Goal: Task Accomplishment & Management: Complete application form

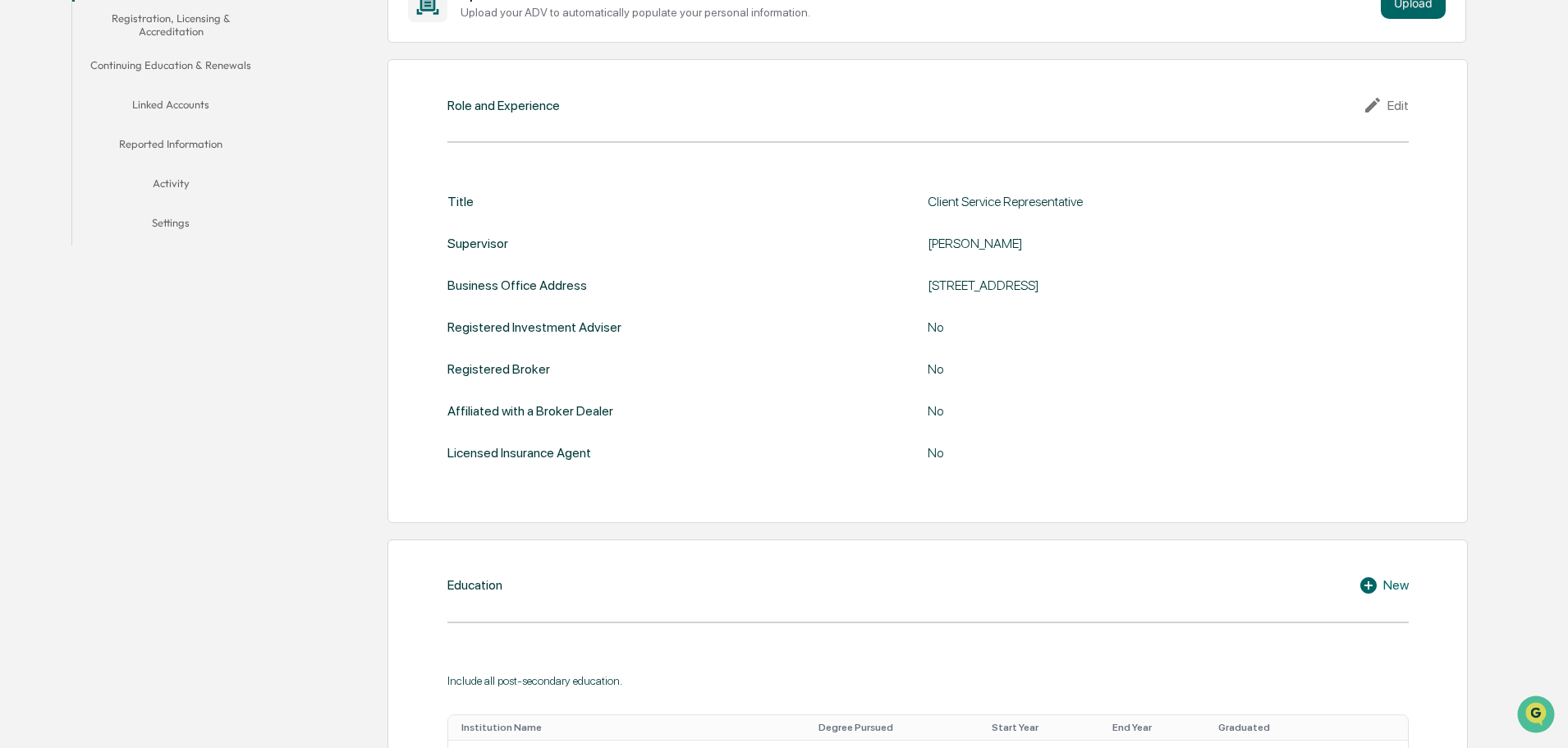
scroll to position [221, 0]
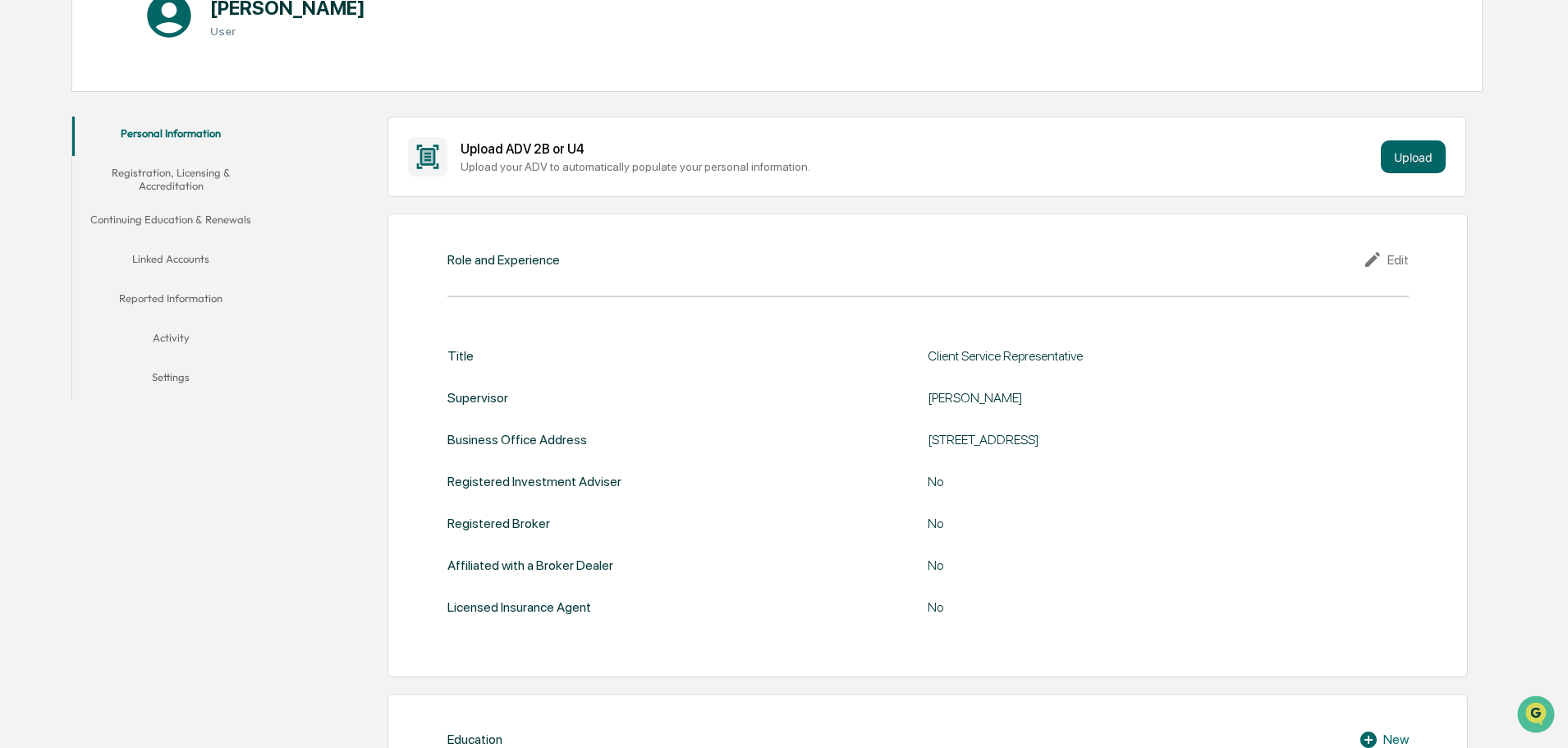
click at [174, 262] on button "Linked Accounts" at bounding box center [170, 262] width 197 height 40
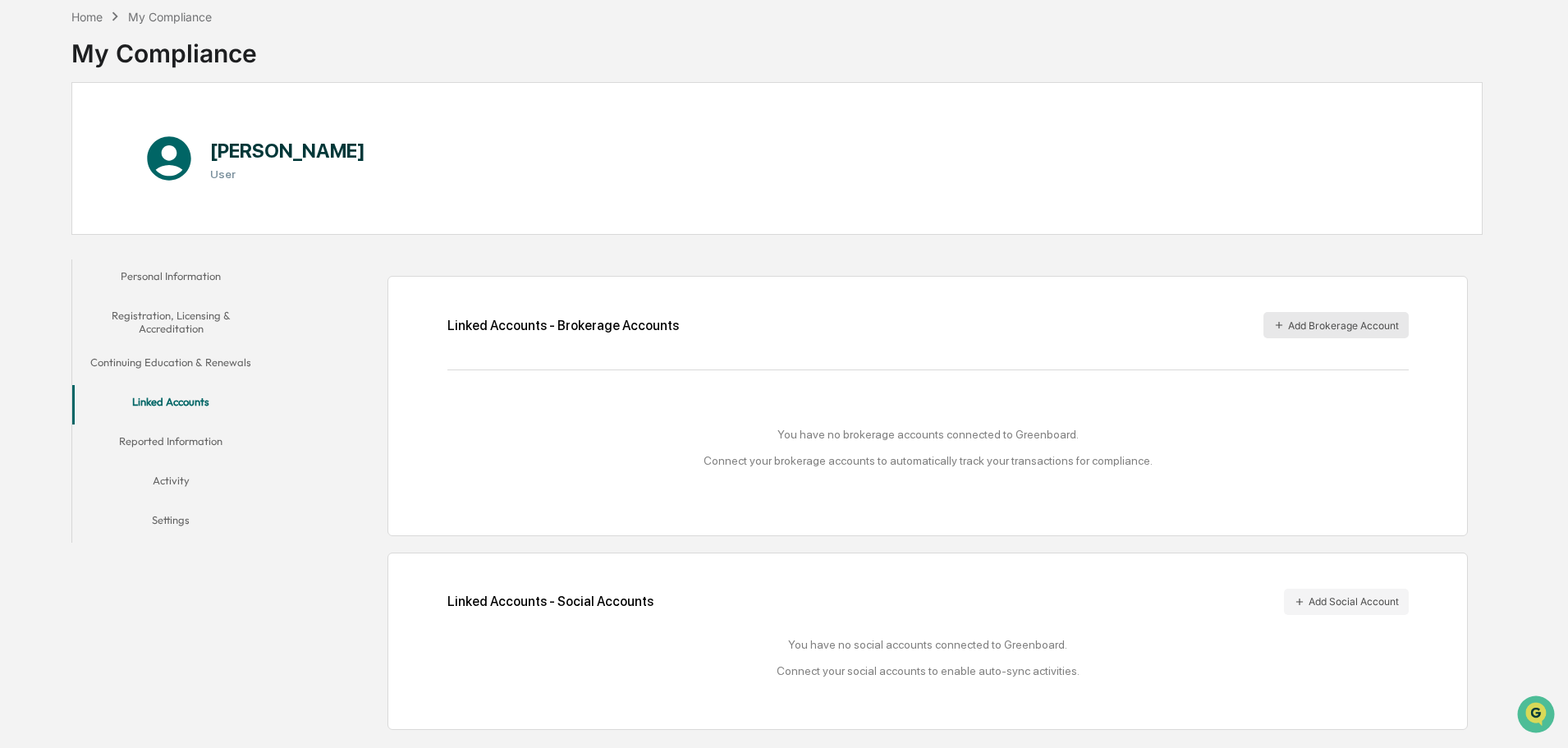
click at [1330, 322] on button "Add Brokerage Account" at bounding box center [1336, 326] width 146 height 27
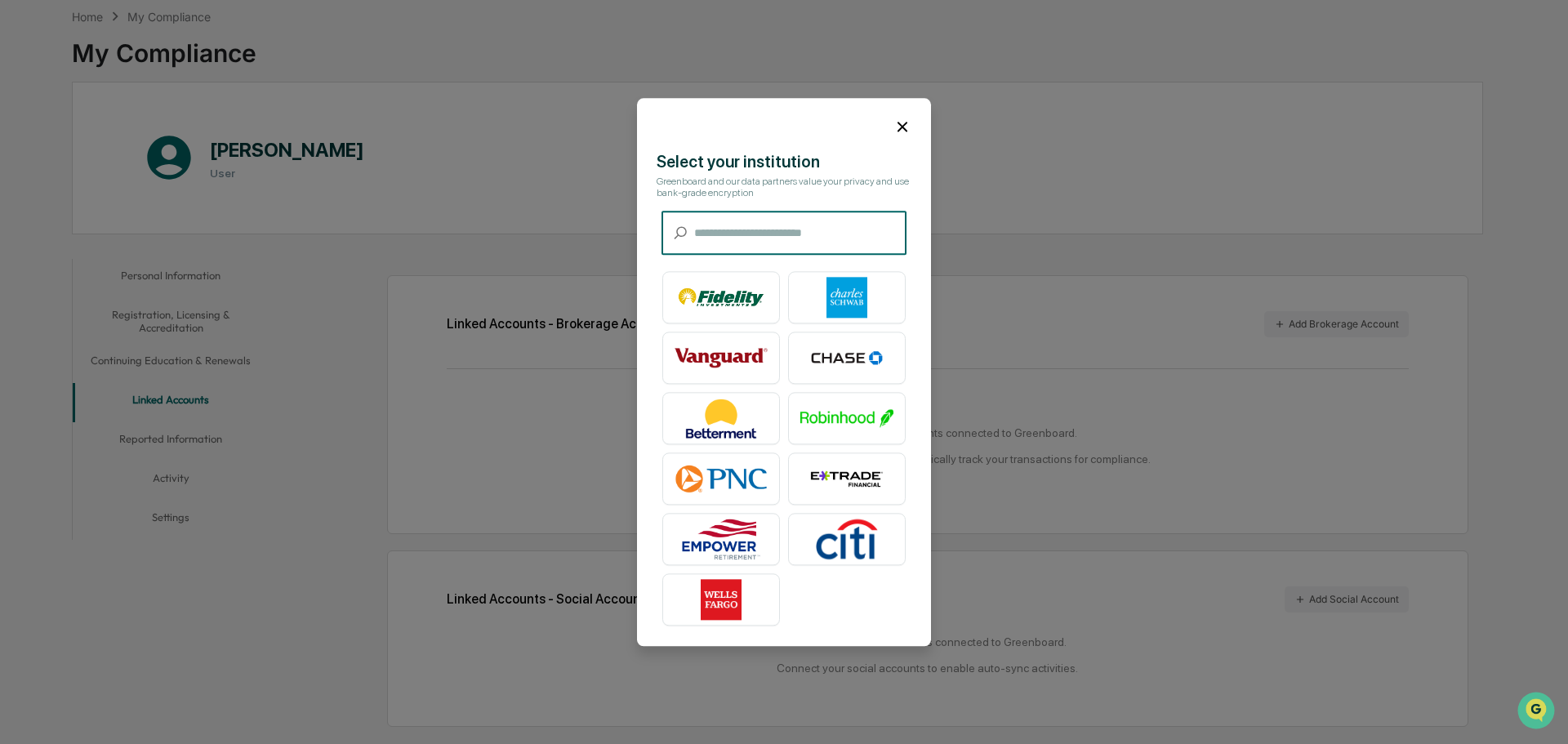
click at [701, 226] on input "text" at bounding box center [801, 234] width 213 height 43
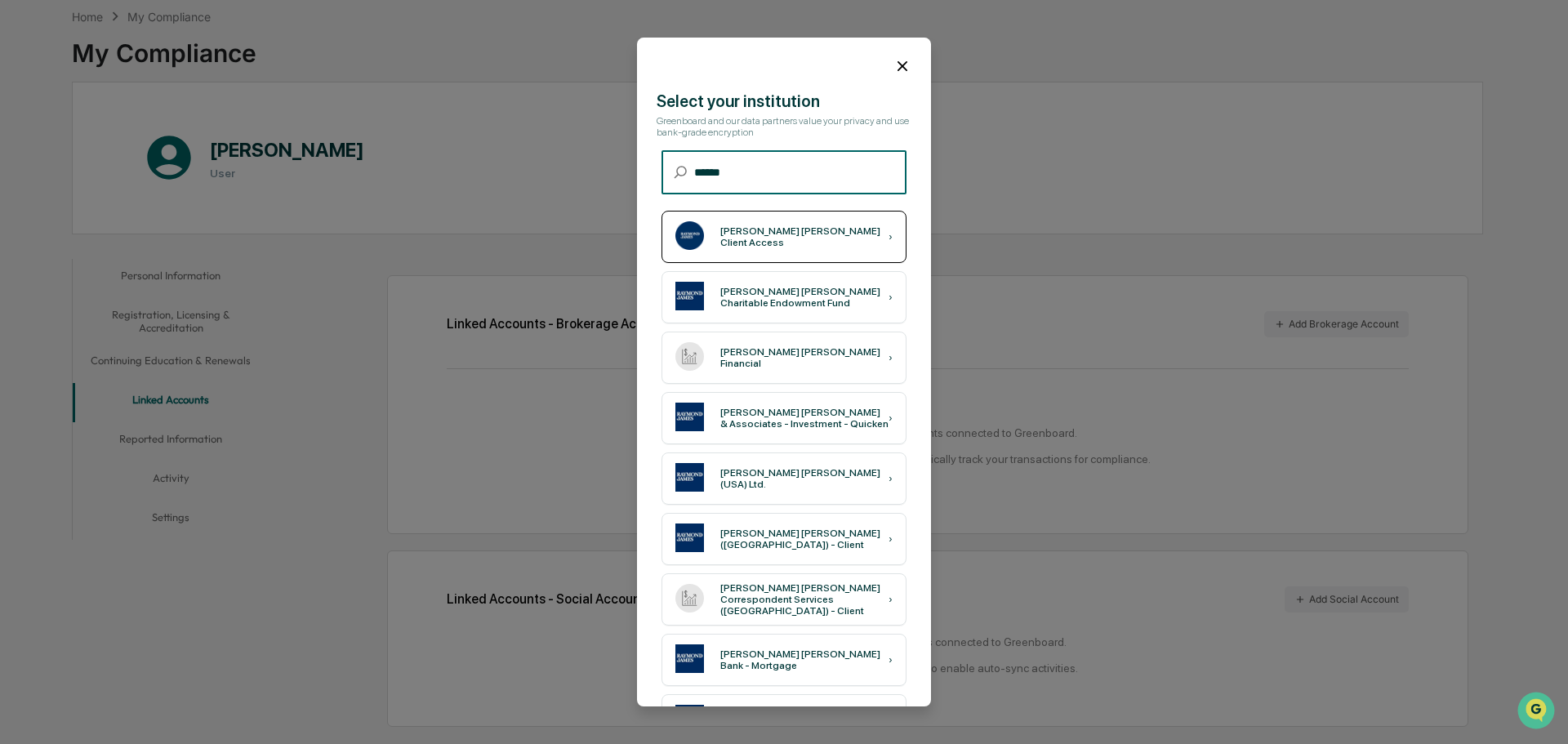
type input "******"
click at [777, 234] on div "Raymond James Client Access" at bounding box center [804, 236] width 168 height 23
click at [898, 61] on icon at bounding box center [903, 66] width 9 height 9
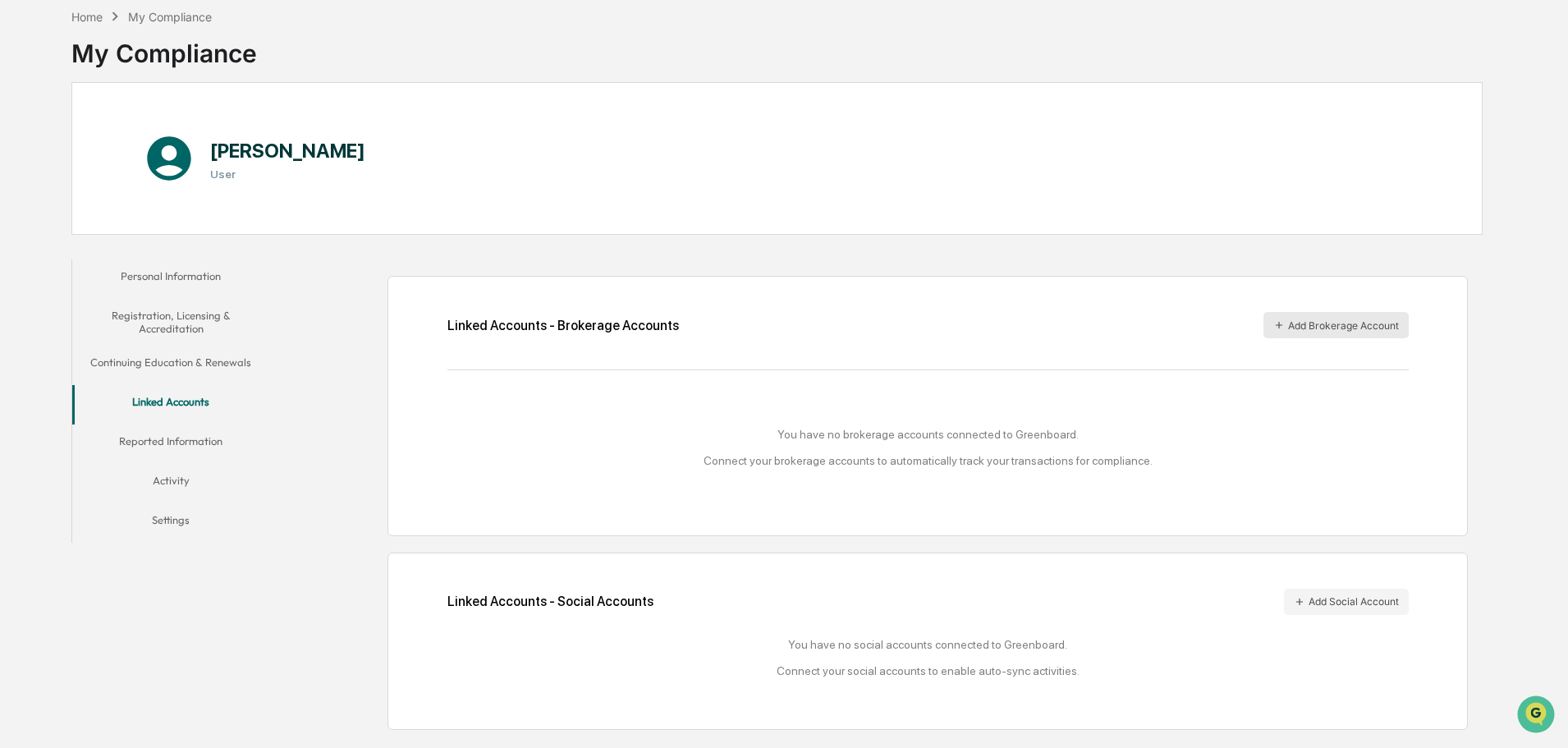
click at [1319, 328] on button "Add Brokerage Account" at bounding box center [1336, 326] width 146 height 27
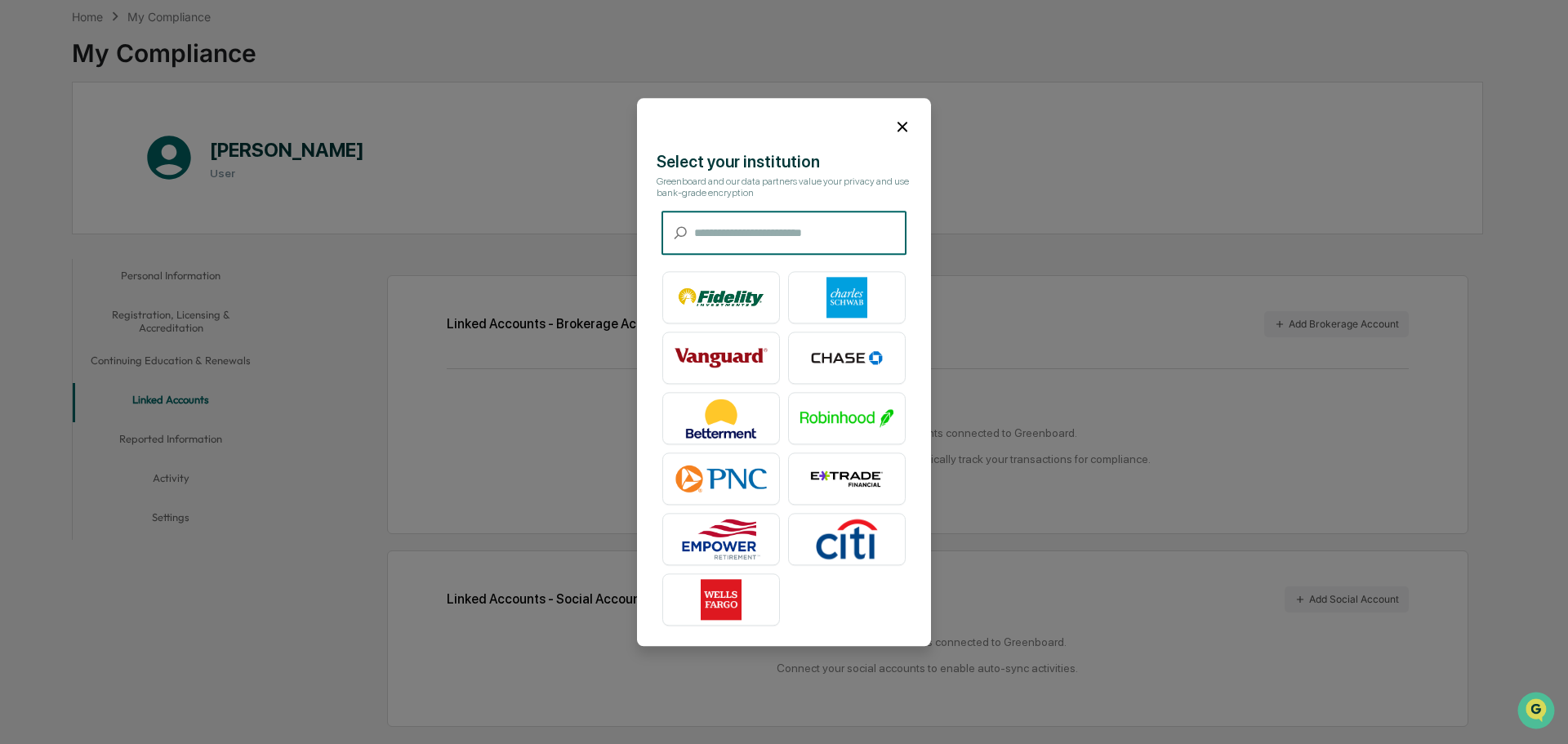
click at [727, 234] on input "text" at bounding box center [801, 234] width 213 height 43
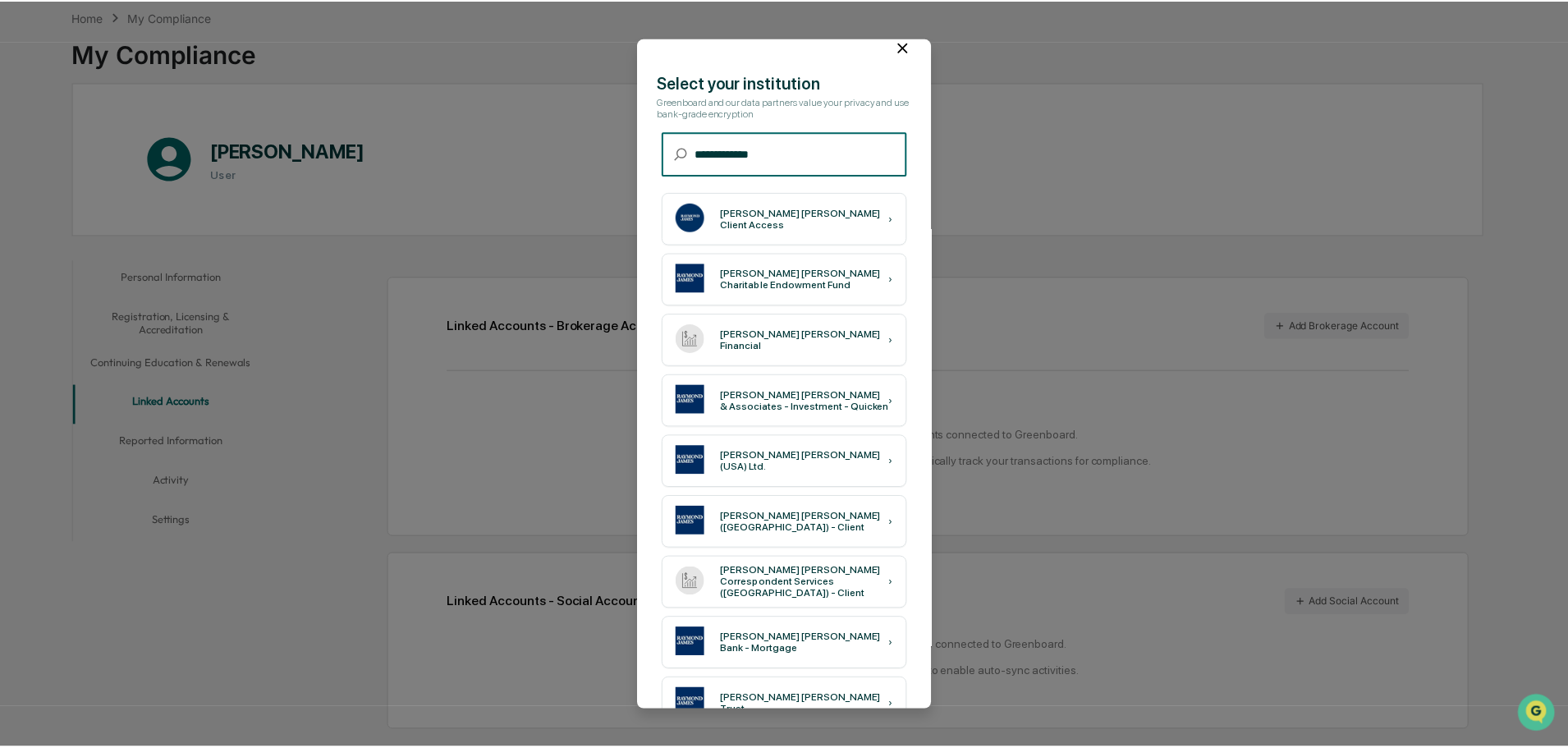
scroll to position [0, 0]
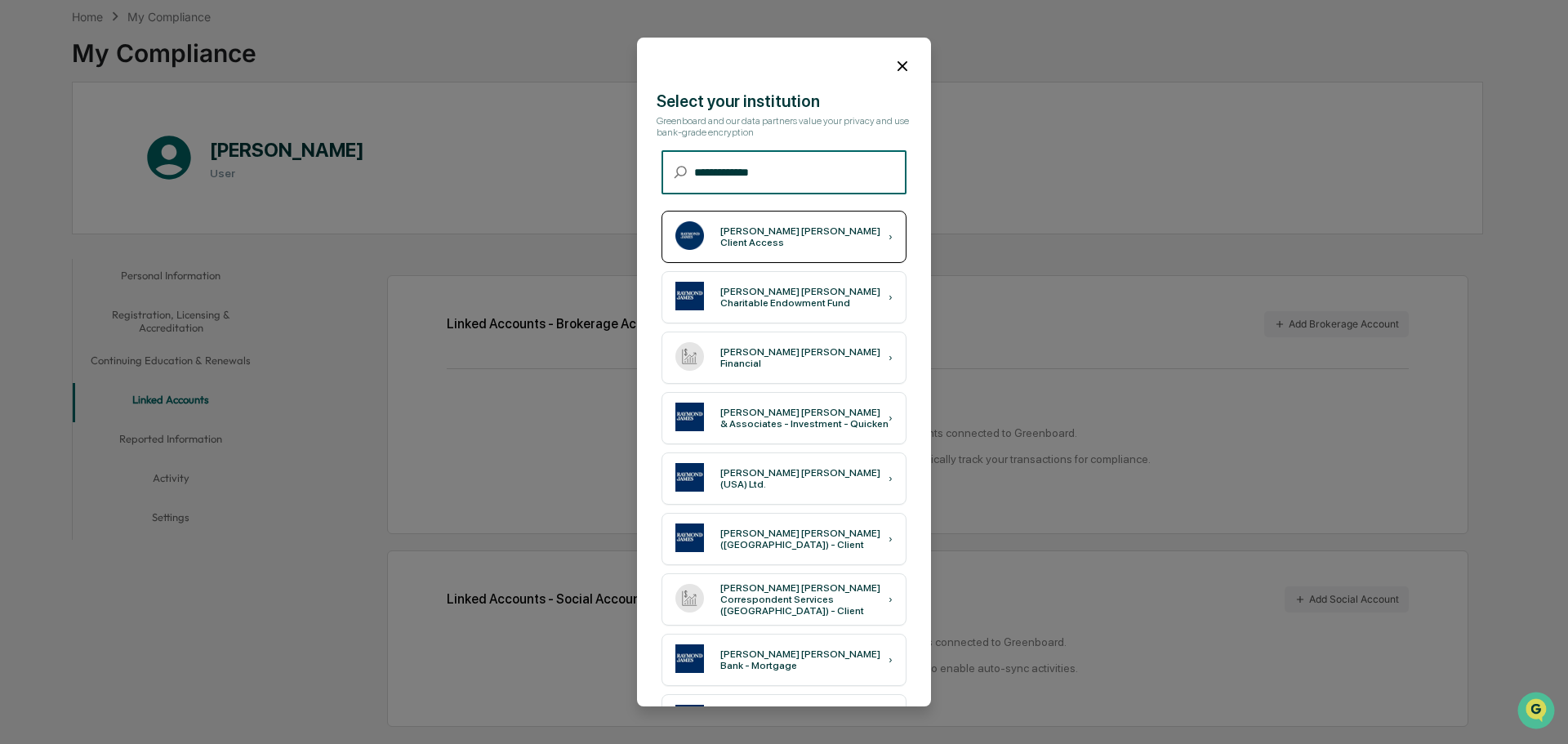
type input "**********"
click at [778, 237] on div "Raymond James Client Access" at bounding box center [804, 236] width 168 height 23
click at [893, 67] on icon at bounding box center [902, 66] width 18 height 18
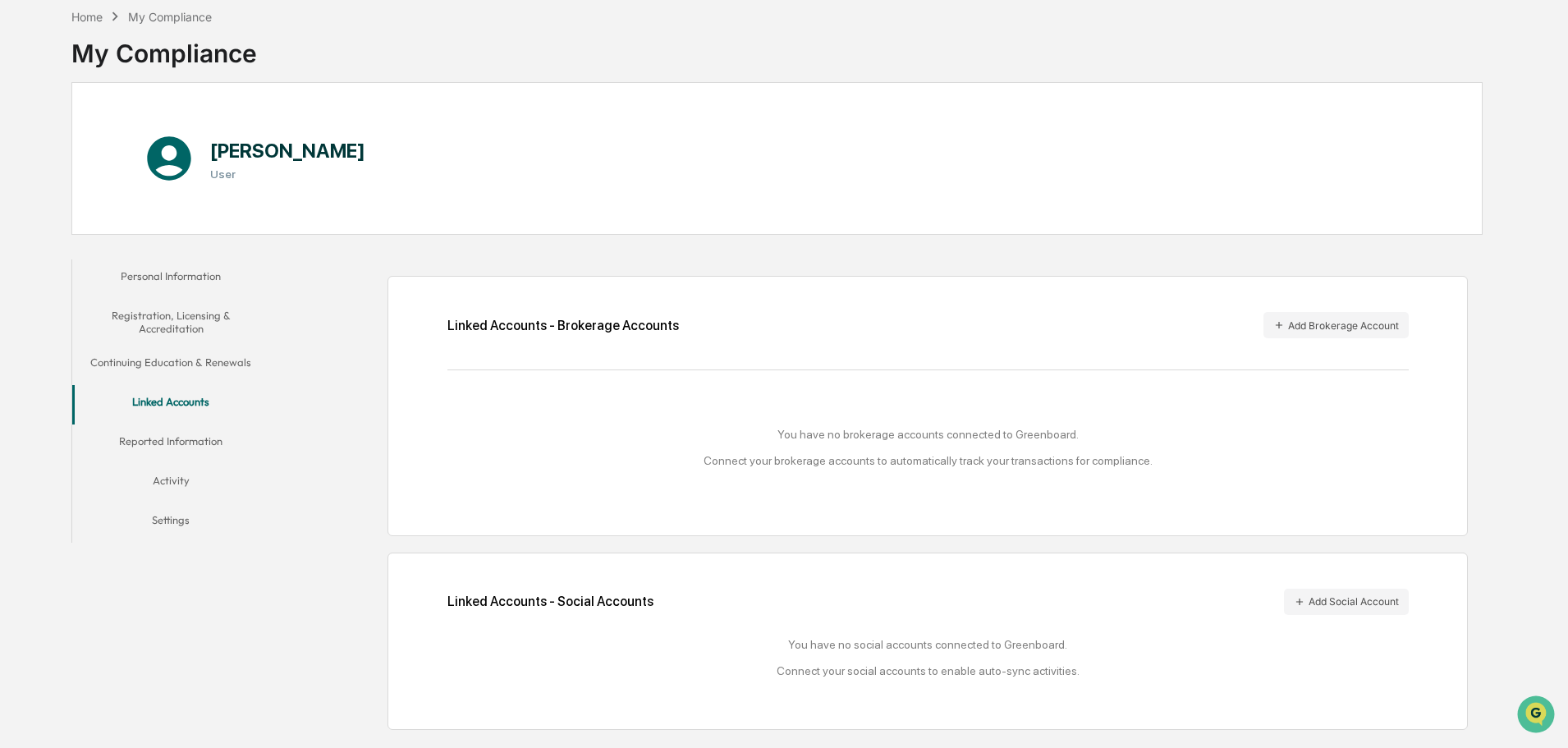
click at [199, 439] on button "Reported Information" at bounding box center [170, 445] width 197 height 40
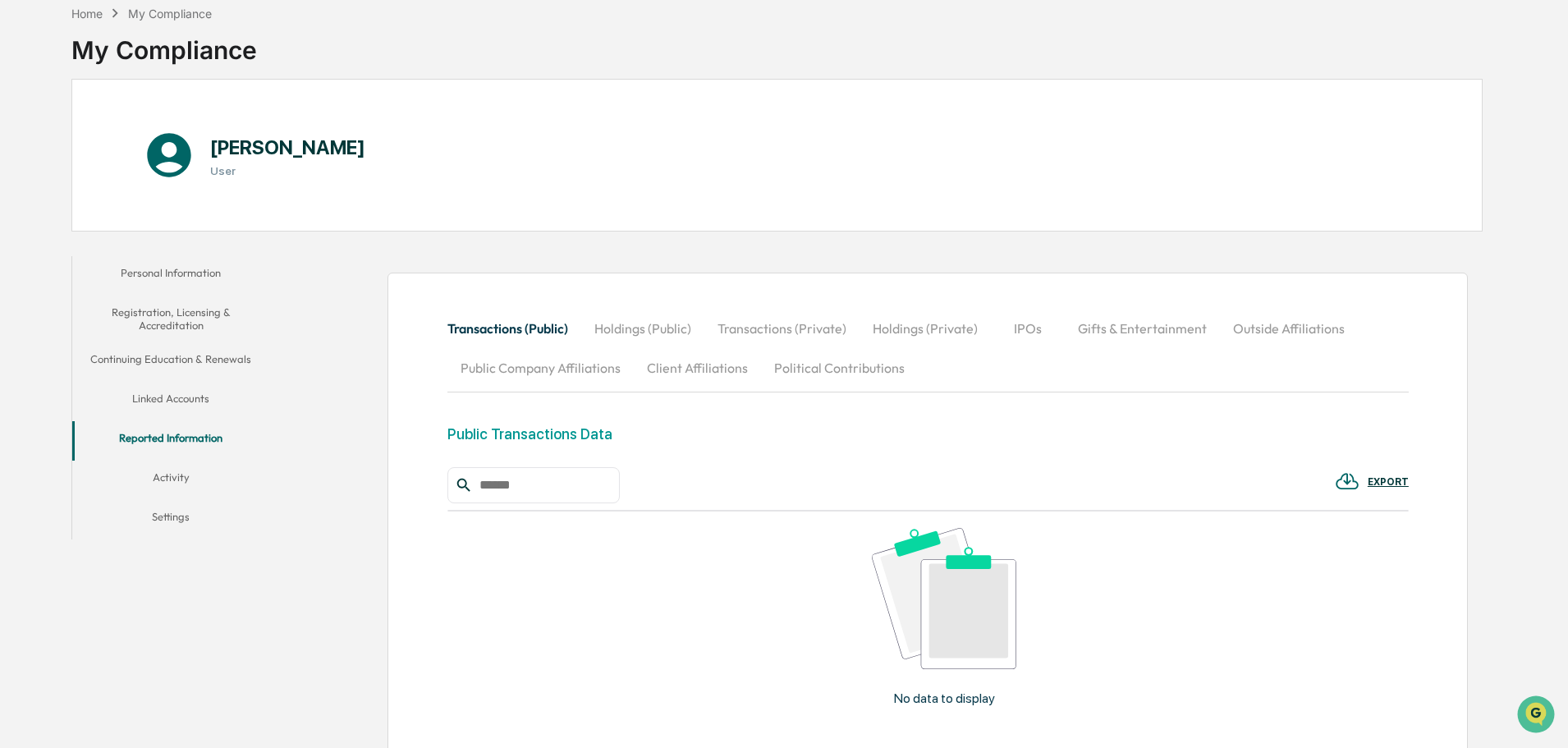
scroll to position [78, 0]
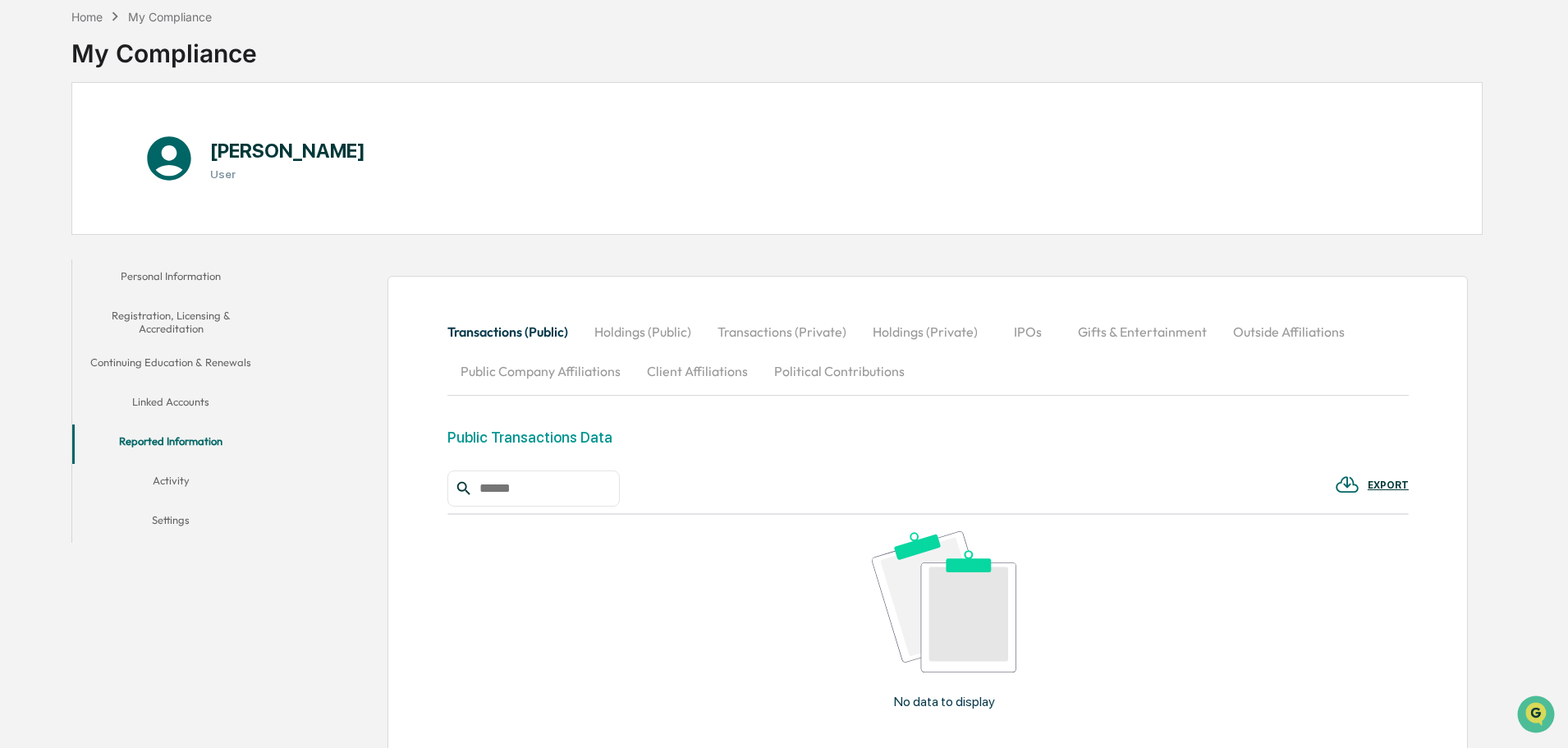
click at [167, 481] on button "Activity" at bounding box center [170, 484] width 197 height 40
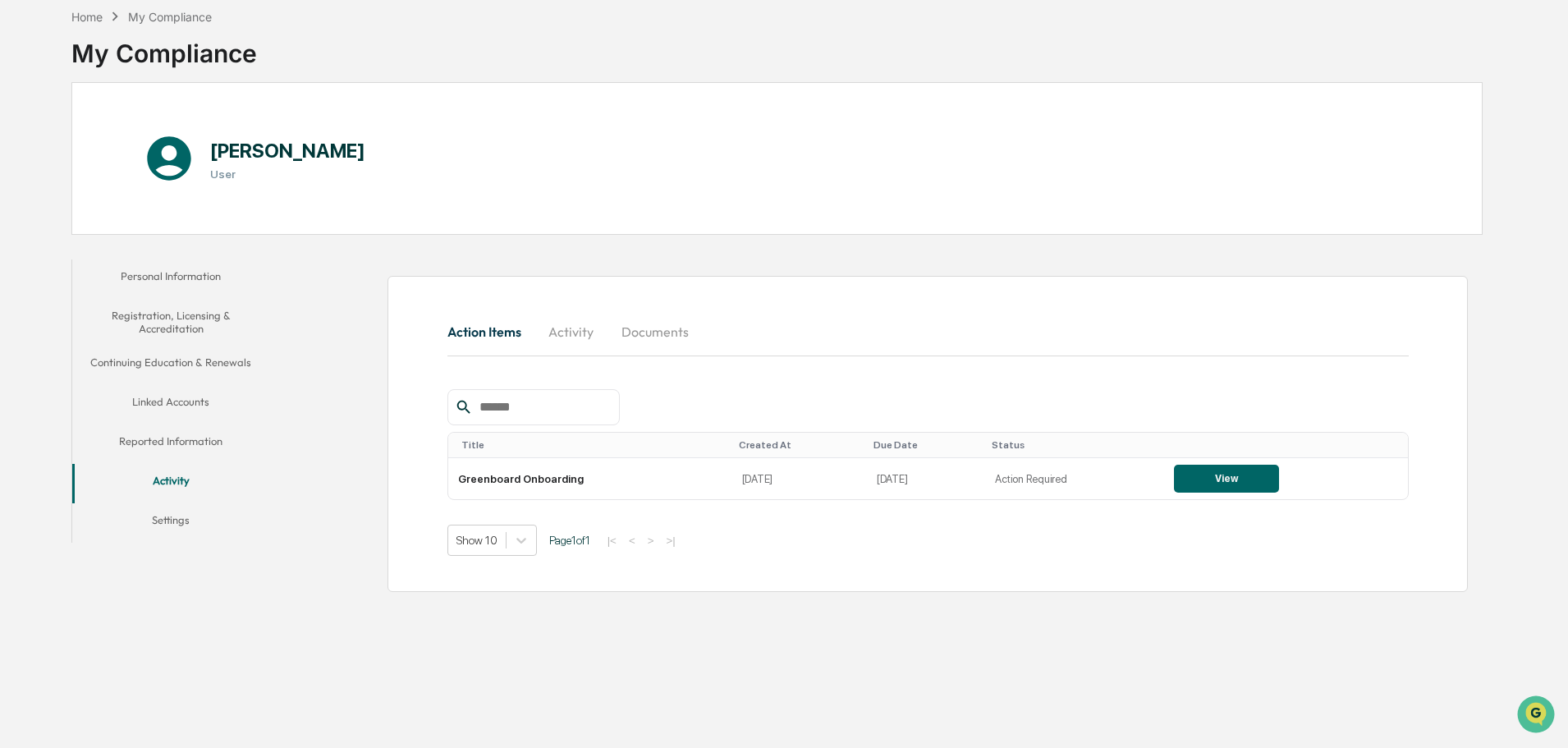
click at [179, 438] on button "Reported Information" at bounding box center [170, 445] width 197 height 40
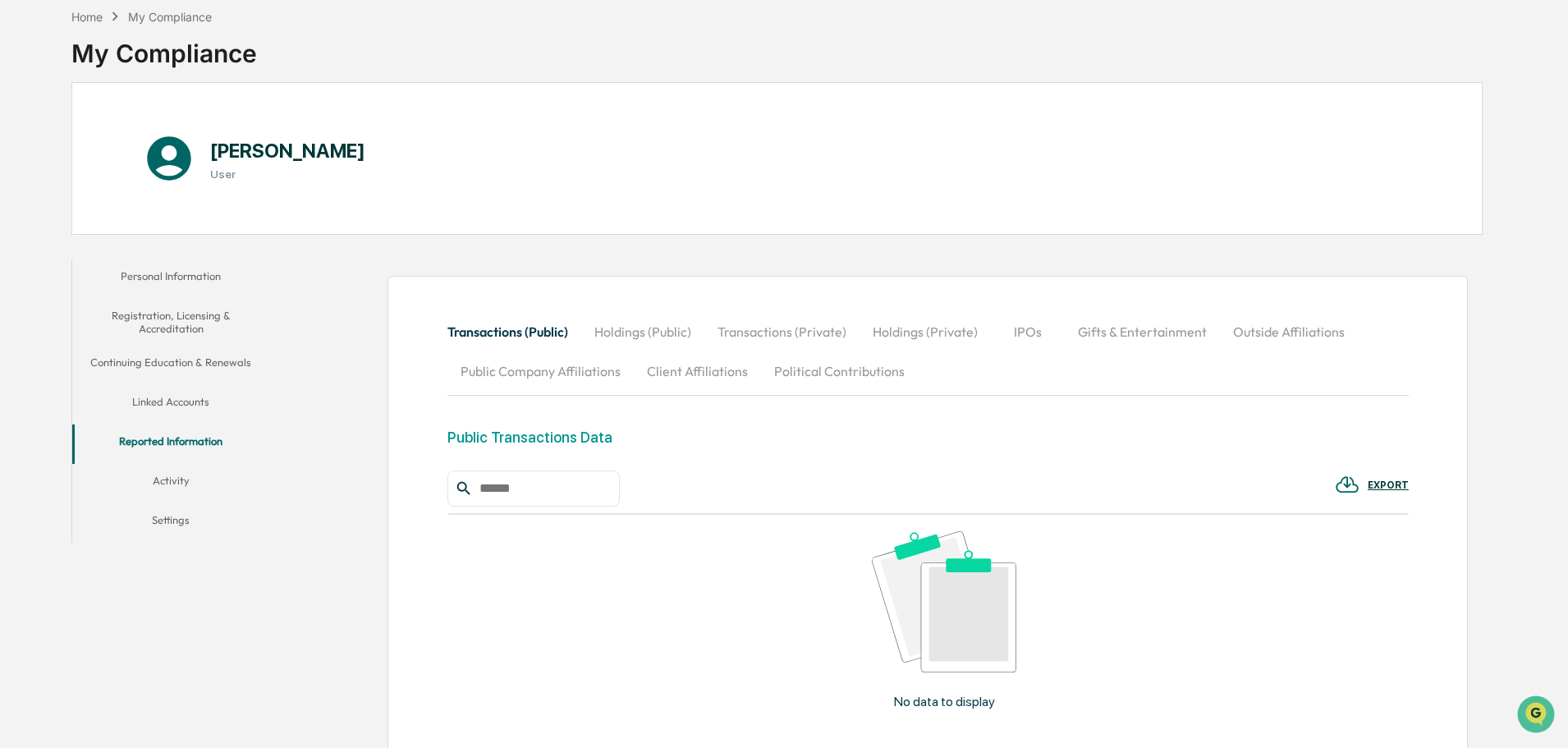
click at [691, 371] on button "Client Affiliations" at bounding box center [697, 371] width 127 height 40
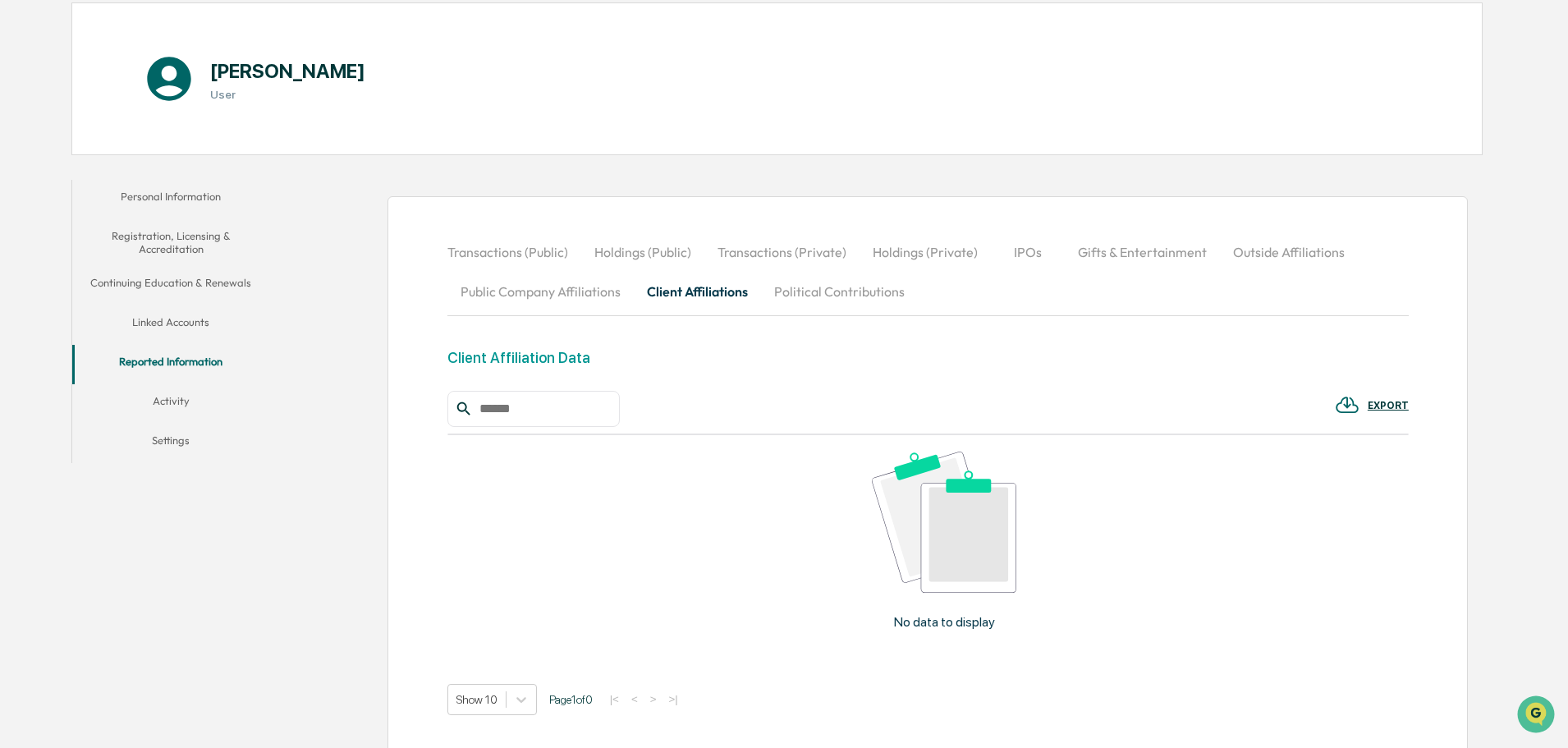
scroll to position [165, 0]
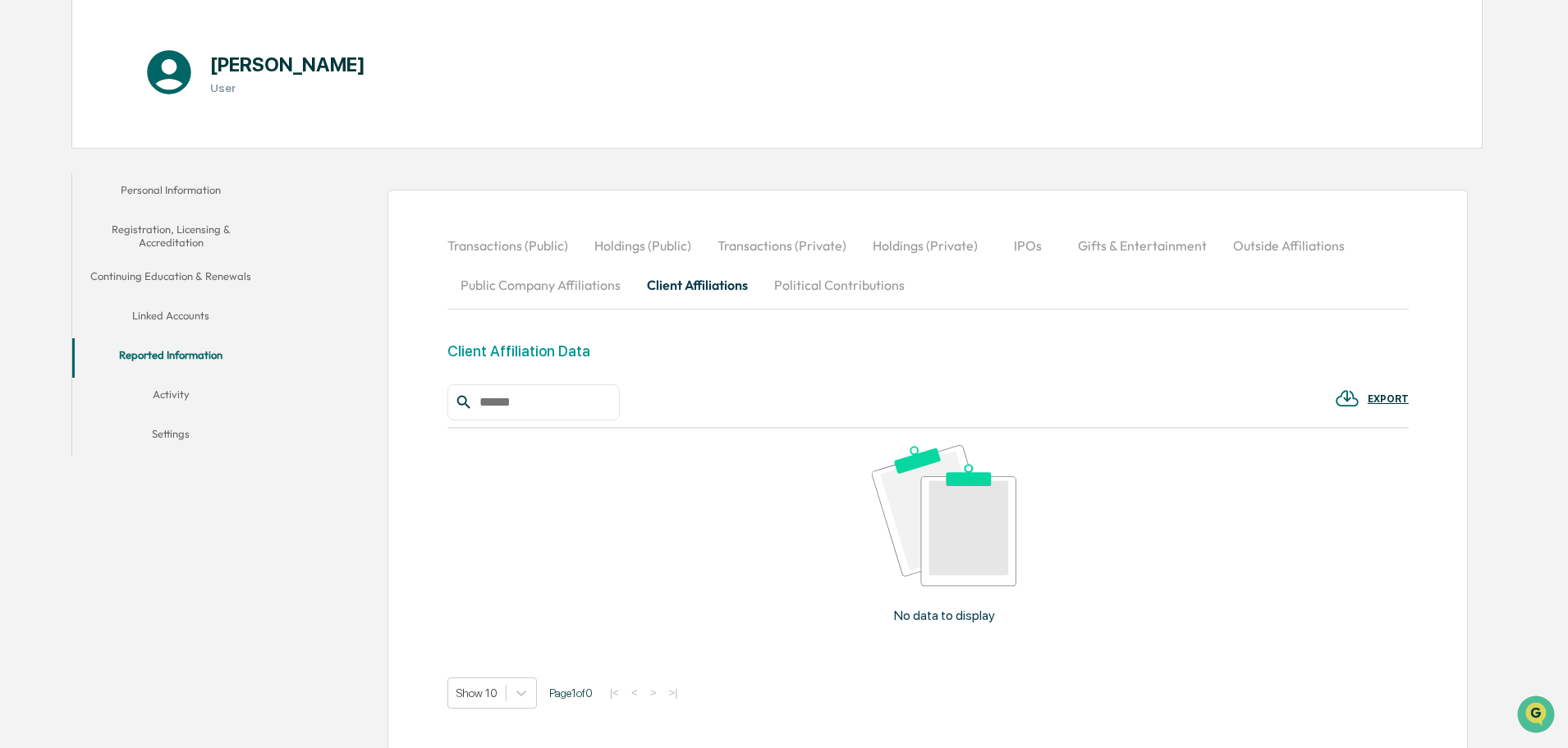
click at [180, 313] on button "Linked Accounts" at bounding box center [170, 319] width 197 height 40
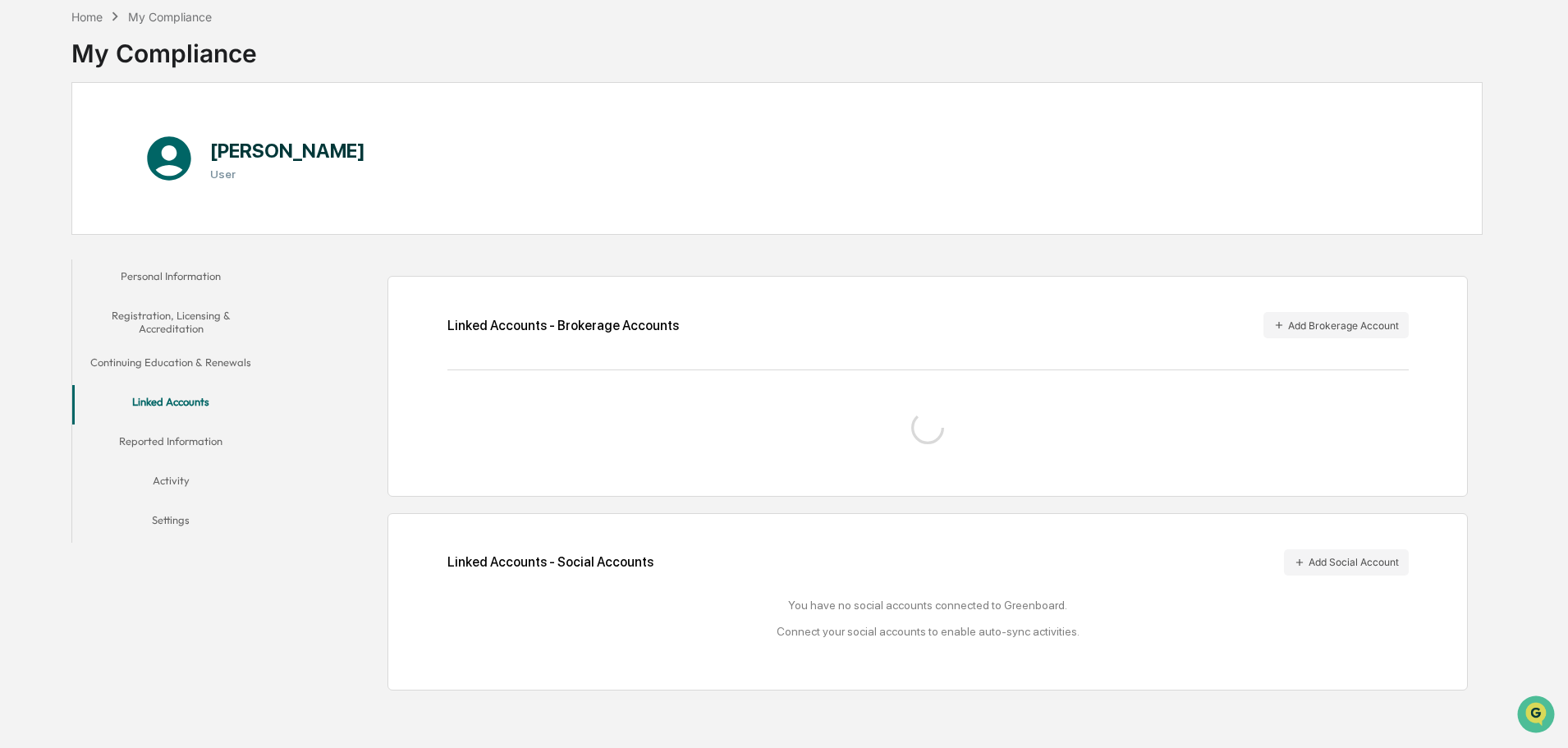
scroll to position [78, 0]
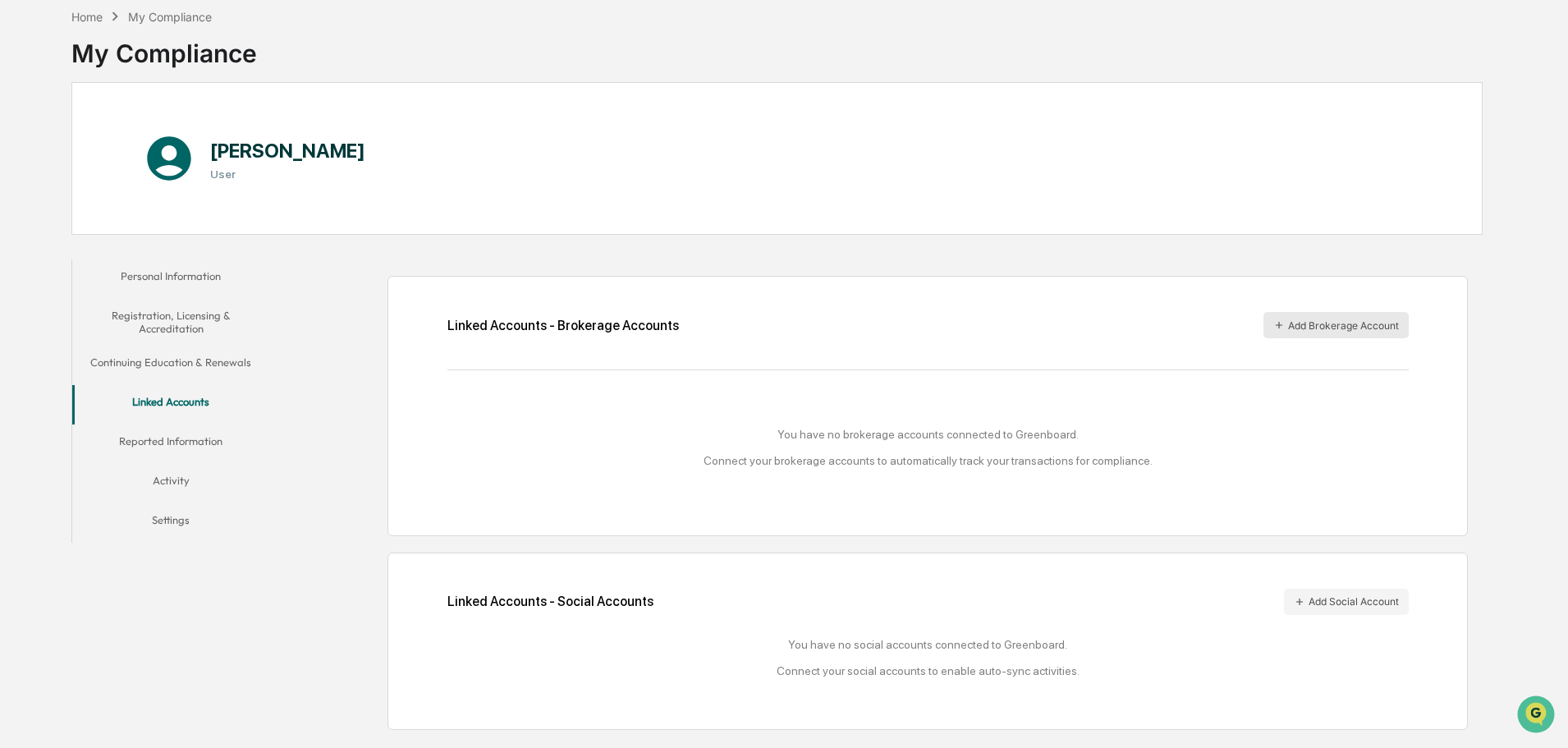
click at [1342, 324] on button "Add Brokerage Account" at bounding box center [1336, 326] width 146 height 27
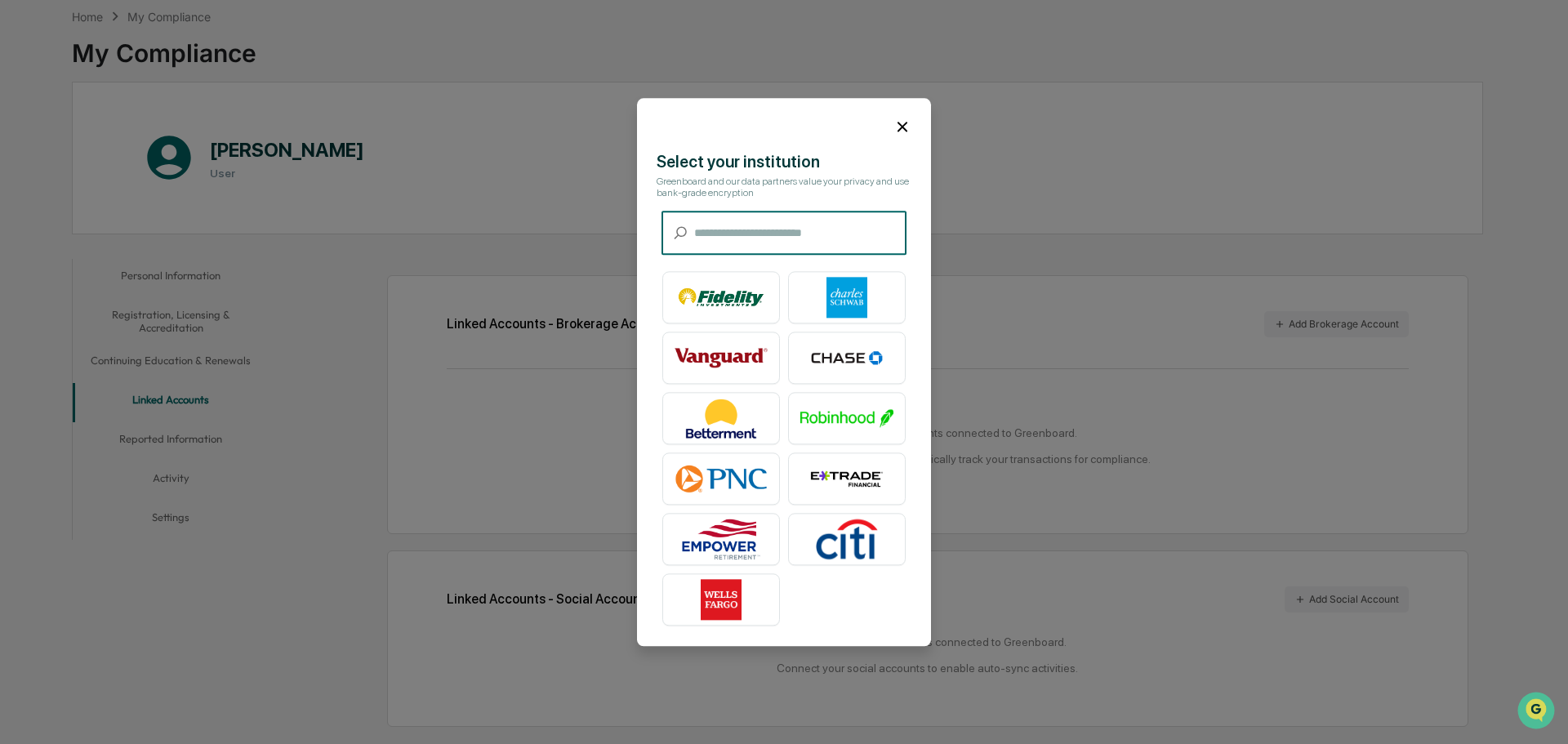
click at [708, 233] on input "text" at bounding box center [801, 234] width 213 height 43
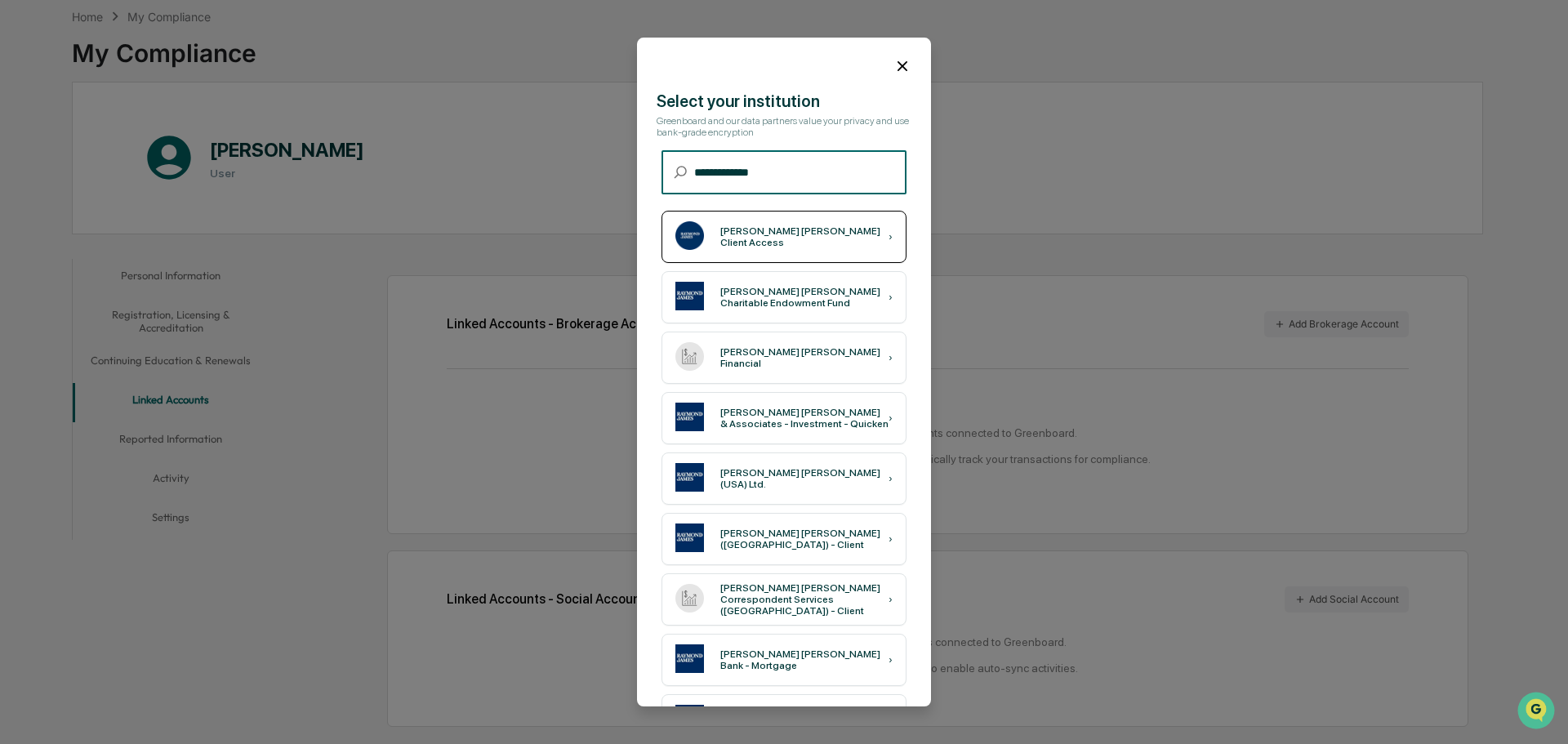
type input "**********"
click at [771, 234] on div "Raymond James Client Access" at bounding box center [804, 236] width 168 height 23
click at [781, 236] on div "Raymond James Client Access" at bounding box center [804, 236] width 168 height 23
click at [898, 62] on icon at bounding box center [903, 66] width 9 height 9
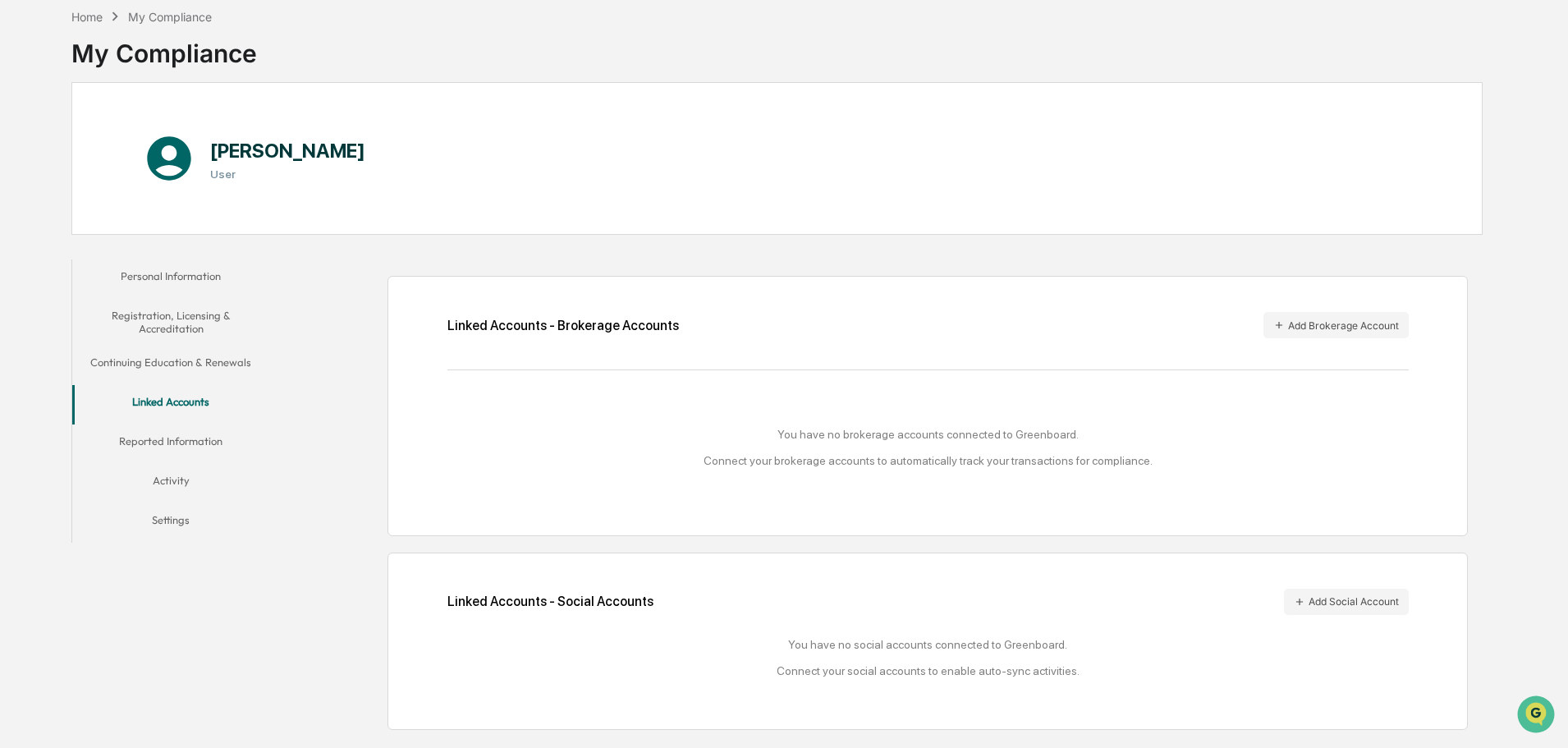
click at [181, 437] on button "Reported Information" at bounding box center [170, 445] width 197 height 40
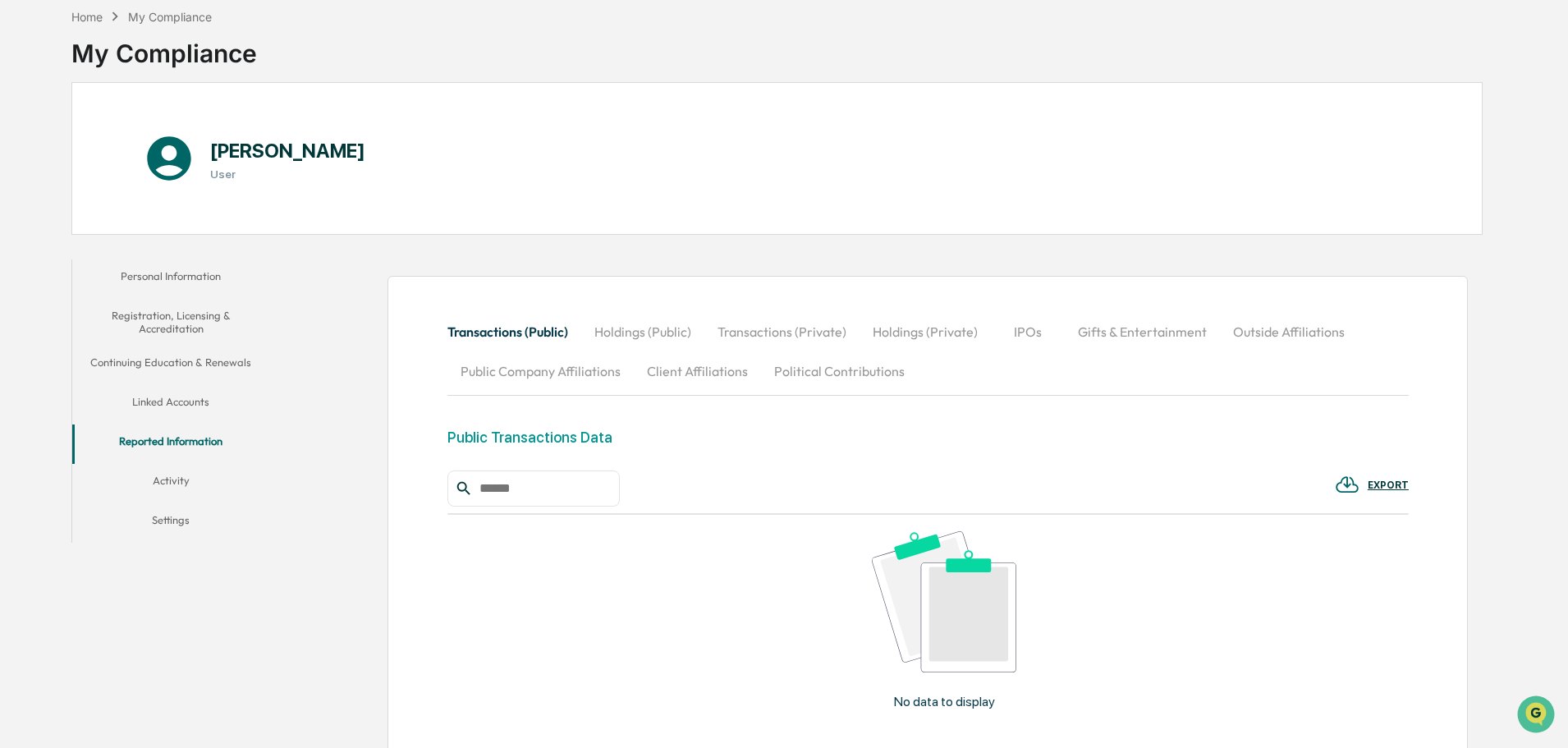
click at [156, 401] on button "Linked Accounts" at bounding box center [170, 405] width 197 height 40
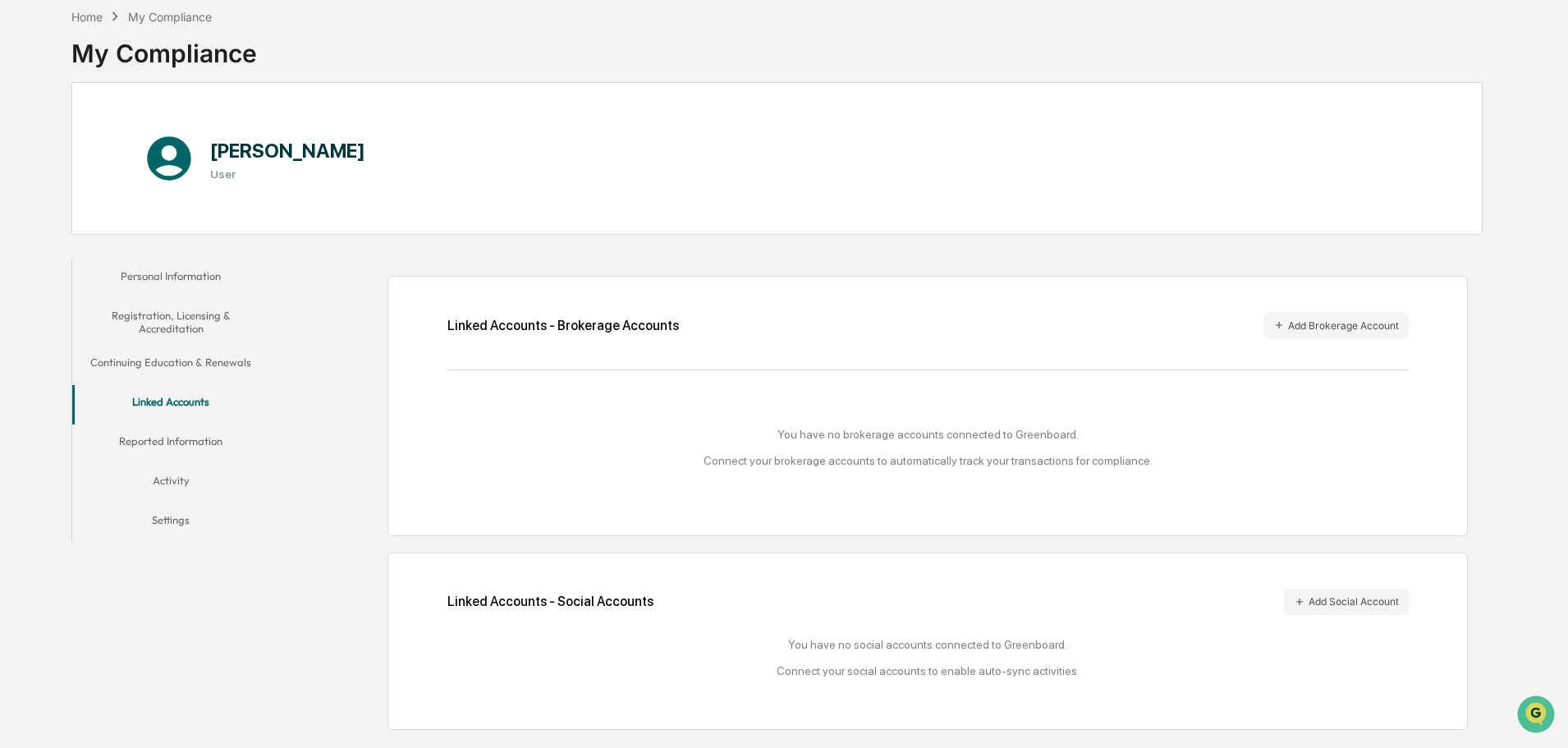
click at [167, 488] on button "Activity" at bounding box center [170, 484] width 197 height 40
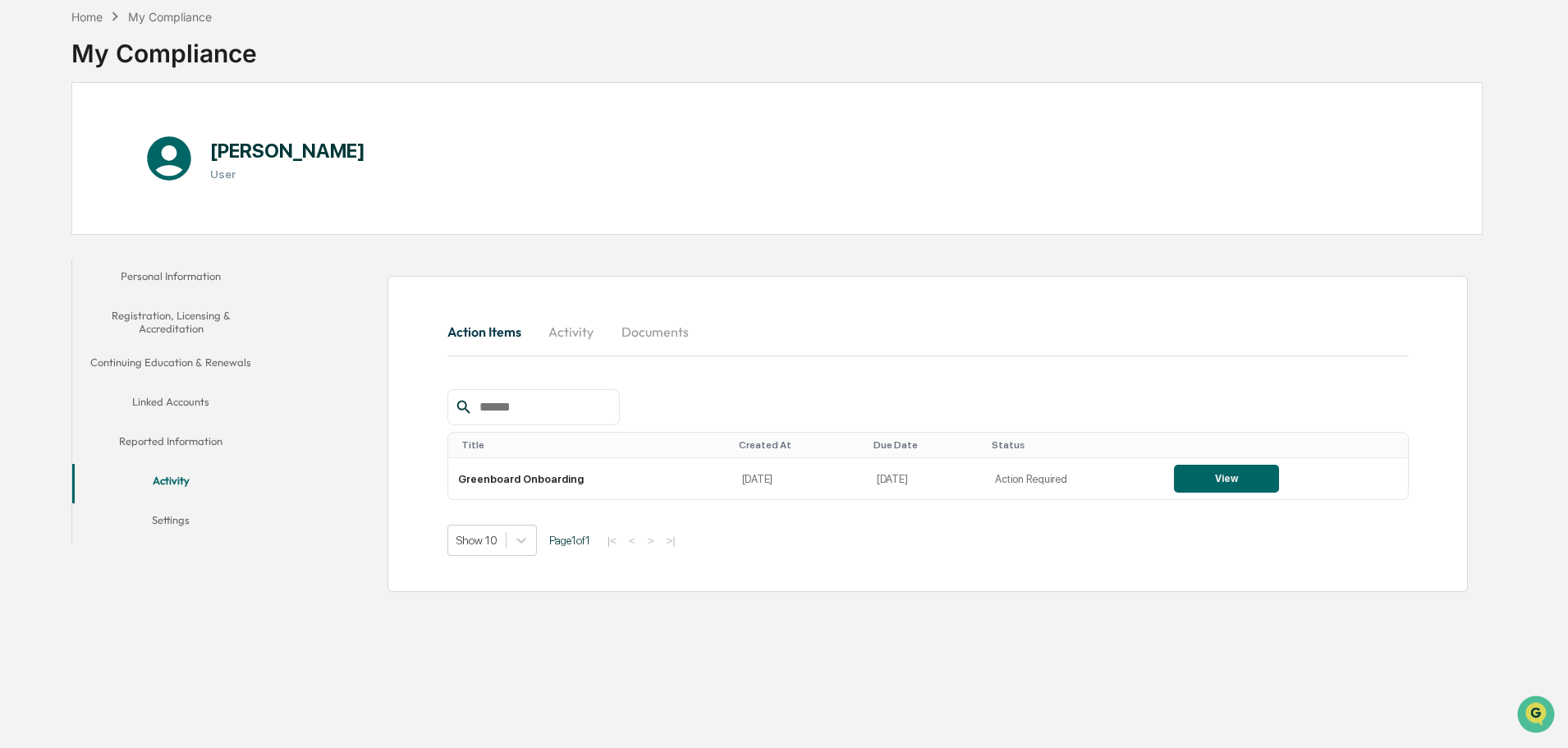
click at [655, 332] on button "Documents" at bounding box center [655, 332] width 94 height 40
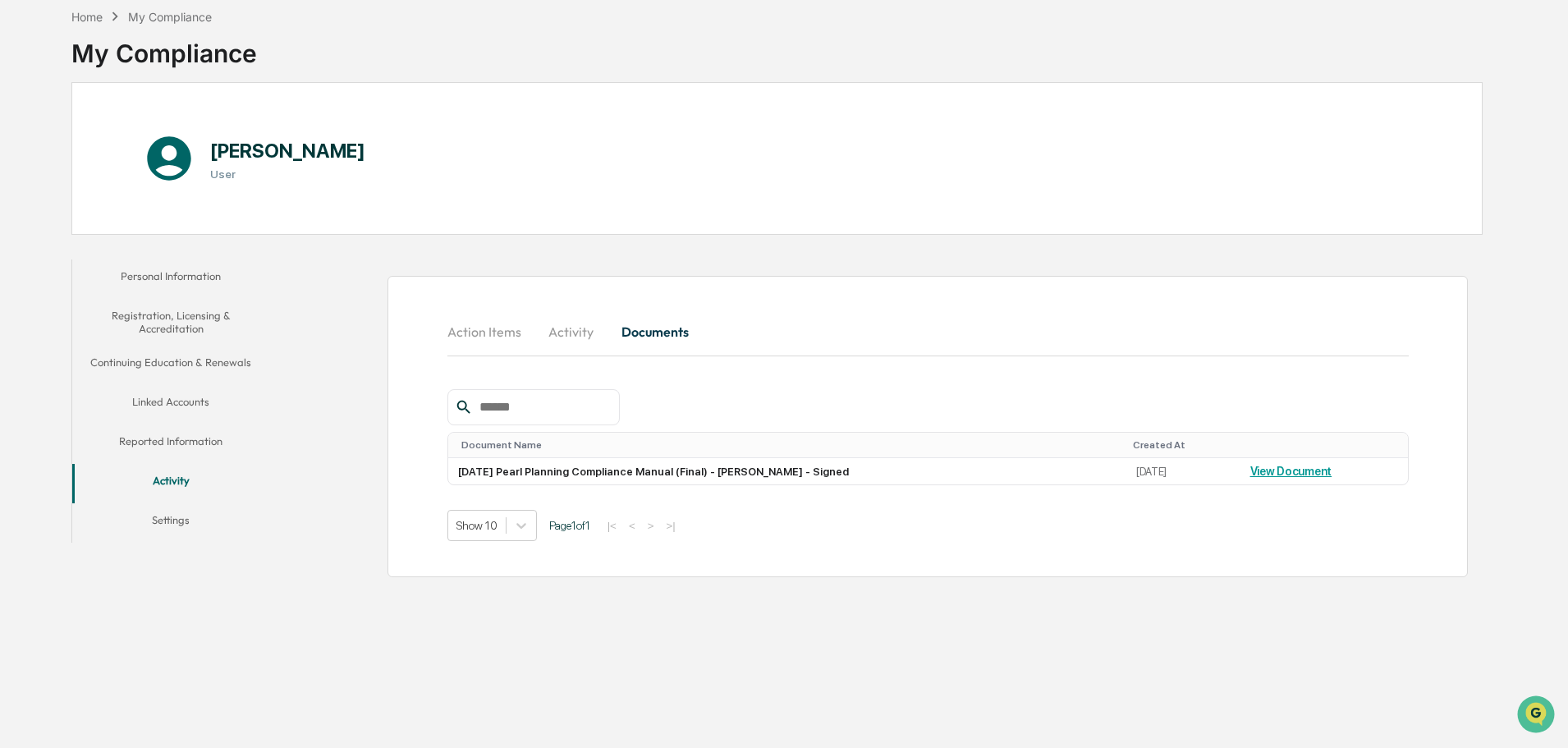
click at [571, 331] on button "Activity" at bounding box center [572, 332] width 74 height 40
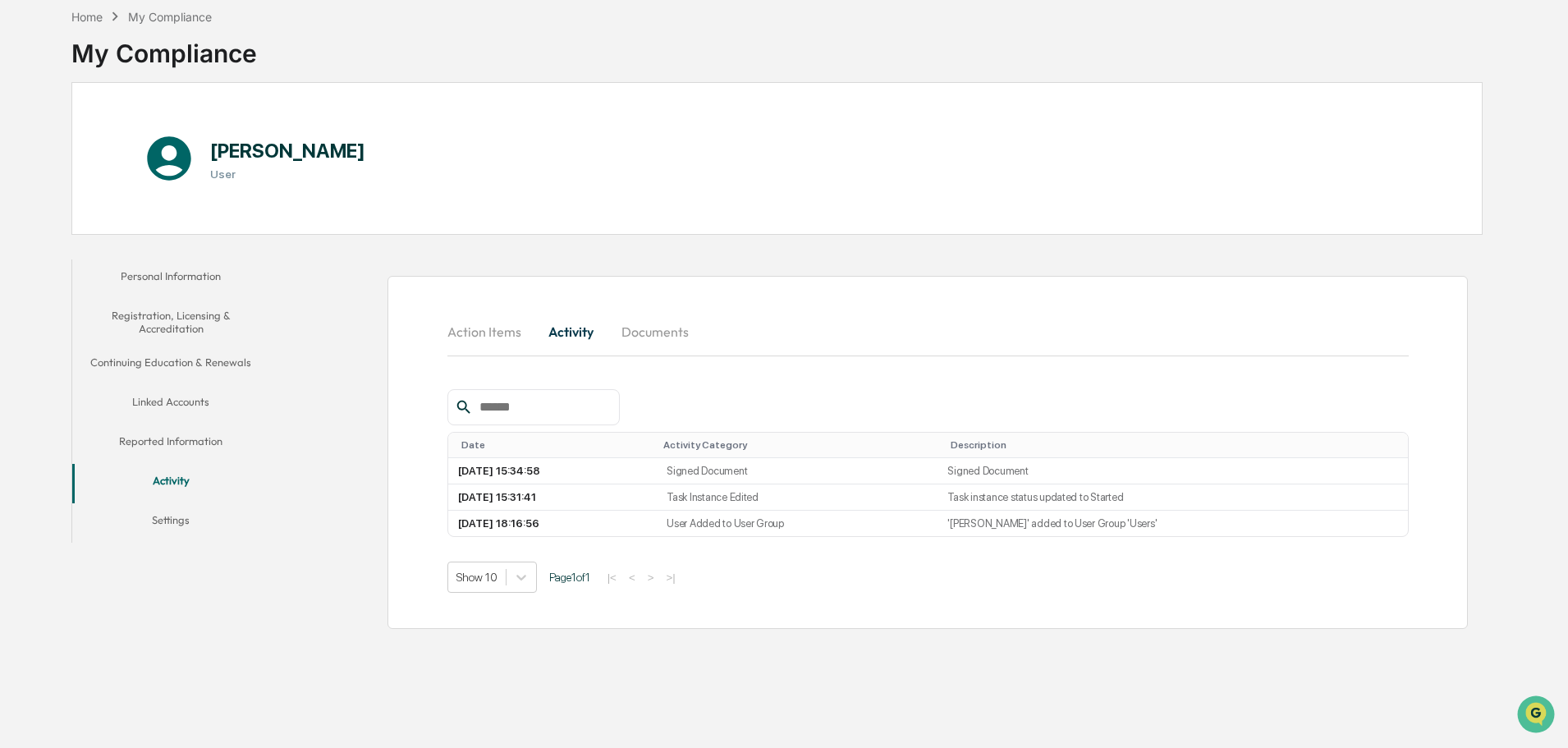
click at [493, 335] on button "Action Items" at bounding box center [491, 332] width 87 height 40
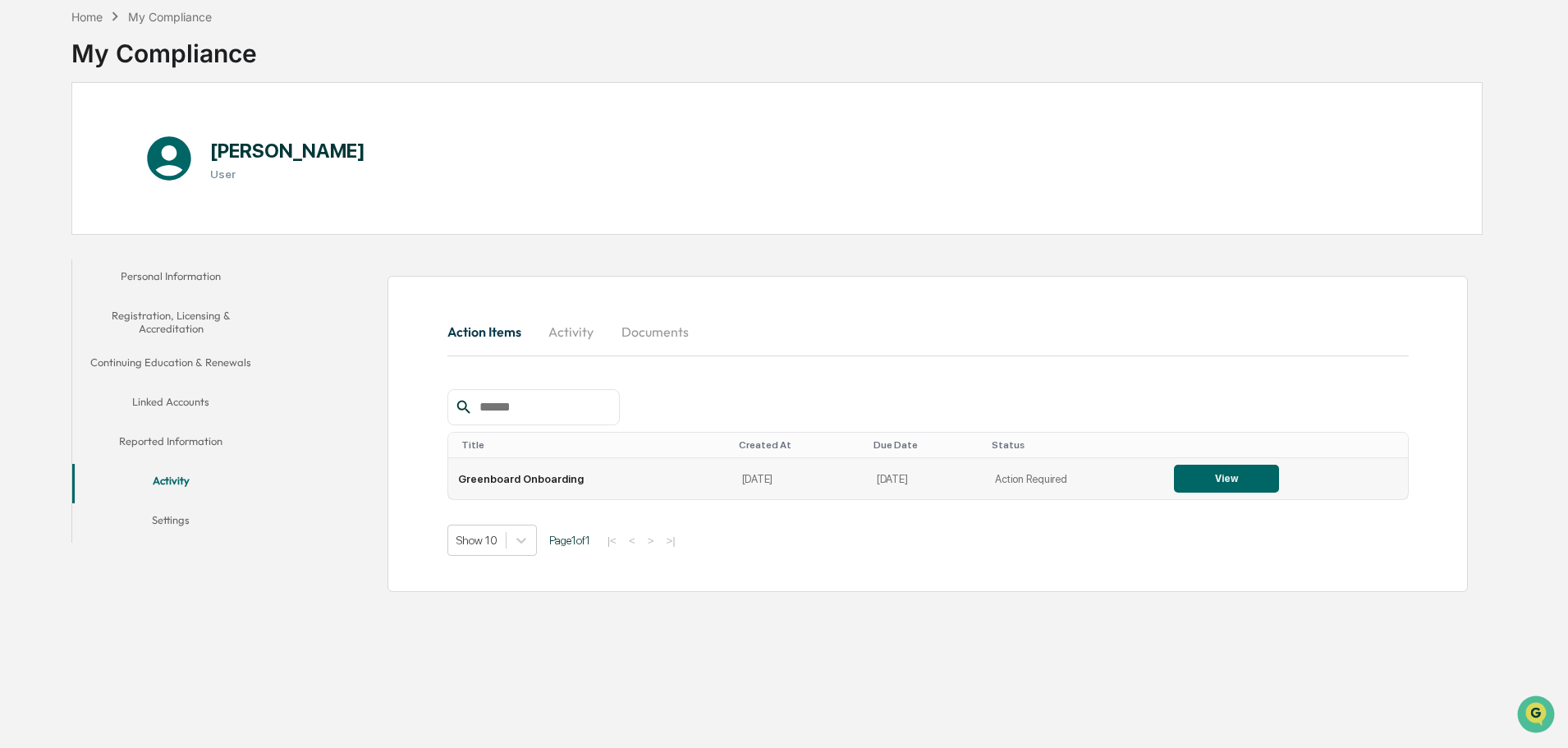
click at [1217, 479] on button "View" at bounding box center [1226, 479] width 105 height 28
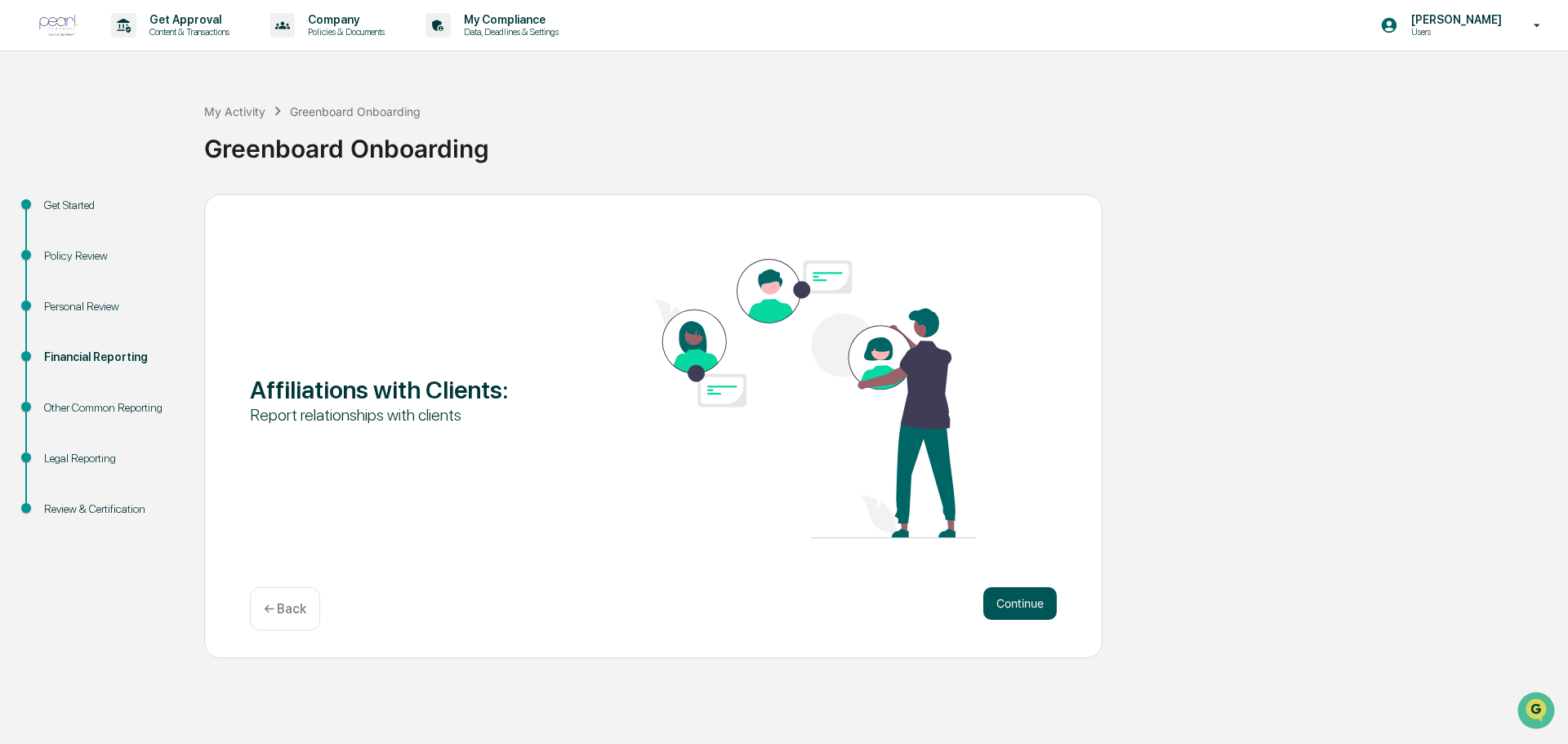
click at [1020, 600] on button "Continue" at bounding box center [1020, 604] width 73 height 33
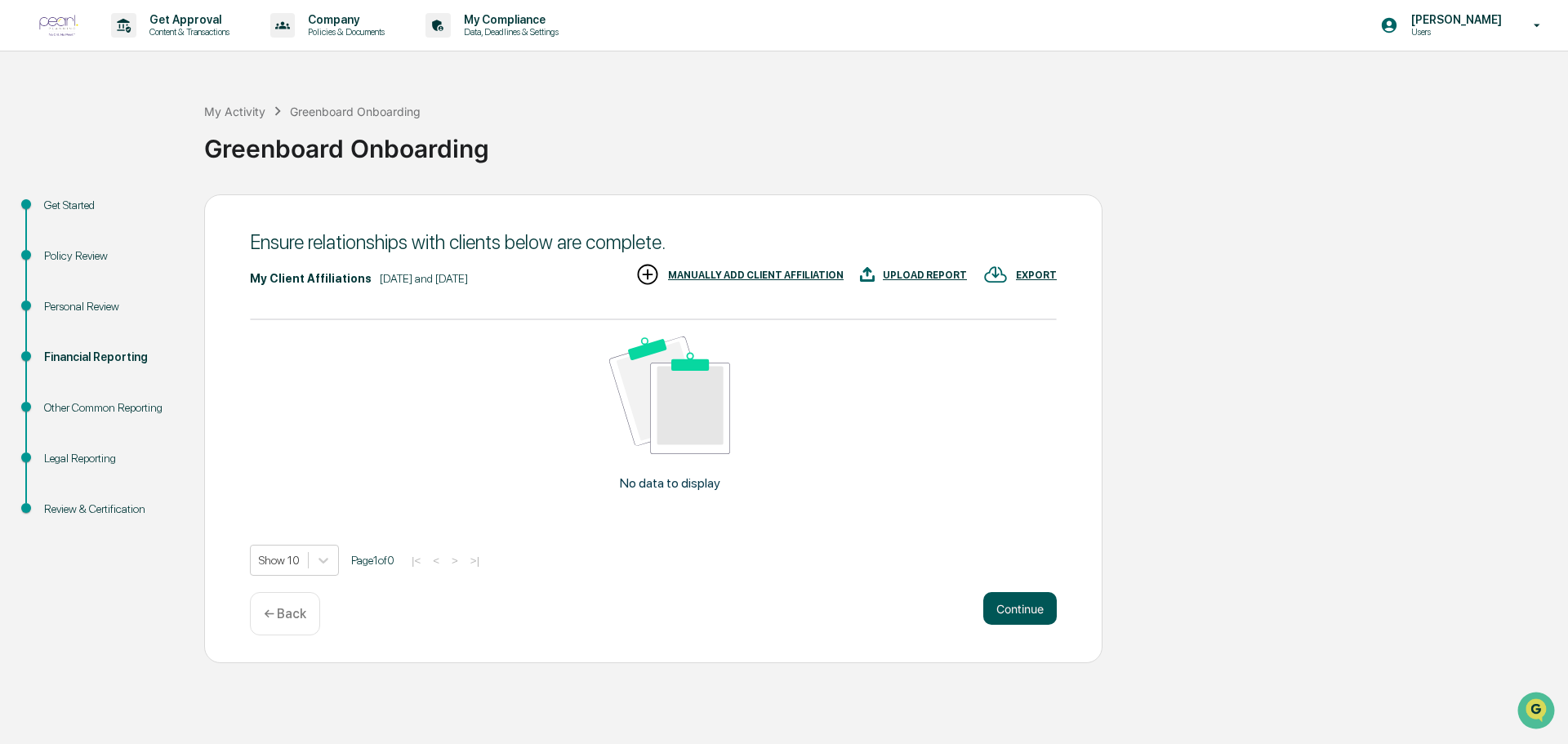
click at [1021, 611] on button "Continue" at bounding box center [1020, 608] width 73 height 33
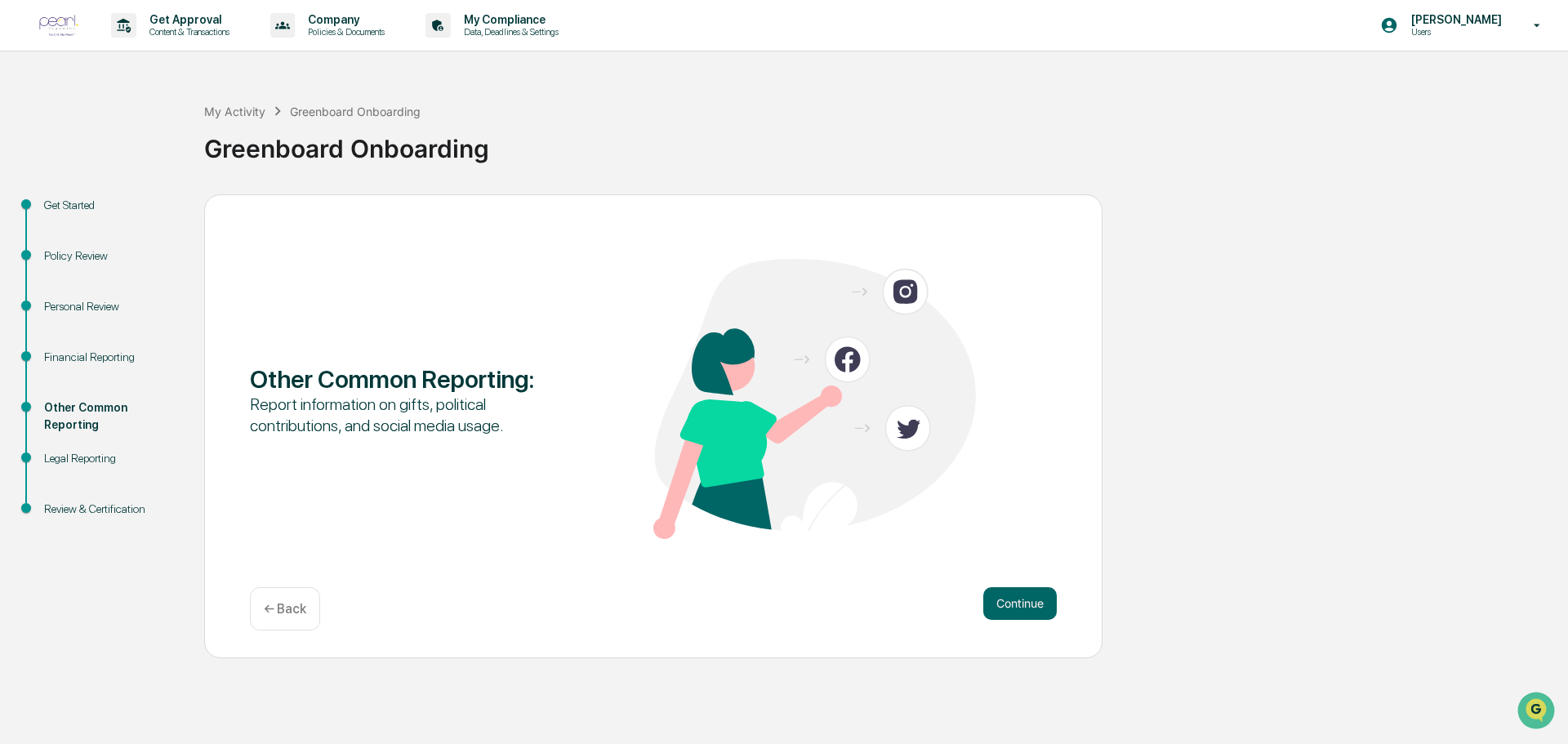
click at [89, 305] on div "Personal Review" at bounding box center [111, 307] width 134 height 17
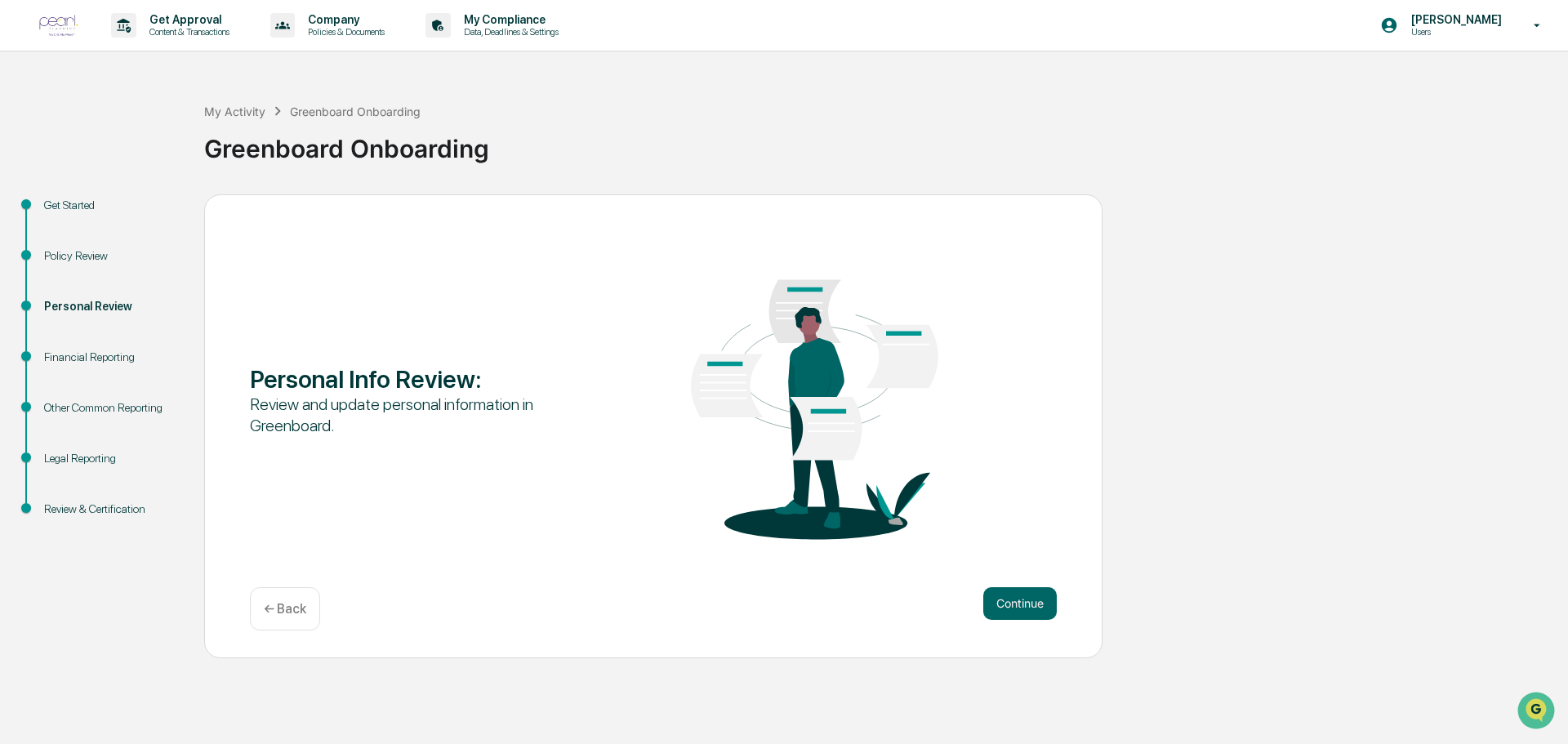
click at [105, 354] on div "Financial Reporting" at bounding box center [111, 357] width 134 height 17
click at [1003, 603] on button "Continue" at bounding box center [1020, 604] width 73 height 33
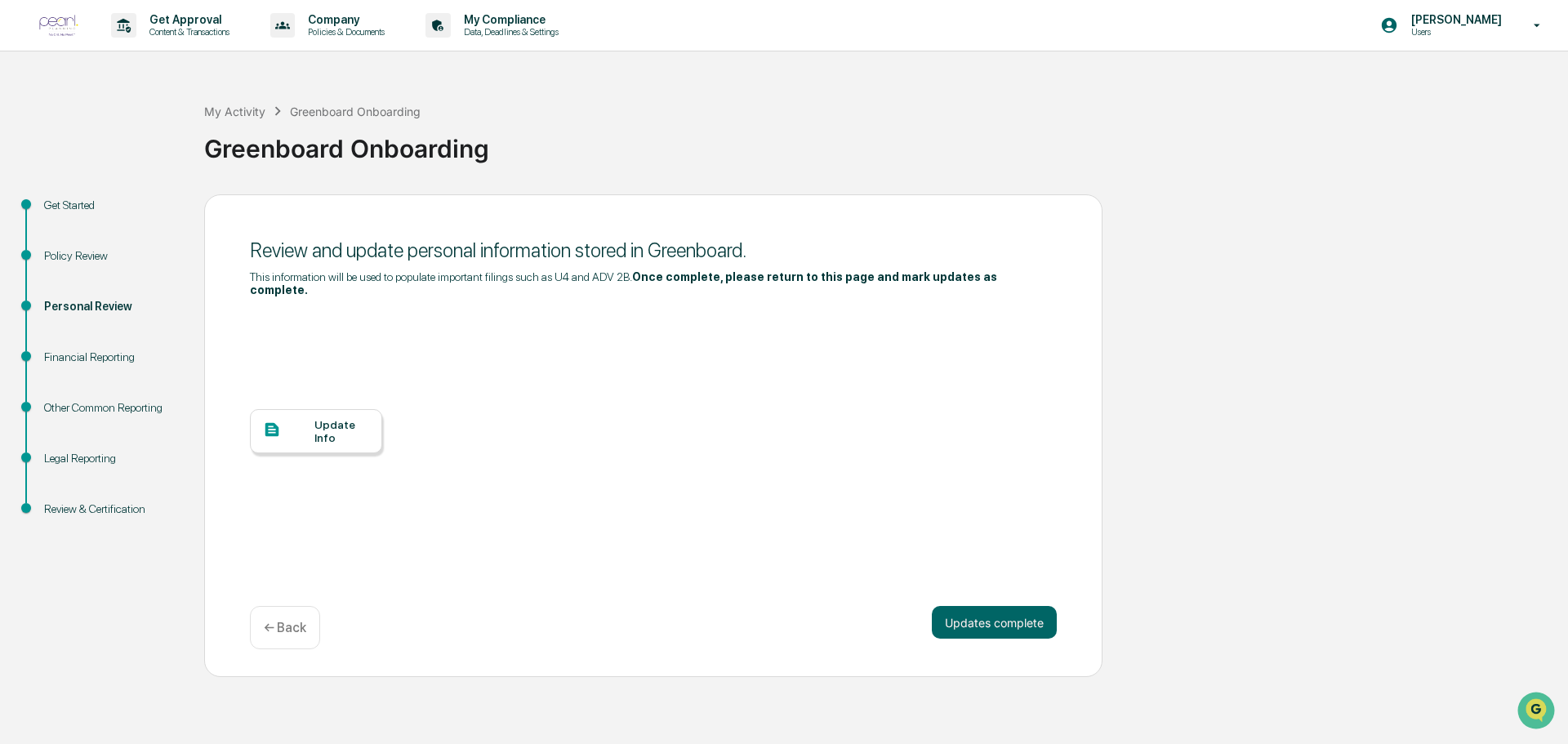
click at [1003, 607] on button "Updates complete" at bounding box center [994, 623] width 125 height 33
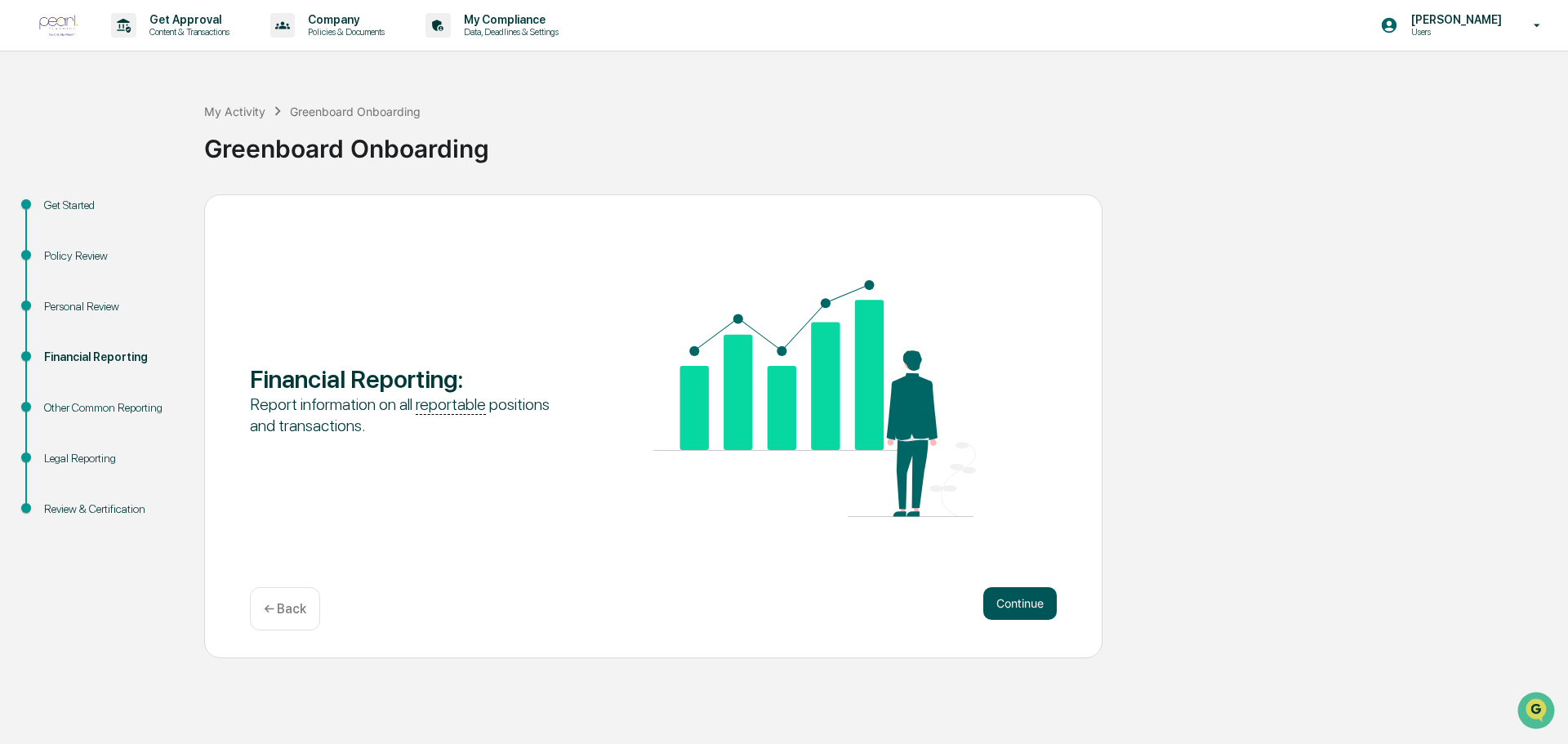
click at [1009, 603] on button "Continue" at bounding box center [1020, 604] width 73 height 33
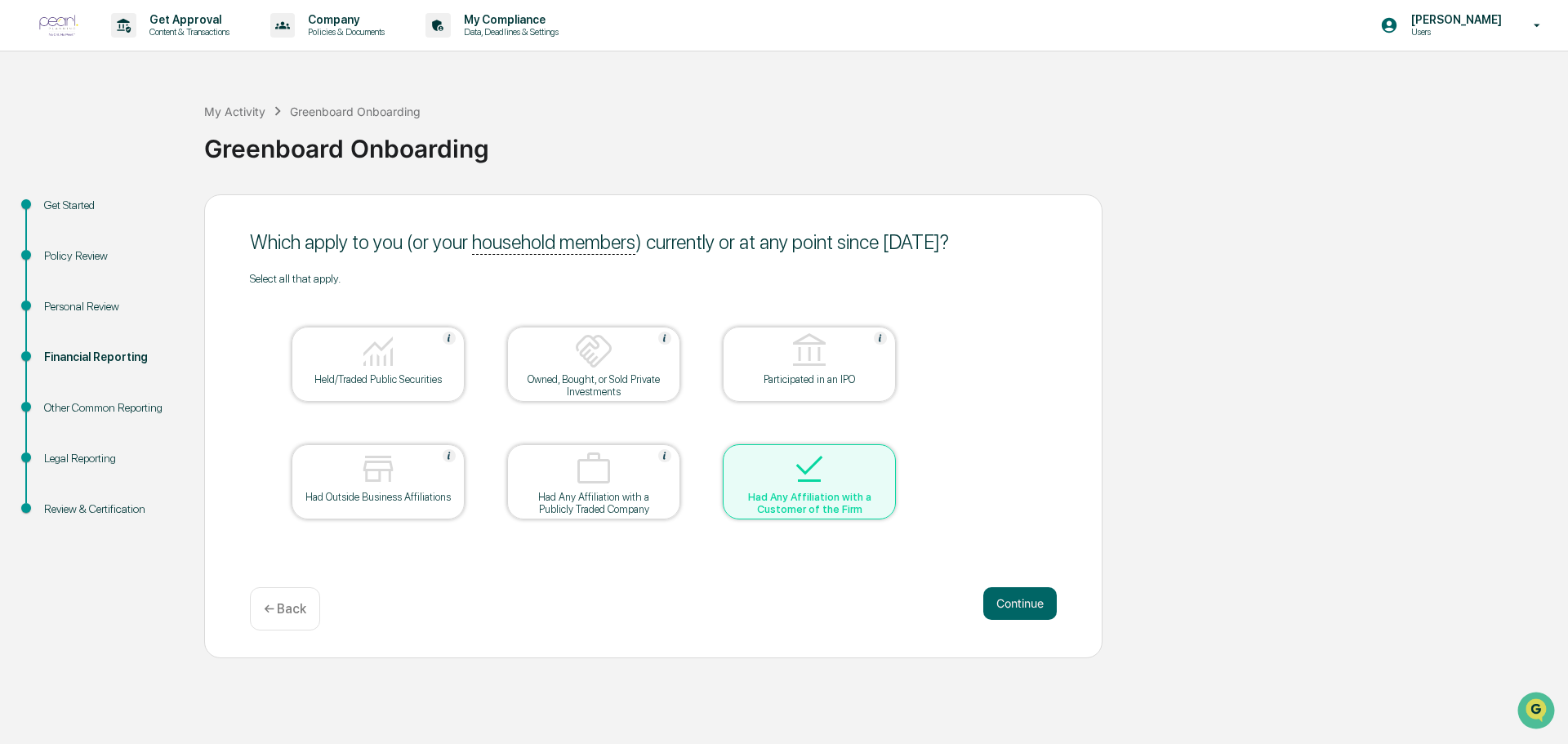
click at [811, 461] on img at bounding box center [809, 469] width 40 height 40
click at [813, 472] on img at bounding box center [809, 469] width 40 height 40
click at [1028, 607] on button "Continue" at bounding box center [1020, 604] width 73 height 33
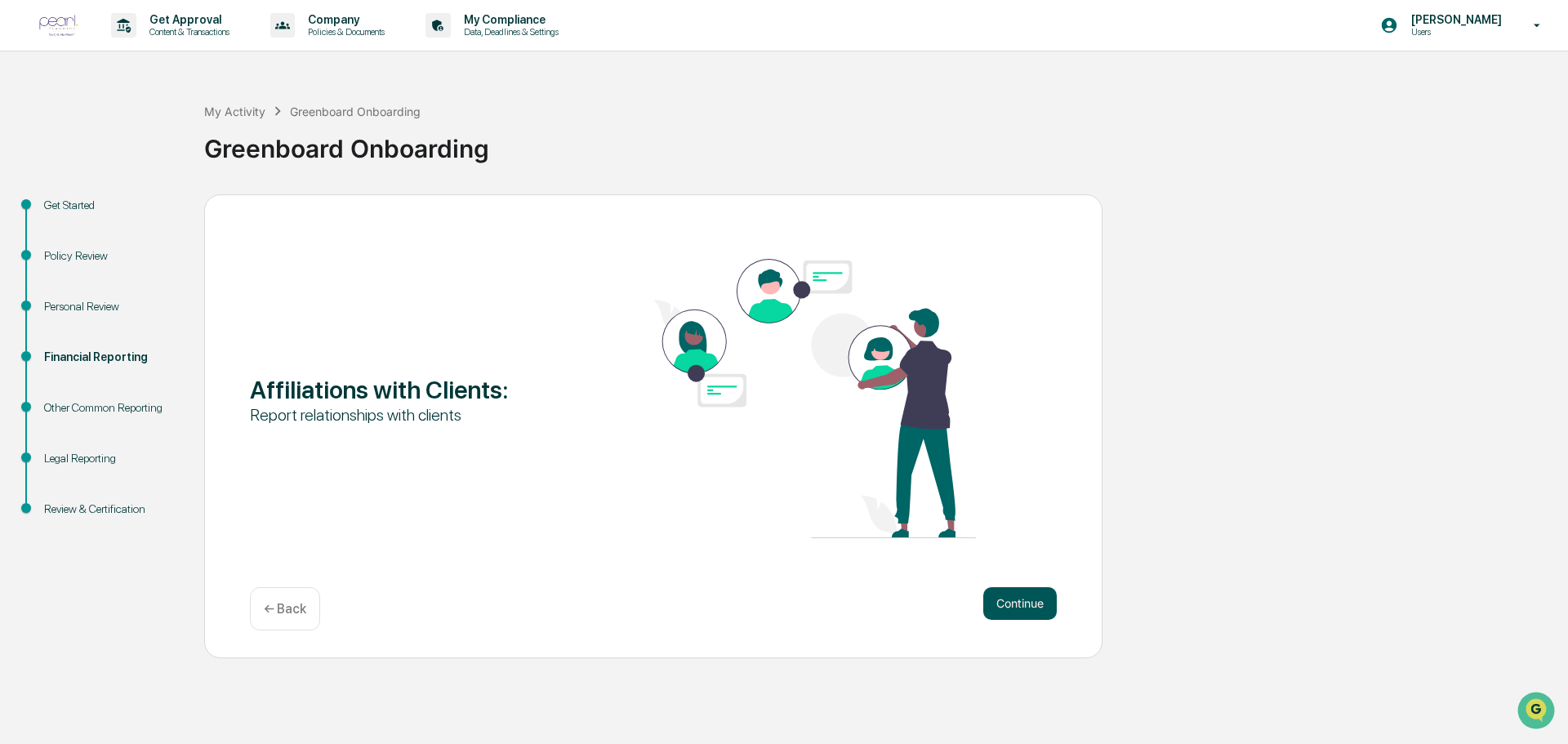
click at [1019, 607] on button "Continue" at bounding box center [1020, 604] width 73 height 33
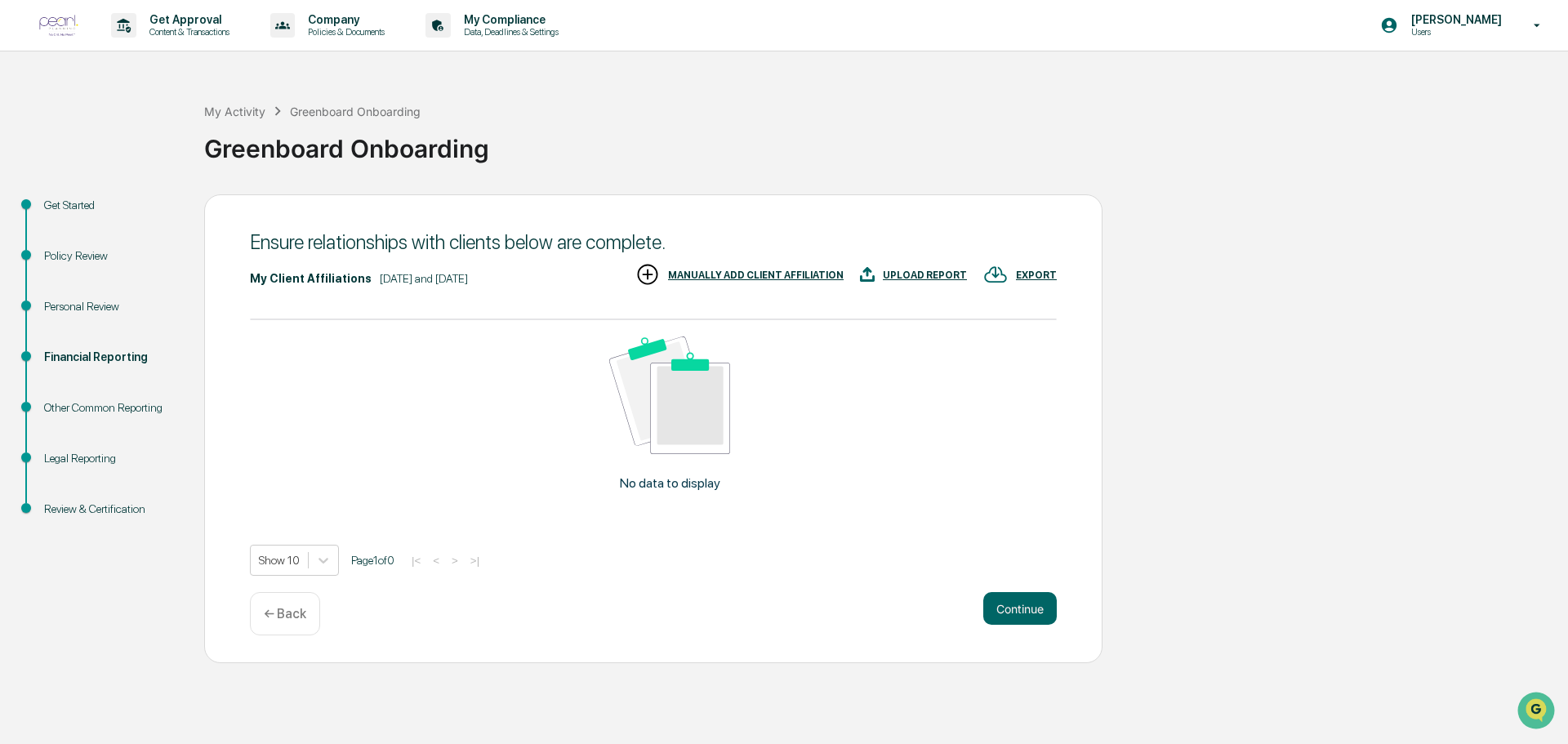
click at [676, 412] on img at bounding box center [669, 396] width 120 height 119
click at [772, 277] on div "MANUALLY ADD CLIENT AFFILIATION" at bounding box center [756, 275] width 176 height 11
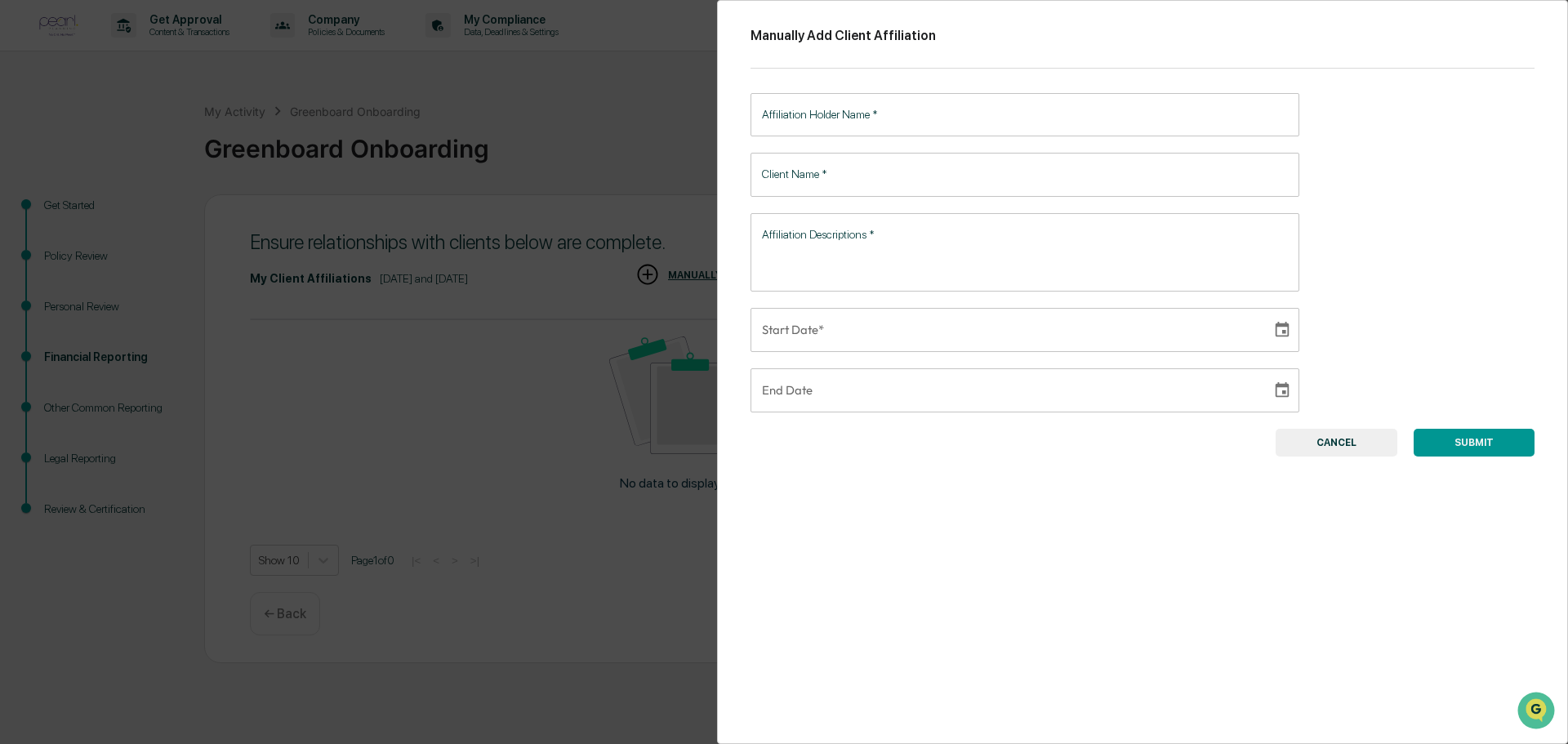
click at [794, 118] on input "Affiliation Holder Name   *" at bounding box center [1024, 115] width 549 height 43
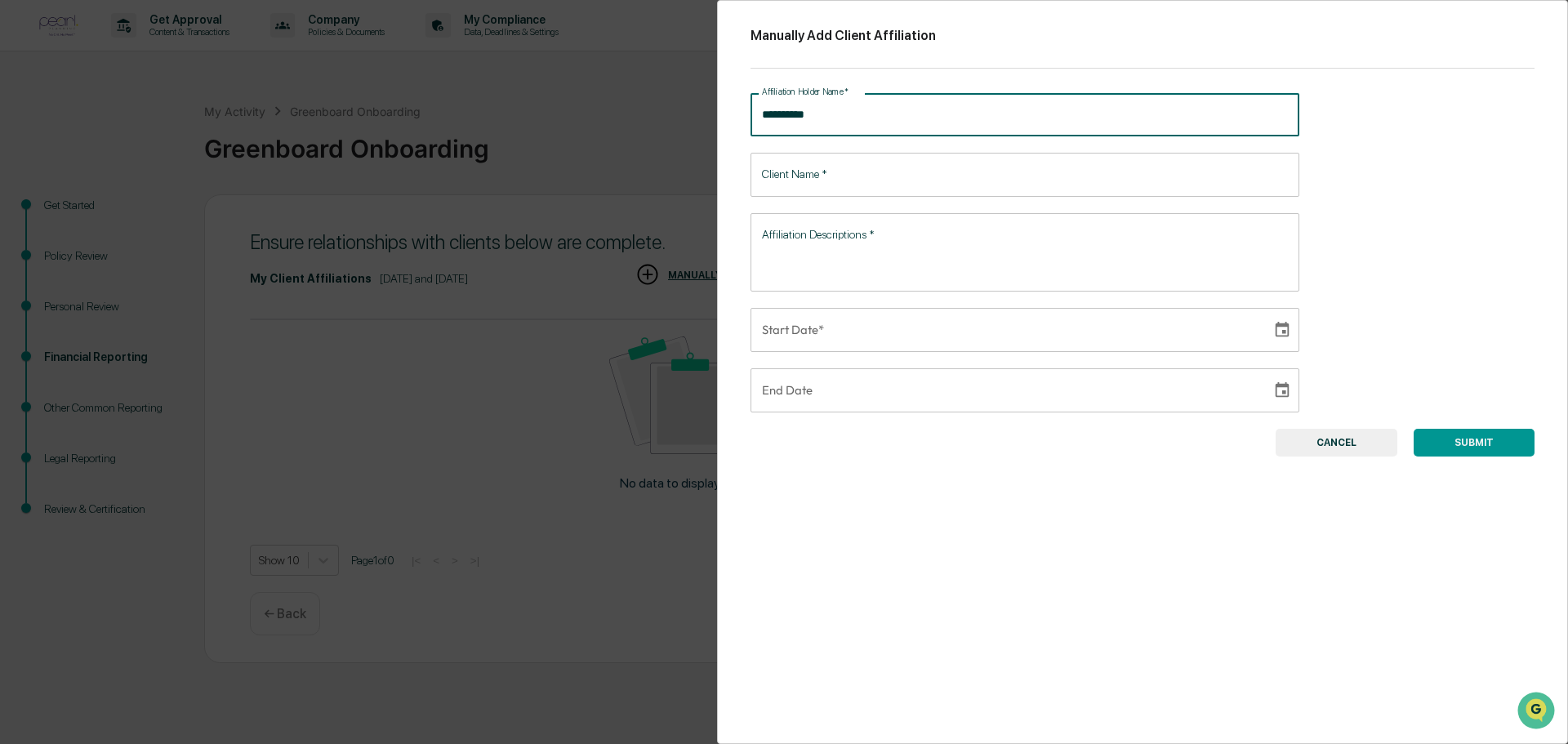
type input "**********"
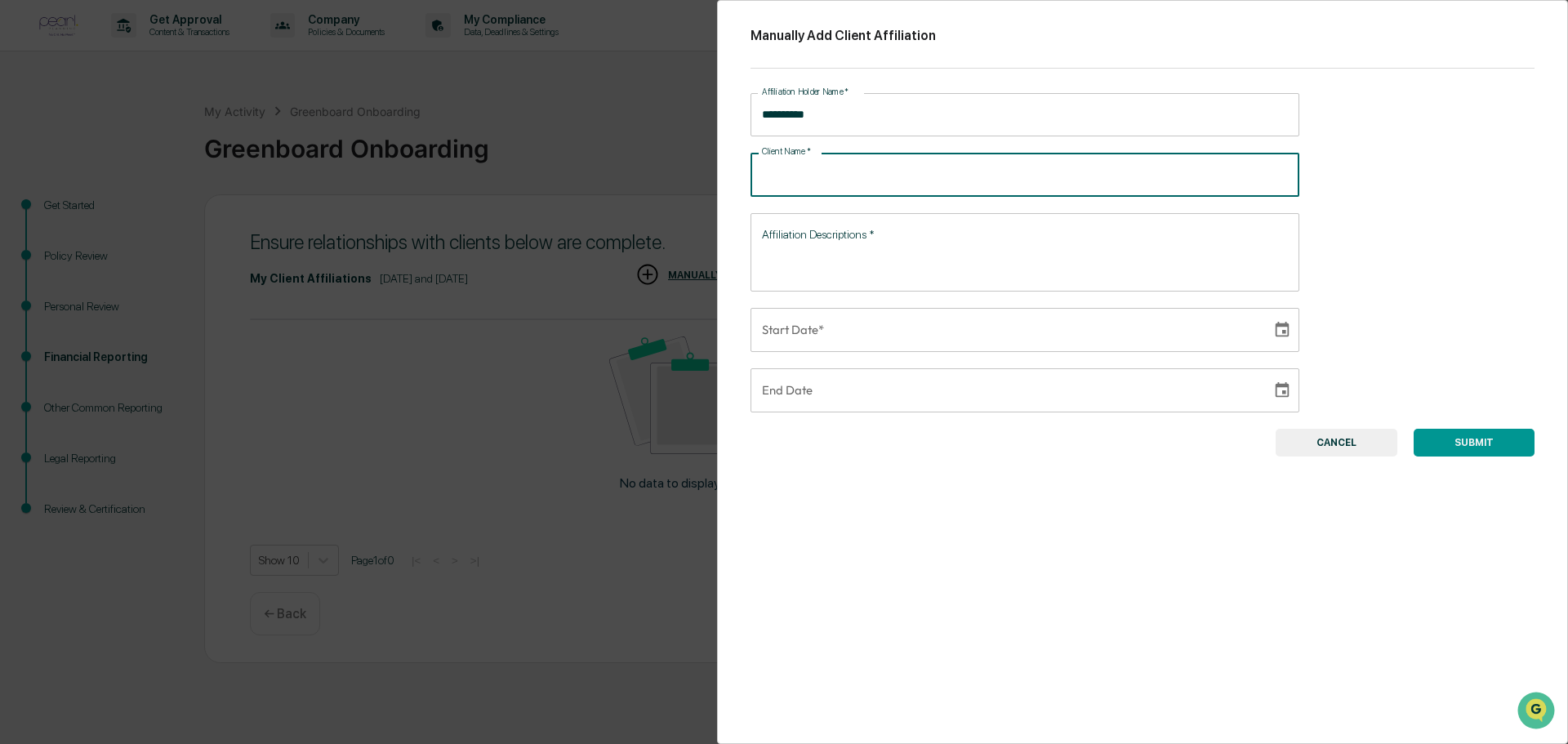
click at [783, 174] on input "Client Name   *" at bounding box center [1024, 174] width 549 height 43
type input "*********"
click at [776, 231] on textarea "Affiliation Descriptions   *" at bounding box center [1025, 251] width 526 height 52
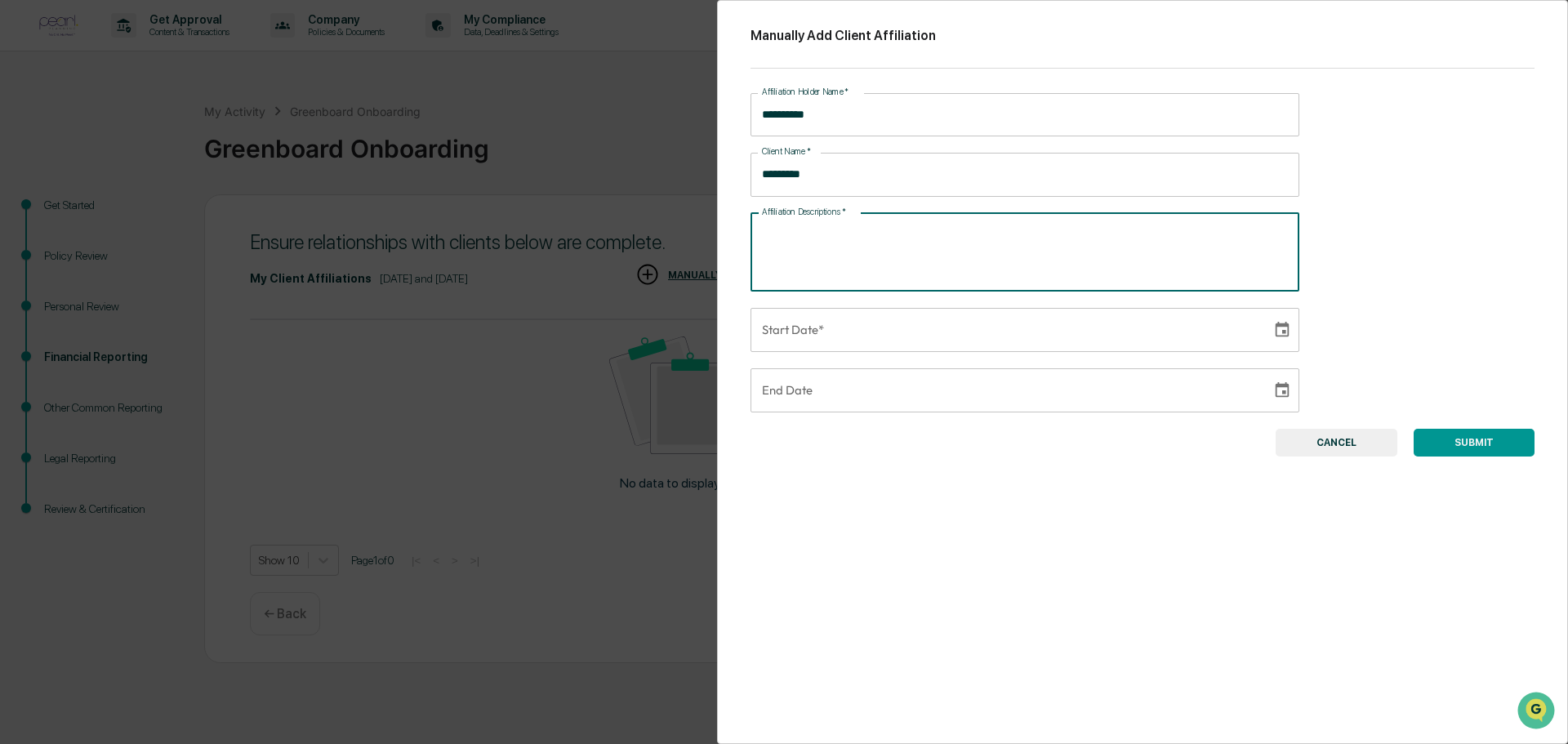
type textarea "*"
type textarea "**********"
click at [837, 331] on input "**********" at bounding box center [1004, 330] width 509 height 44
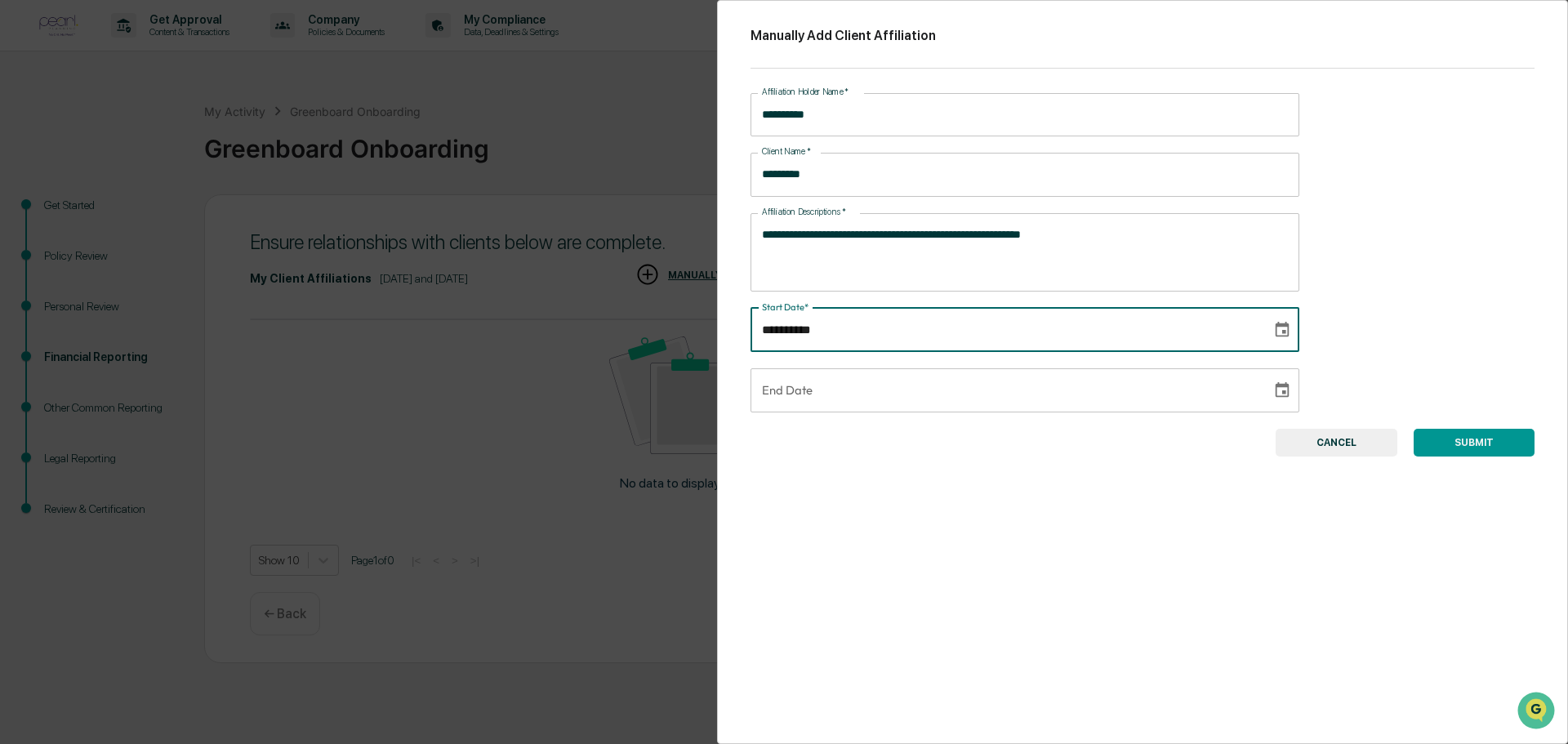
type input "**********"
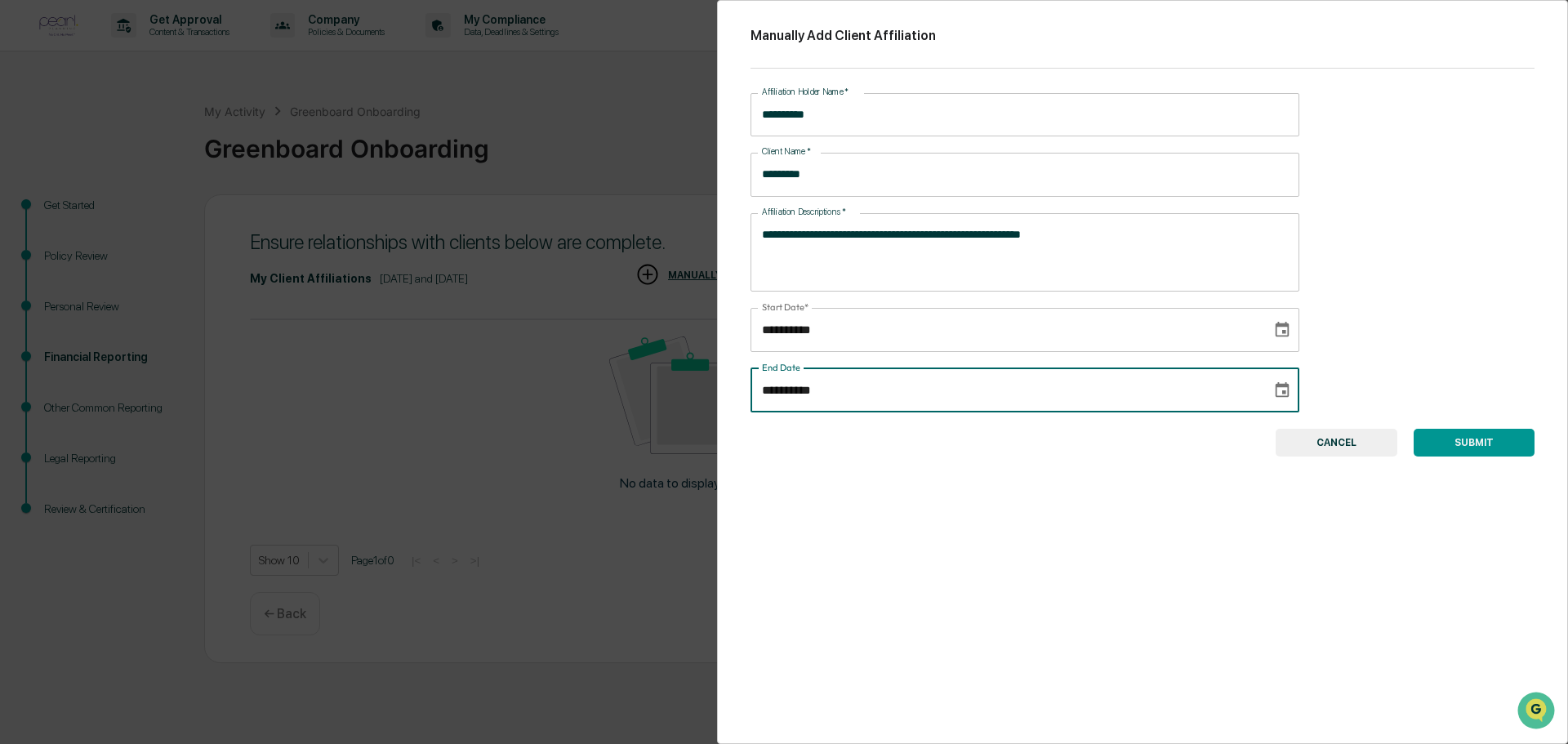
click at [787, 392] on input "**********" at bounding box center [1004, 390] width 509 height 44
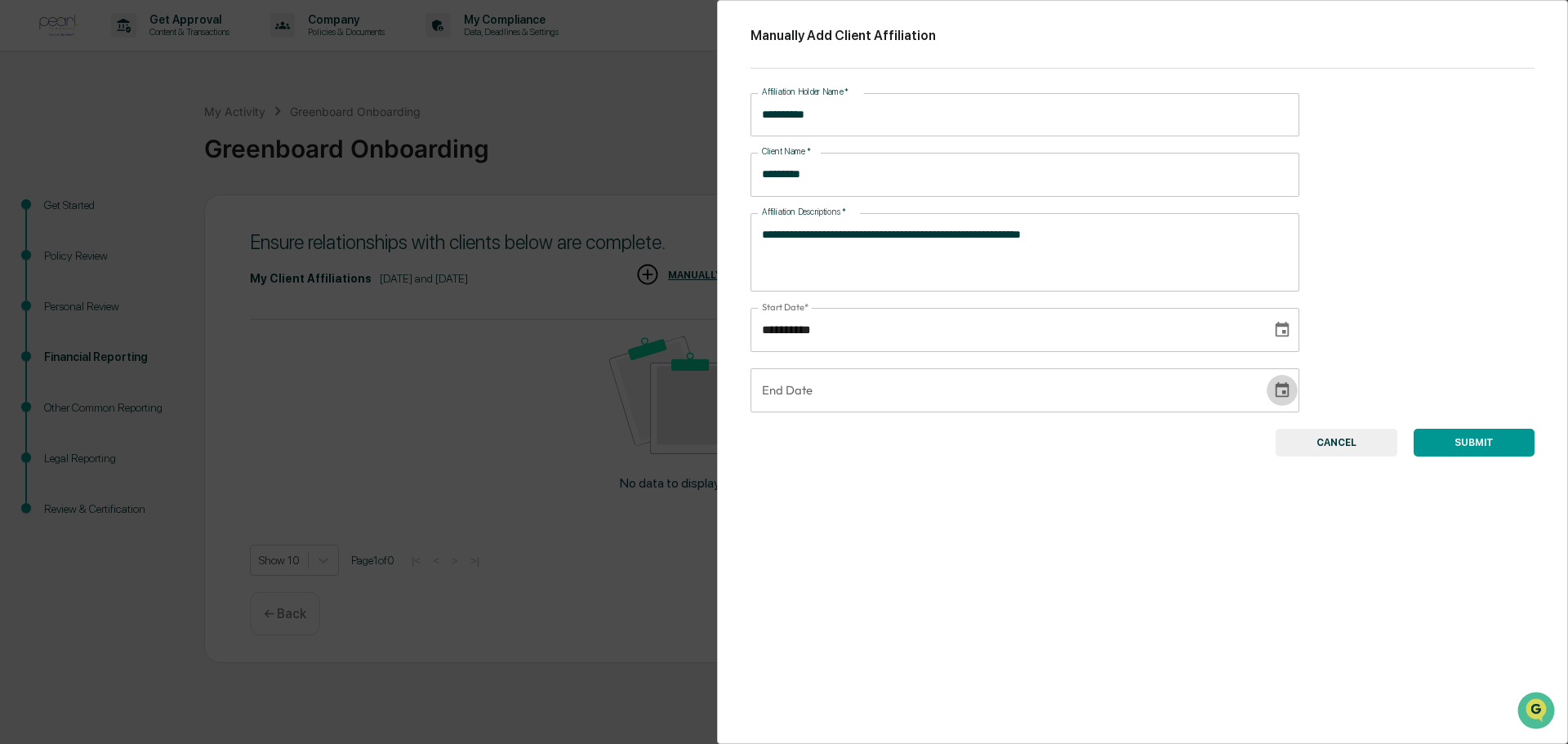
click at [1273, 392] on icon "Choose date" at bounding box center [1282, 390] width 18 height 18
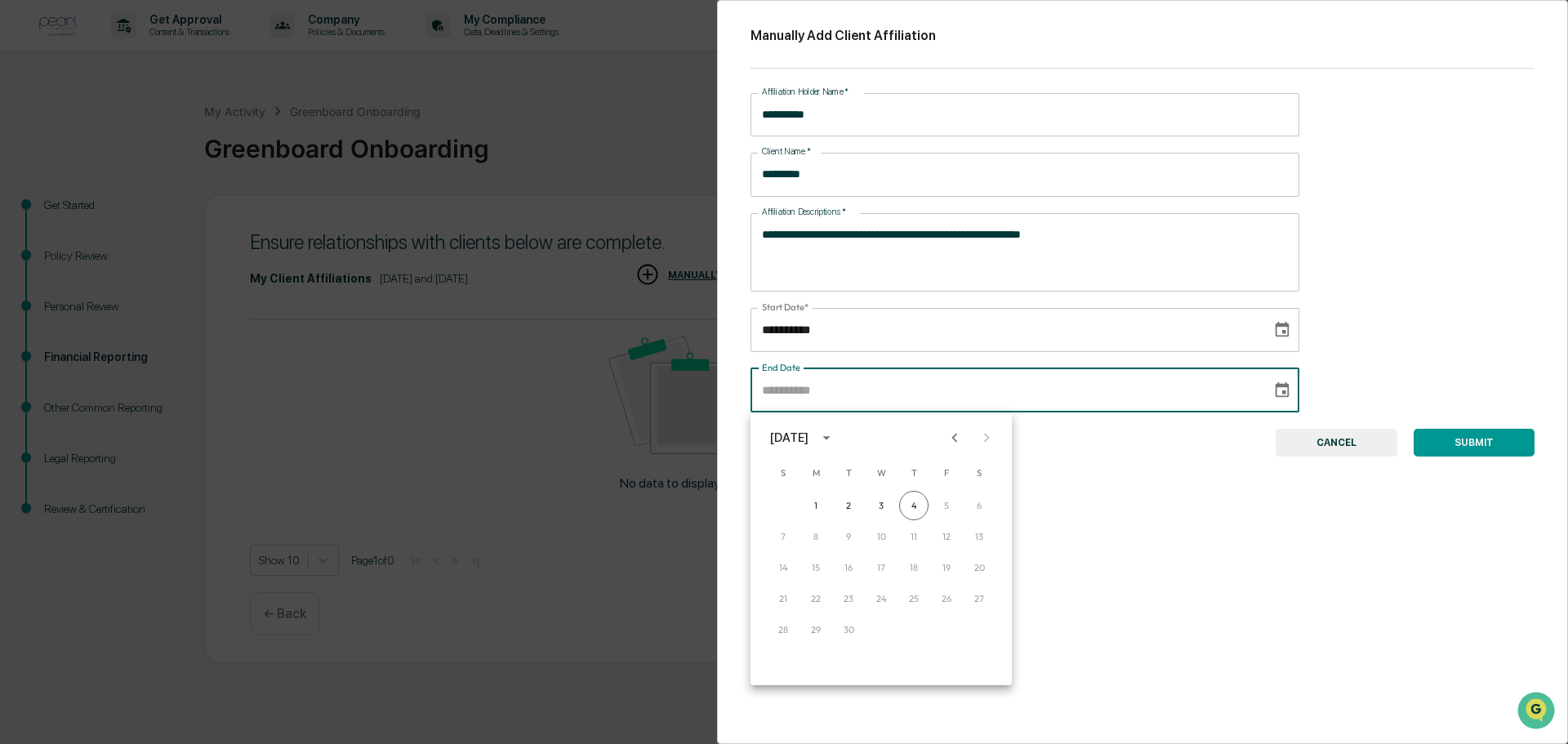
click at [1273, 392] on icon "Choose date" at bounding box center [1282, 390] width 18 height 18
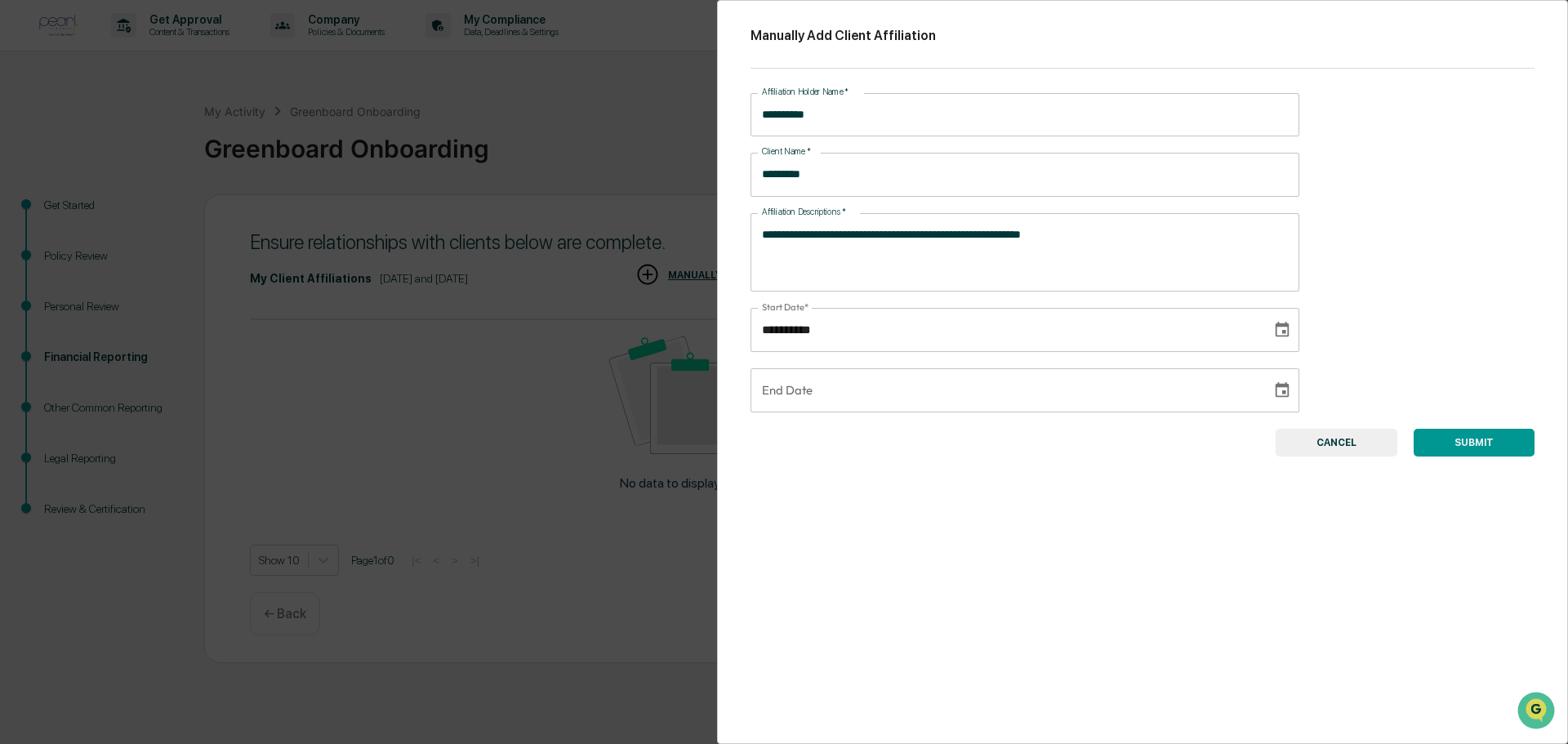
click at [1462, 441] on button "SUBMIT" at bounding box center [1474, 444] width 120 height 28
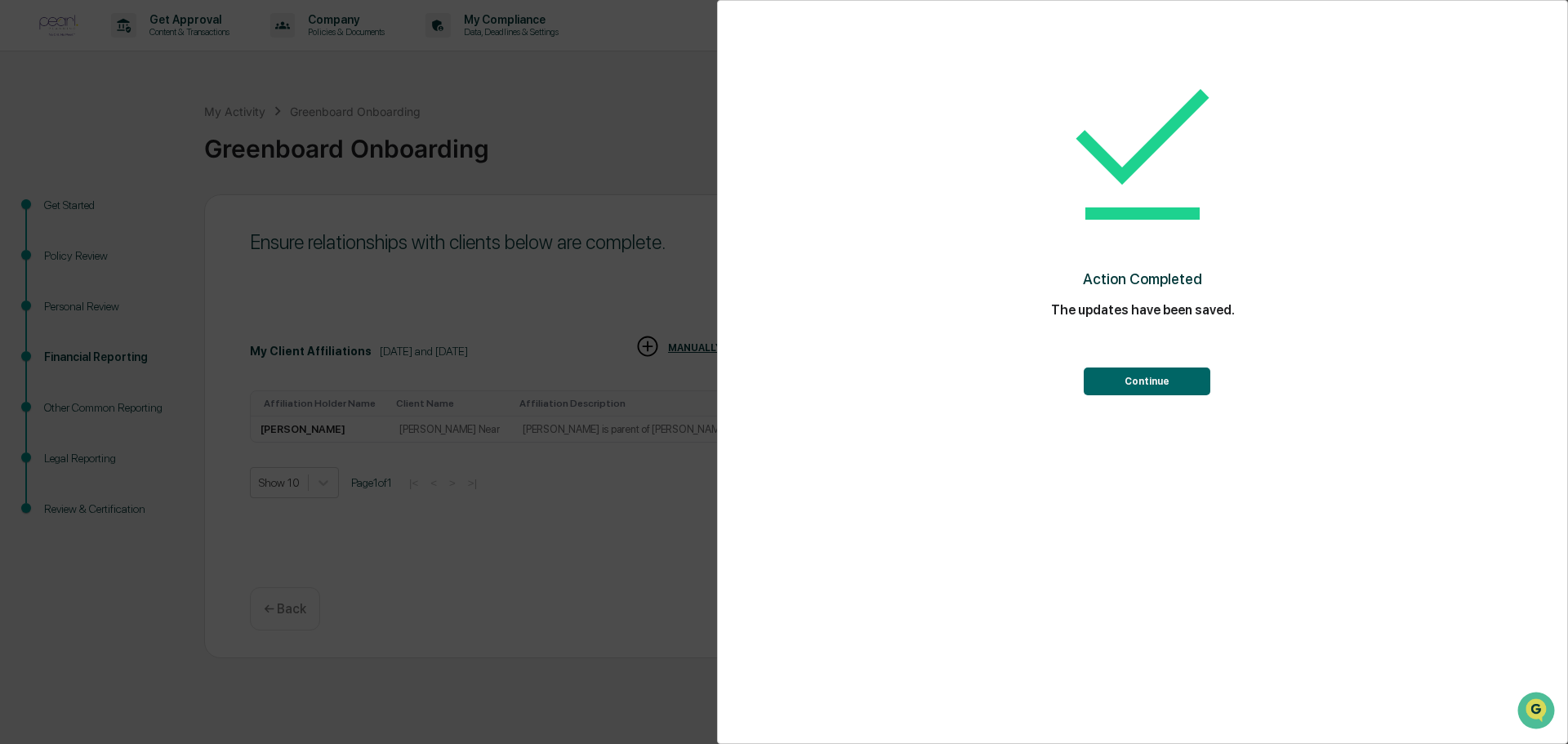
click at [1129, 385] on button "Continue" at bounding box center [1146, 381] width 126 height 28
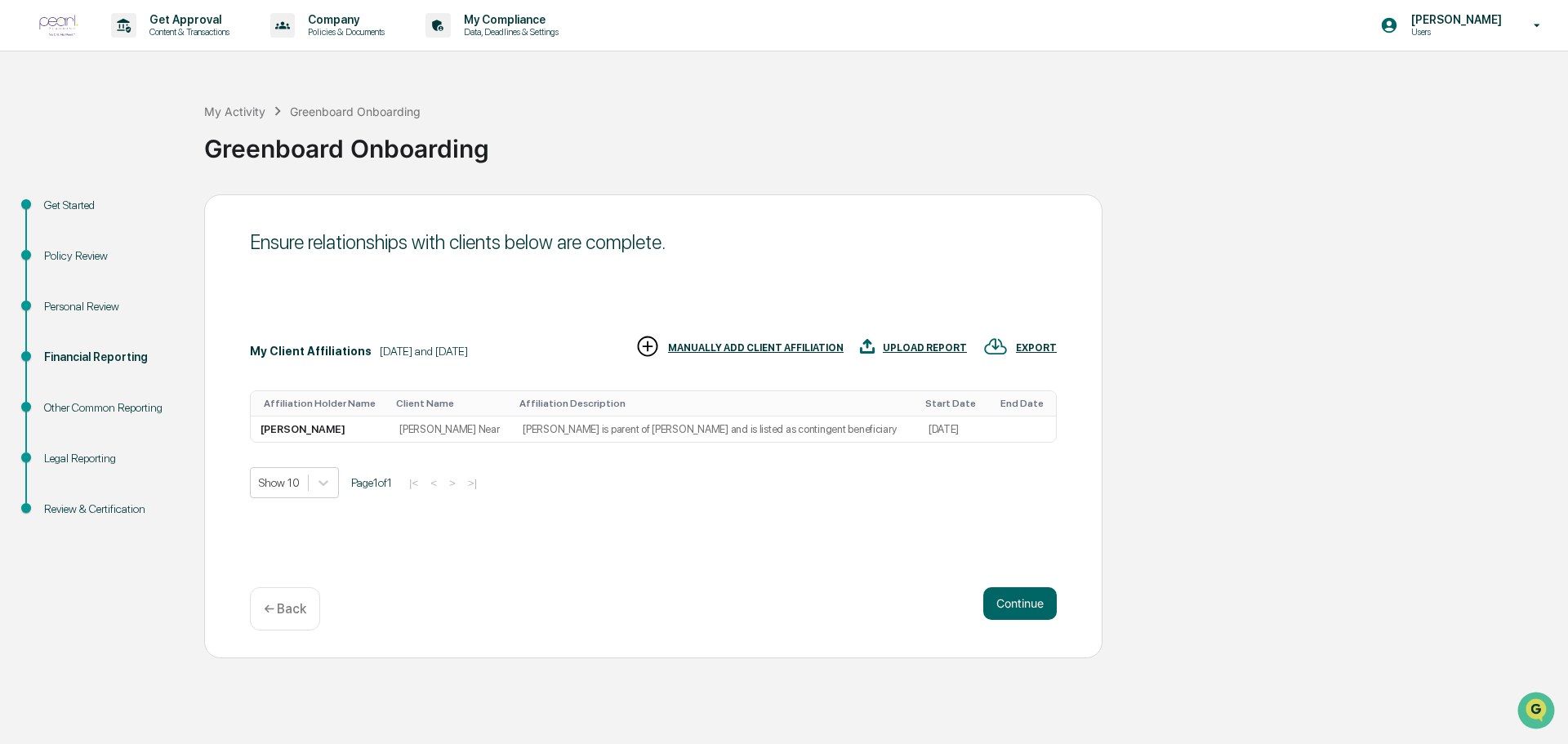
click at [103, 360] on div "Financial Reporting" at bounding box center [111, 357] width 134 height 17
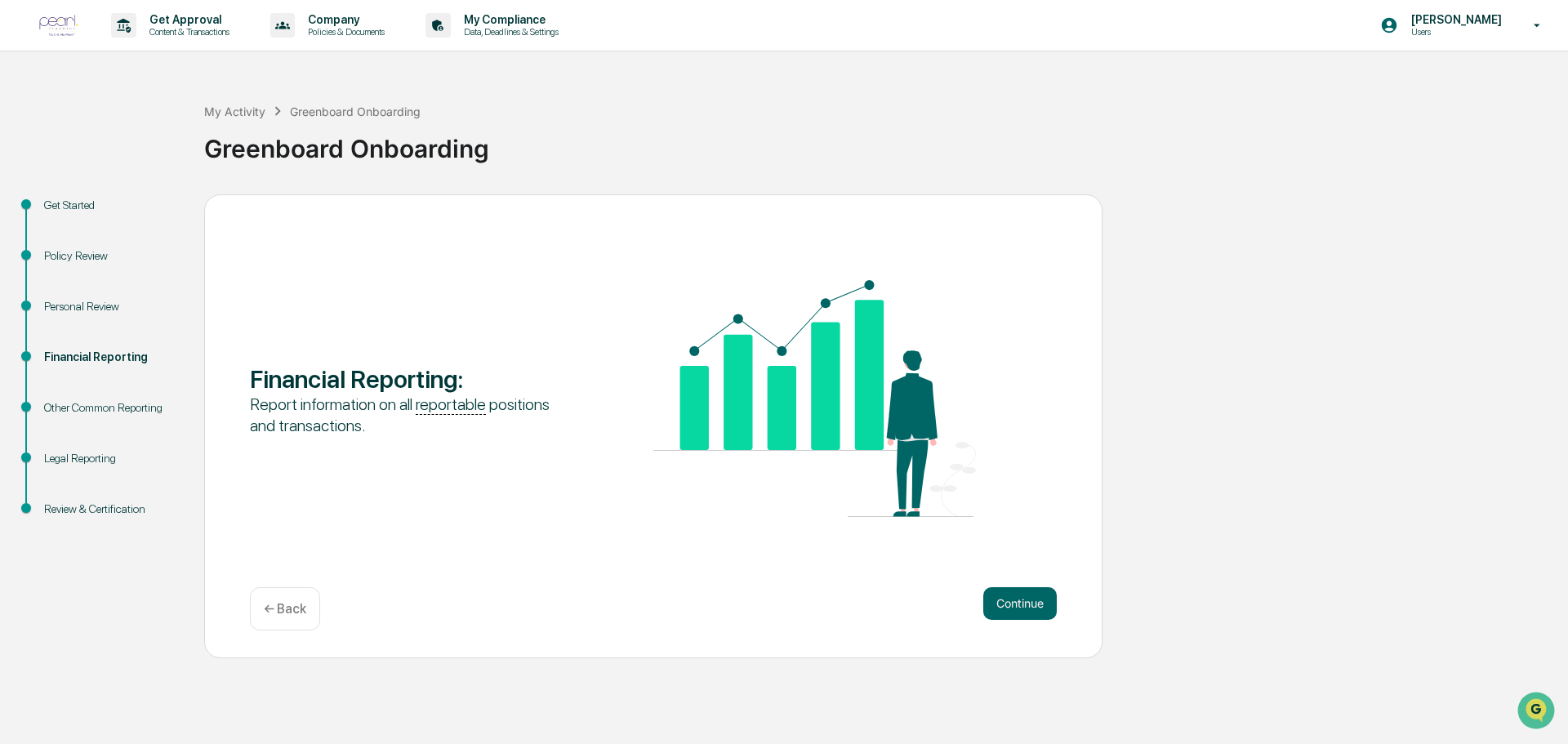
click at [77, 304] on div "Personal Review" at bounding box center [111, 307] width 134 height 17
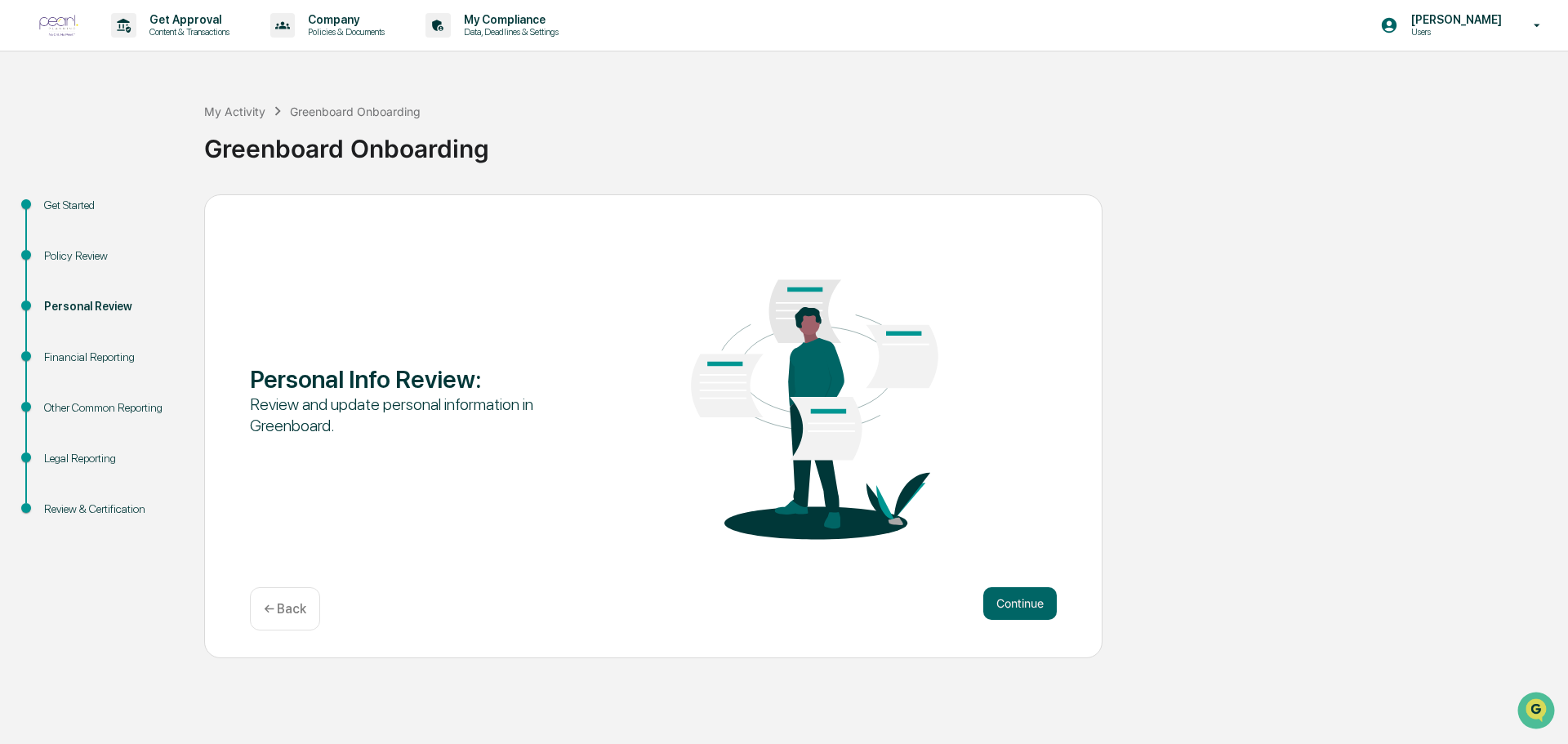
click at [74, 358] on div "Financial Reporting" at bounding box center [111, 357] width 134 height 17
click at [73, 354] on div "Financial Reporting" at bounding box center [111, 357] width 134 height 17
click at [120, 362] on div "Financial Reporting" at bounding box center [111, 357] width 134 height 17
click at [1005, 608] on button "Continue" at bounding box center [1020, 604] width 73 height 33
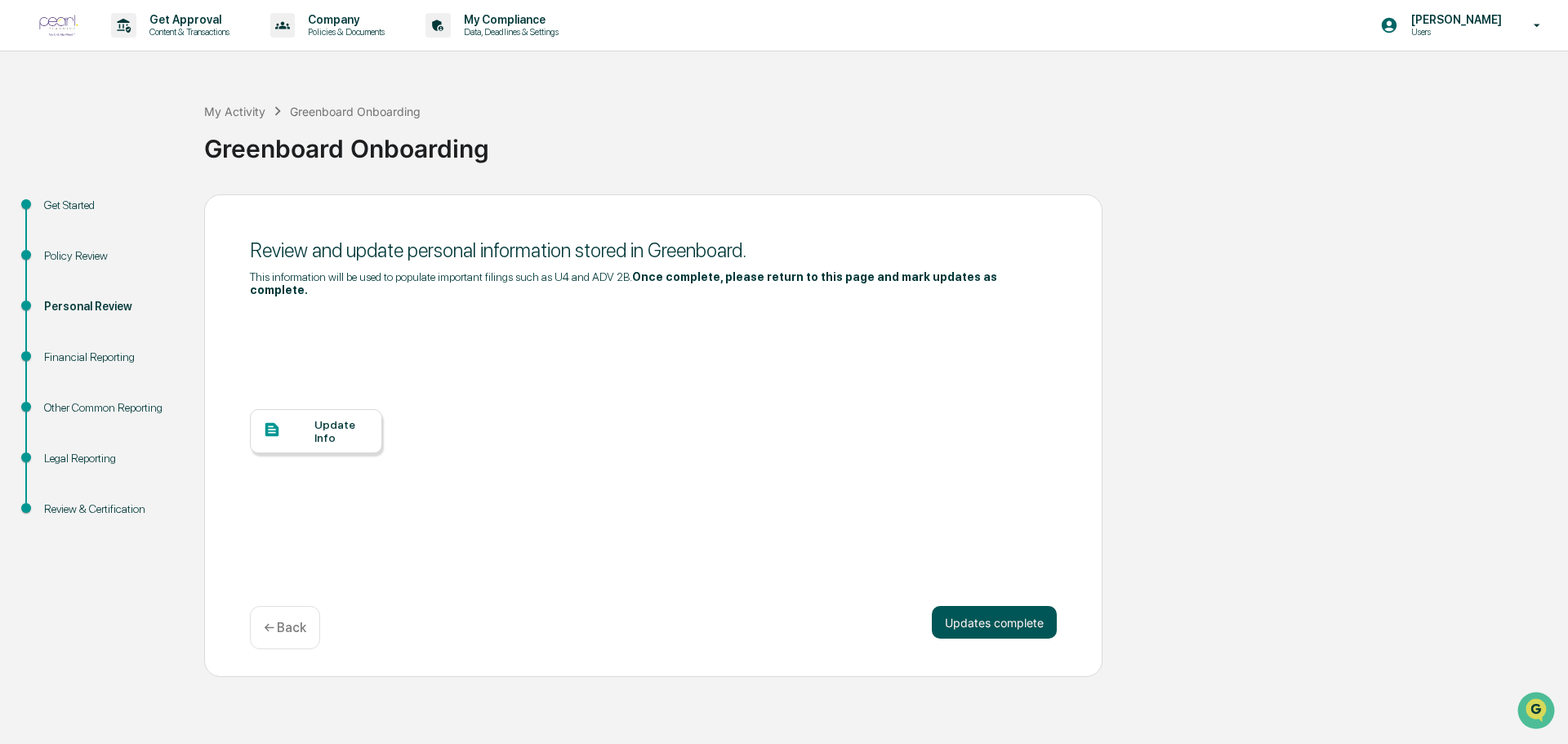
click at [984, 612] on button "Updates complete" at bounding box center [994, 623] width 125 height 33
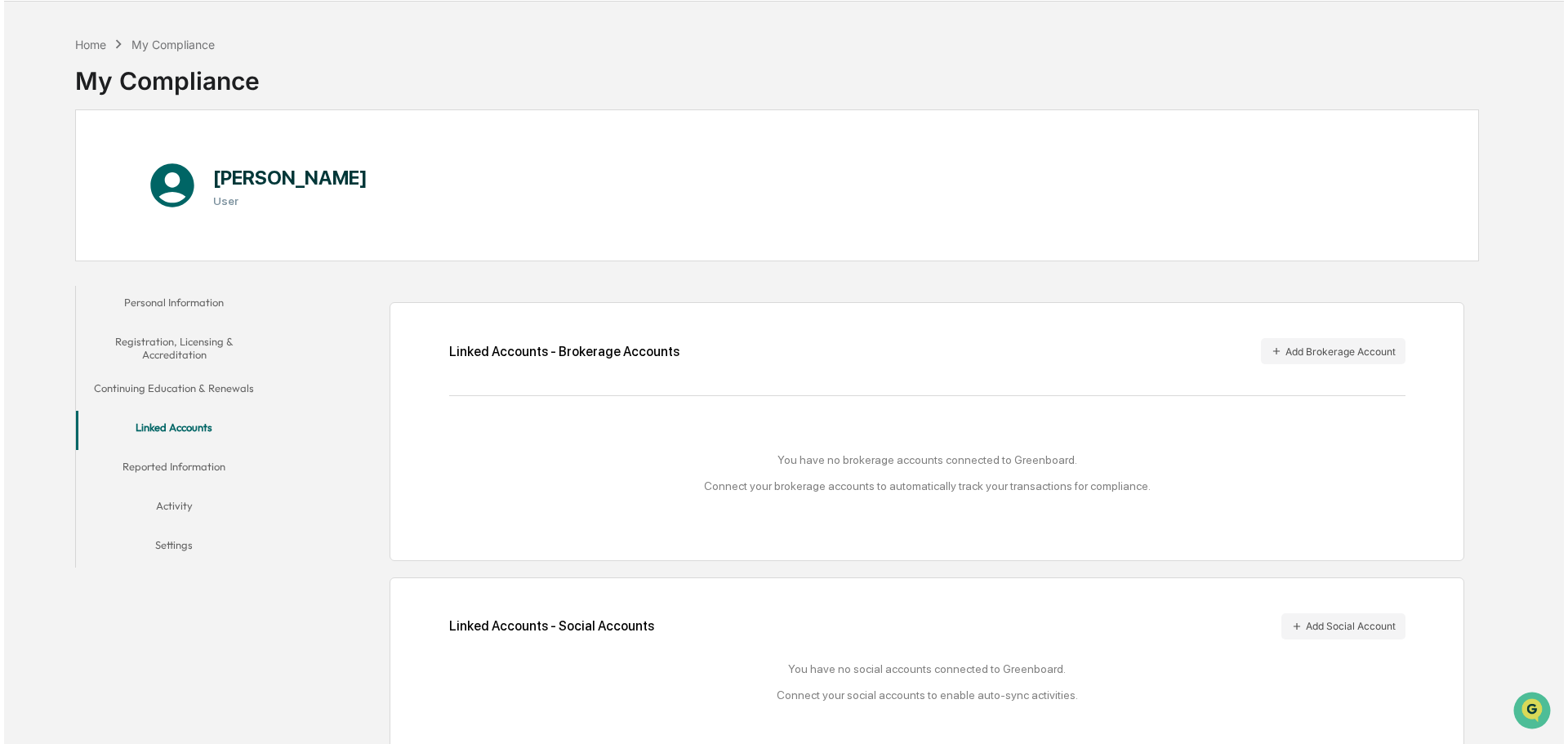
scroll to position [77, 0]
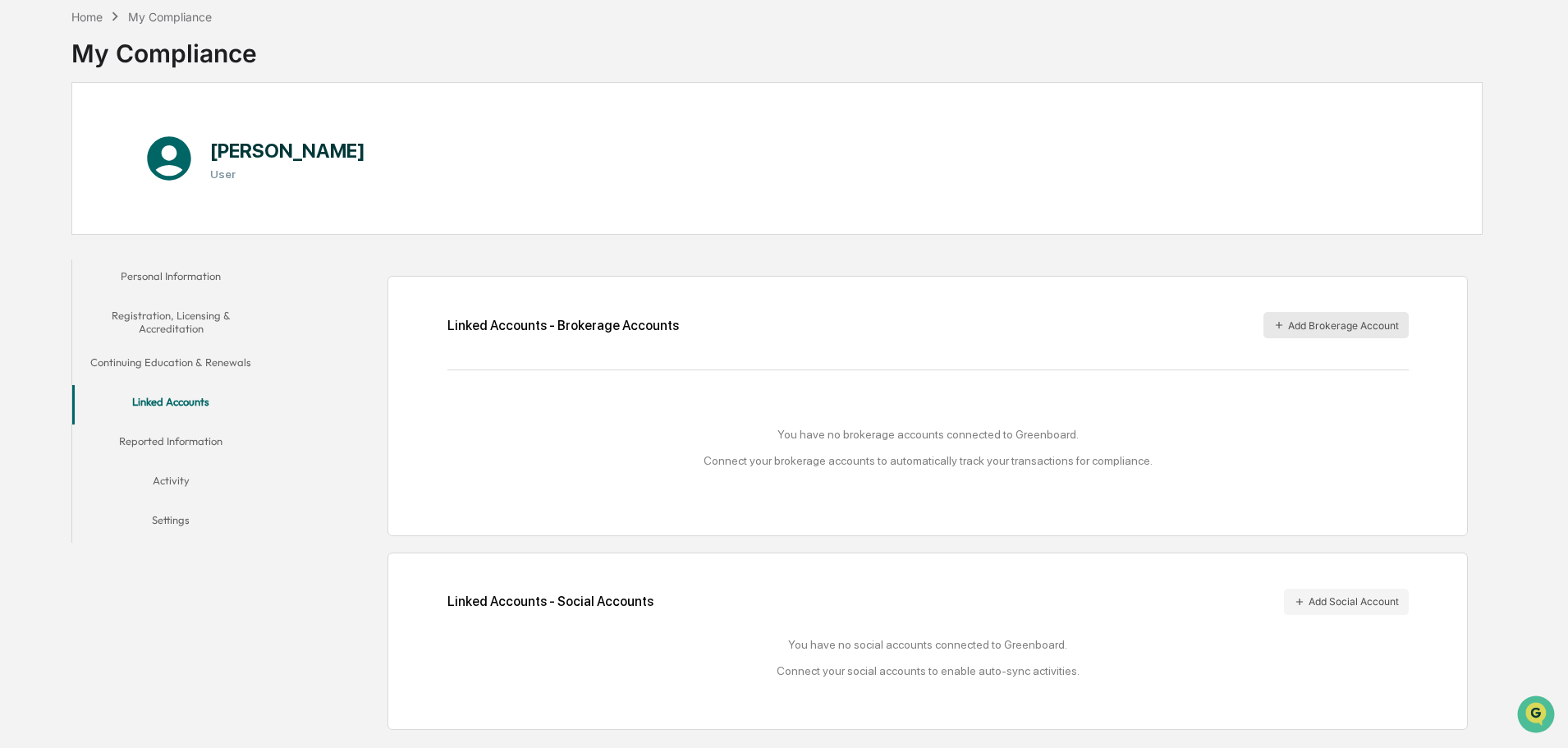
click at [1315, 327] on button "Add Brokerage Account" at bounding box center [1336, 326] width 146 height 27
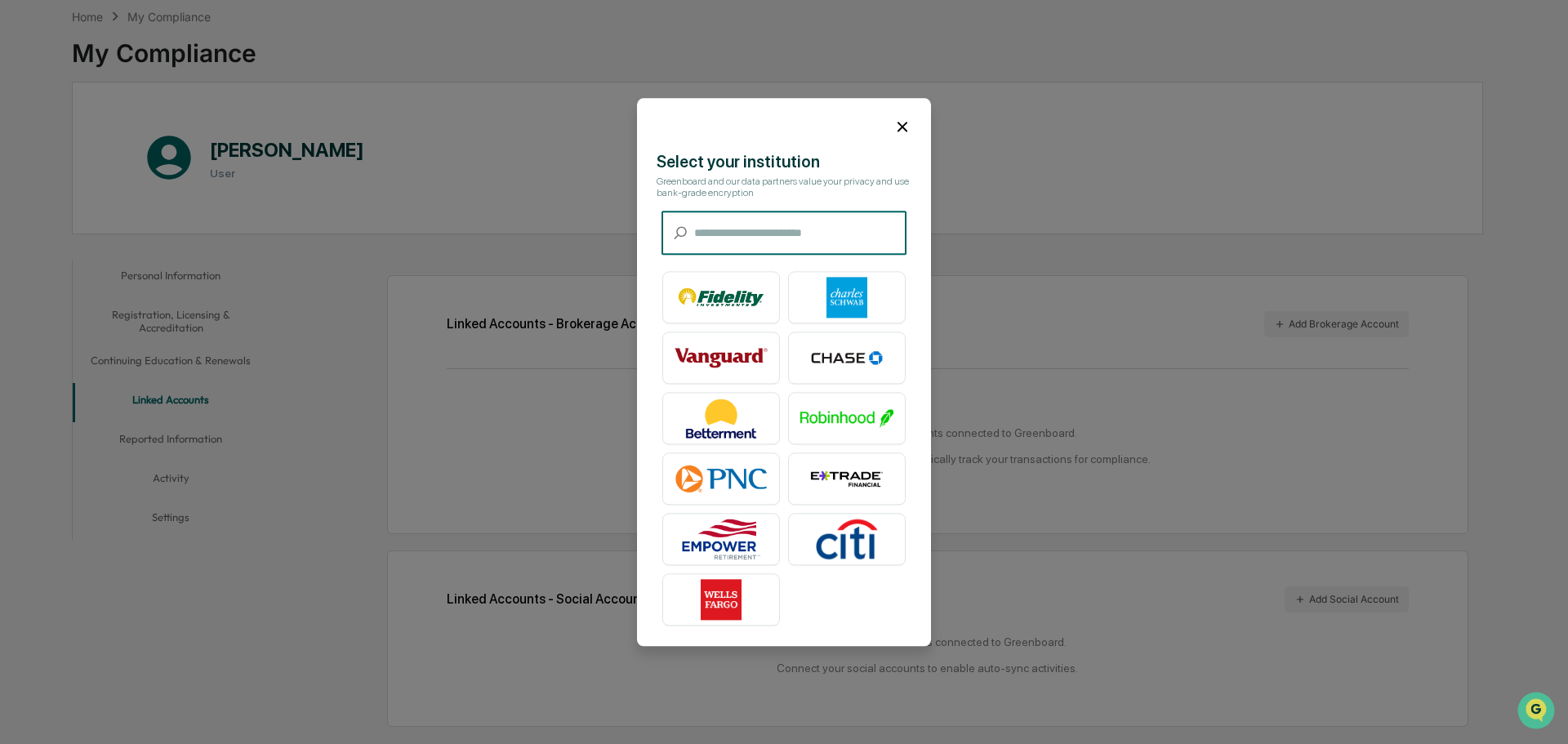
click at [706, 232] on input "text" at bounding box center [801, 234] width 213 height 43
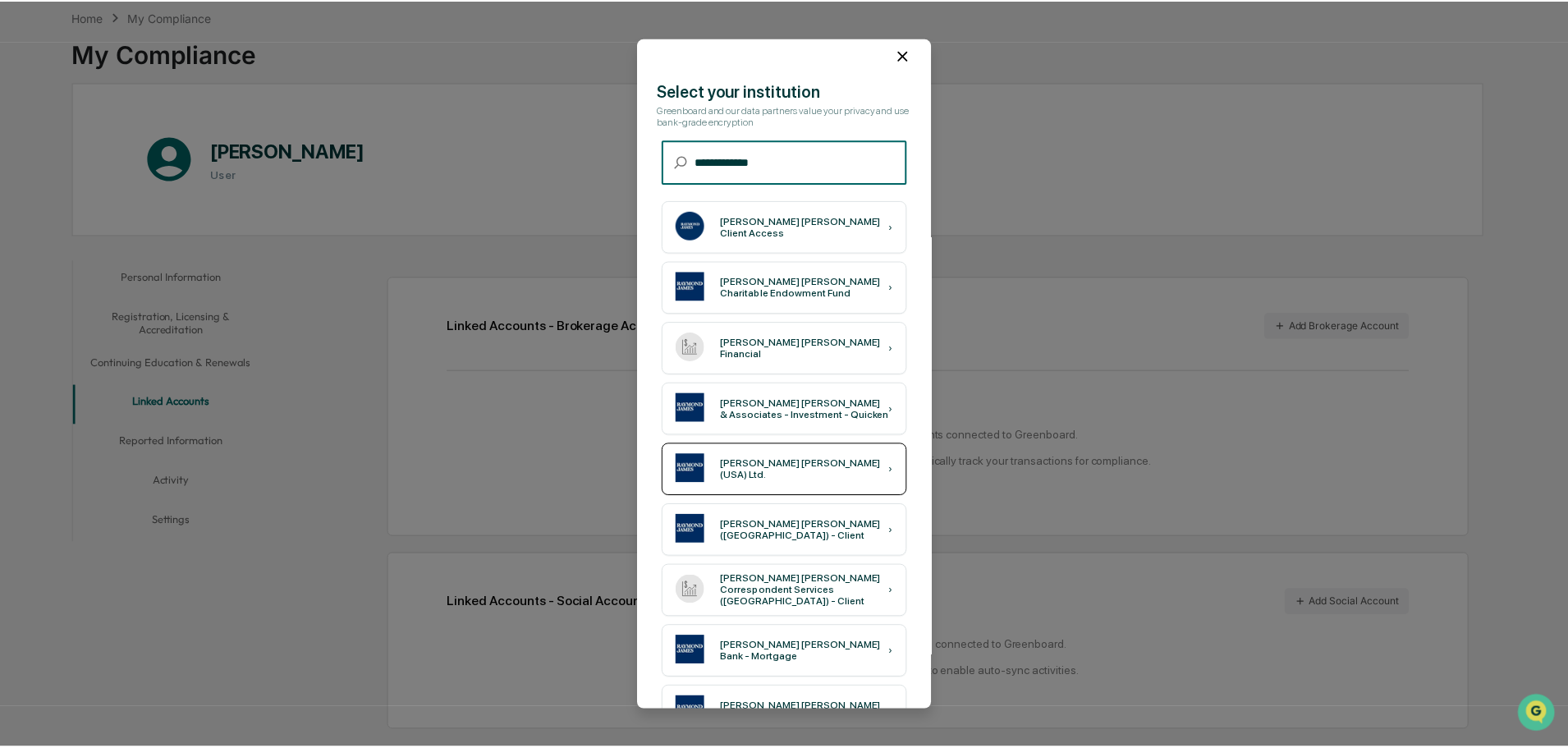
scroll to position [0, 0]
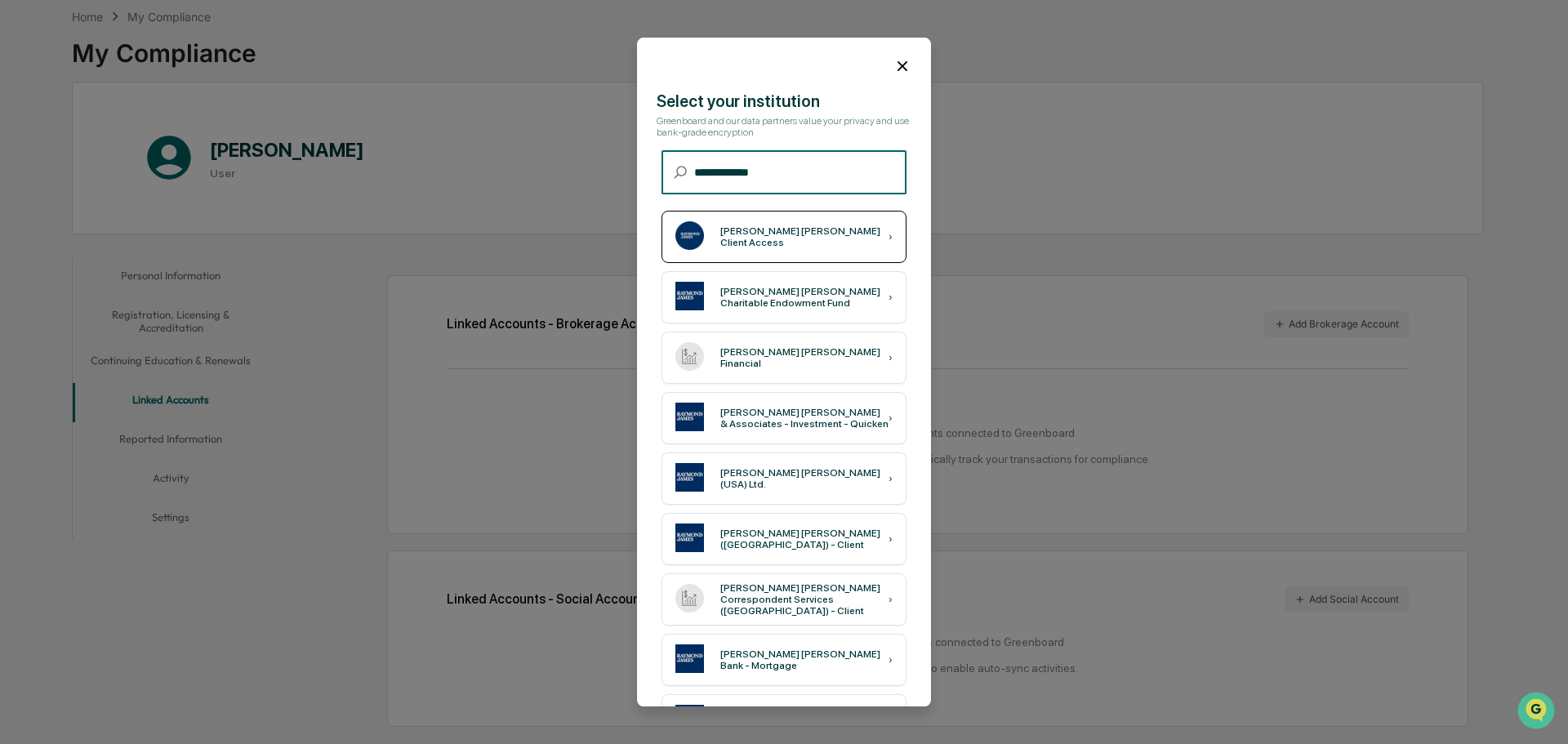
type input "**********"
click at [838, 239] on div "Raymond James Client Access" at bounding box center [804, 236] width 168 height 23
click at [797, 237] on div "Raymond James Client Access" at bounding box center [804, 236] width 168 height 23
click at [897, 65] on icon at bounding box center [902, 66] width 18 height 18
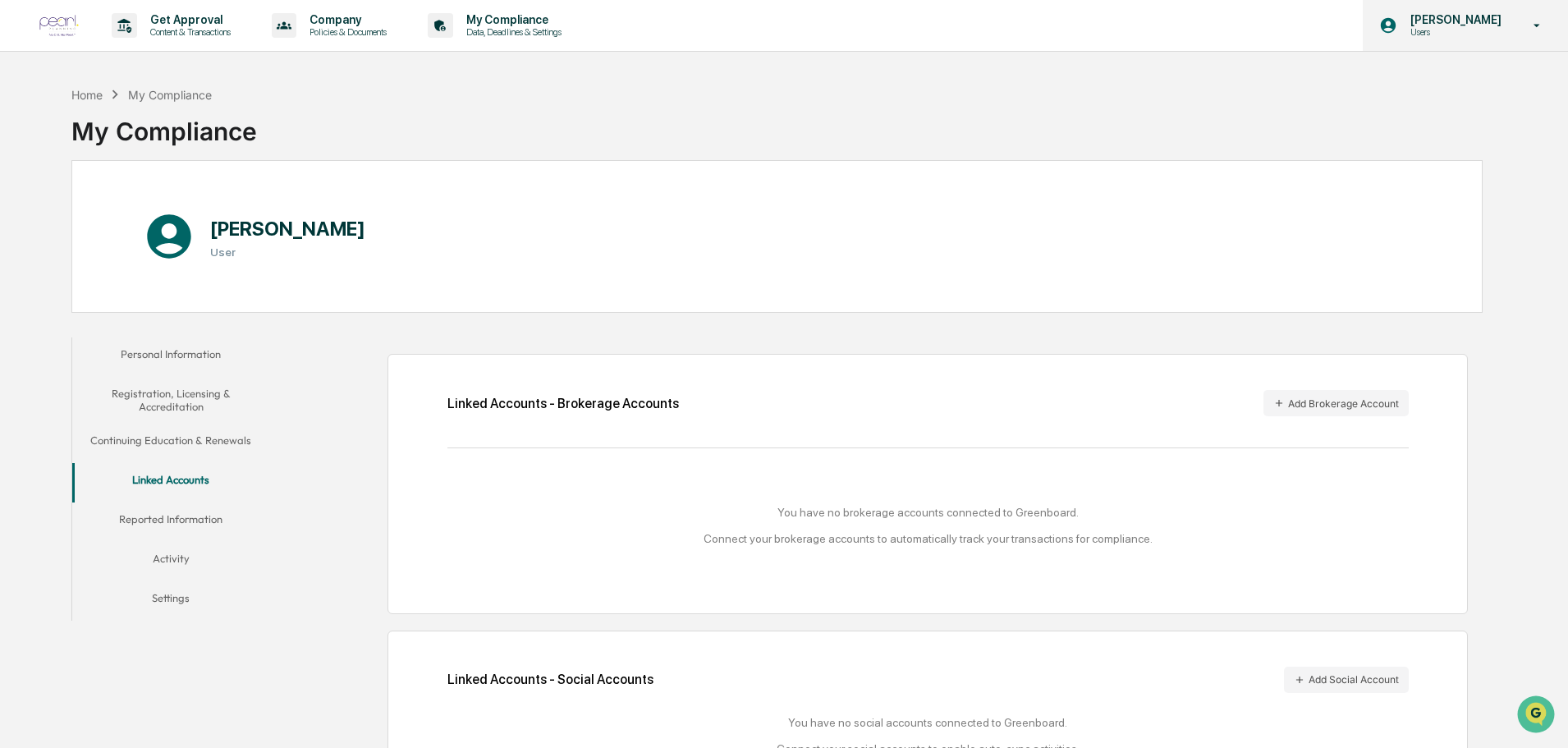
click at [1536, 24] on icon at bounding box center [1537, 26] width 28 height 15
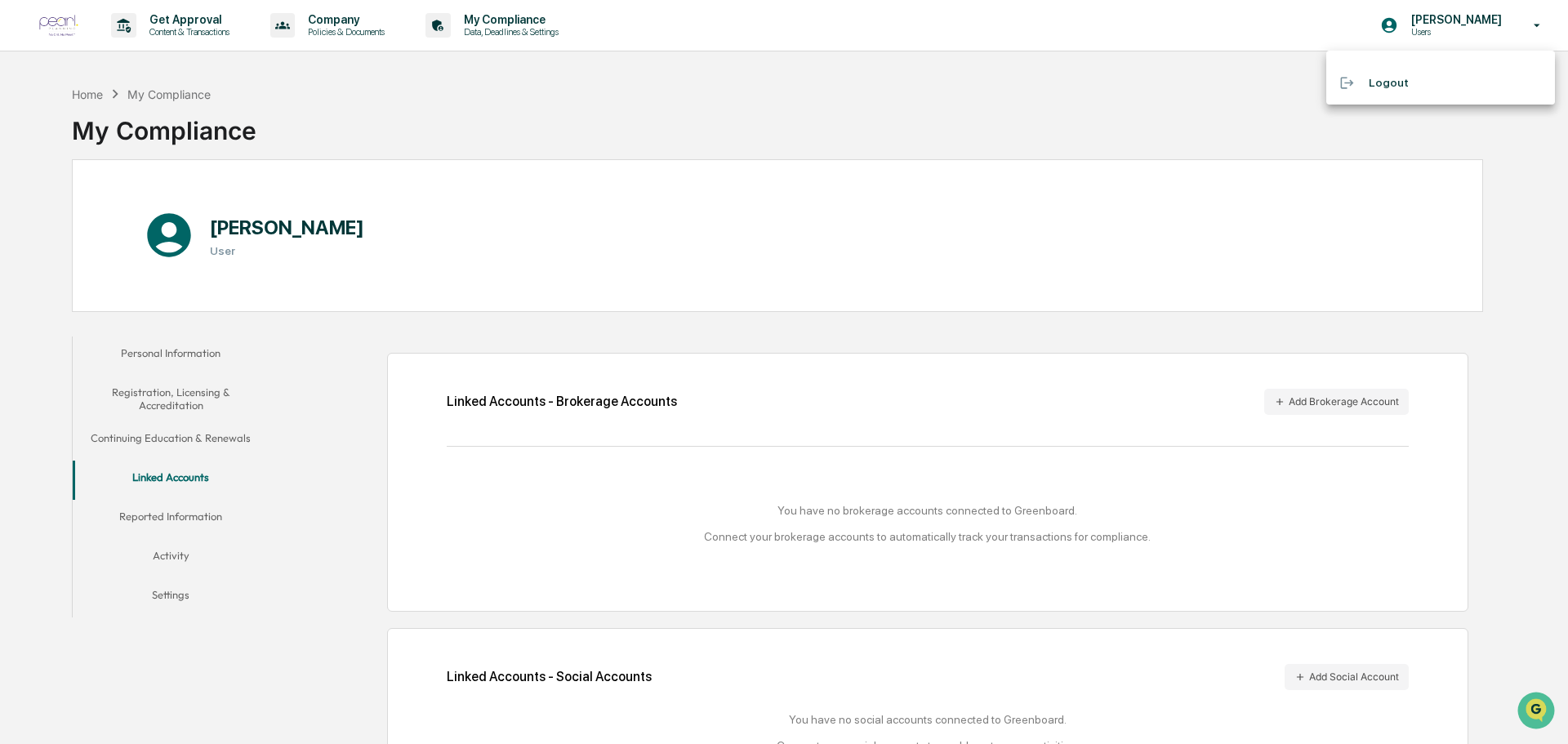
click at [1373, 82] on li "Logout" at bounding box center [1440, 83] width 229 height 30
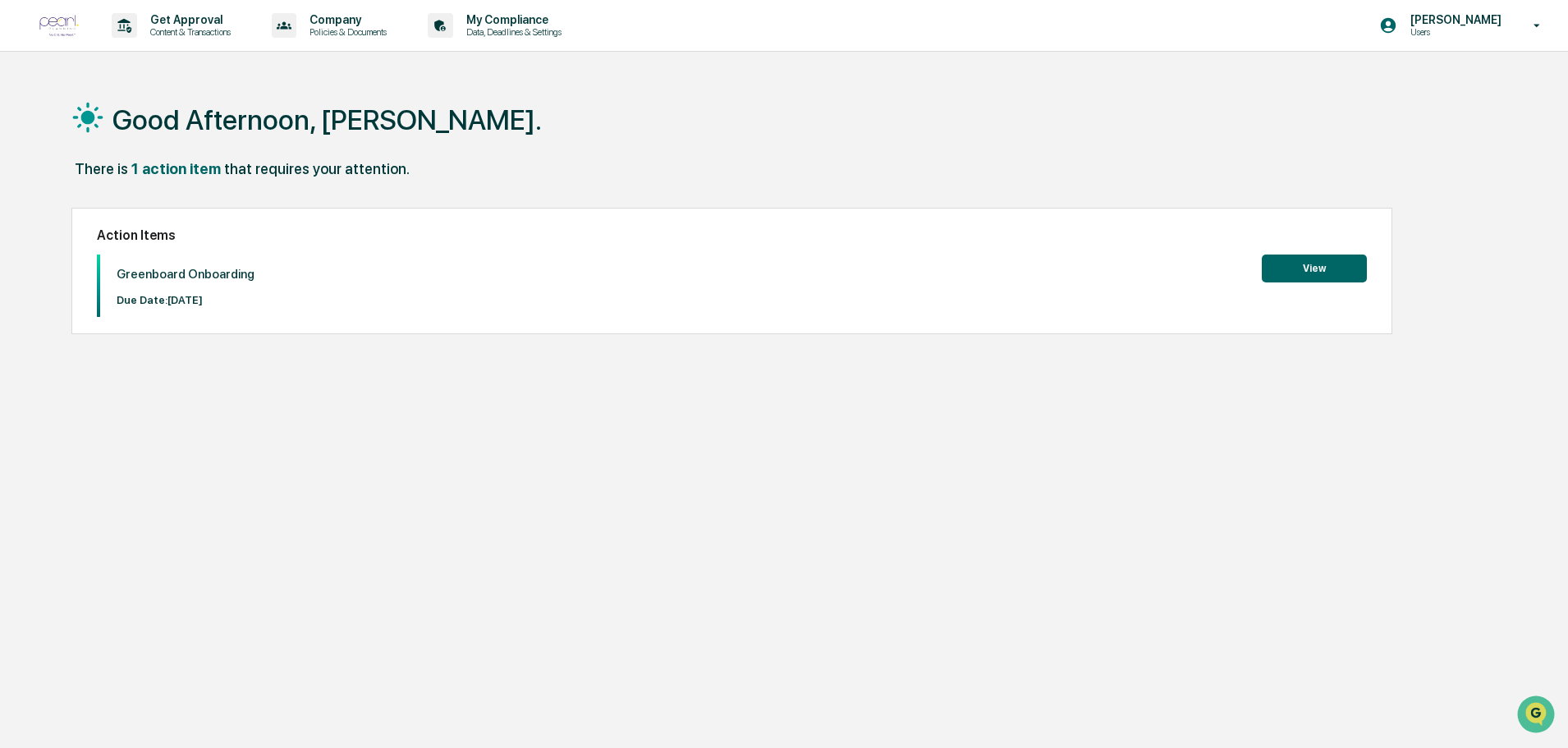
click at [1319, 268] on button "View" at bounding box center [1314, 269] width 105 height 28
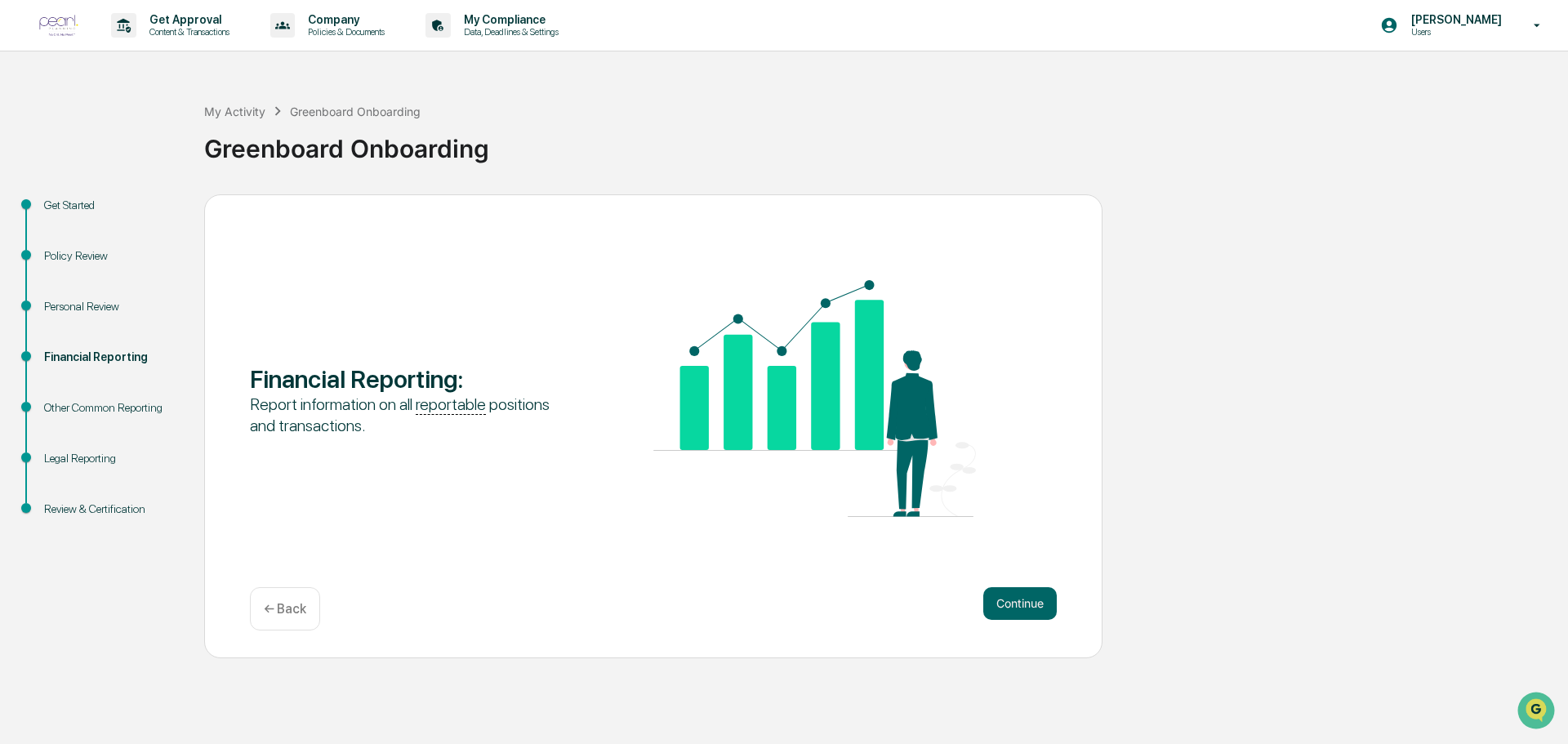
click at [104, 354] on div "Financial Reporting" at bounding box center [111, 357] width 134 height 17
click at [1012, 604] on button "Continue" at bounding box center [1020, 604] width 73 height 33
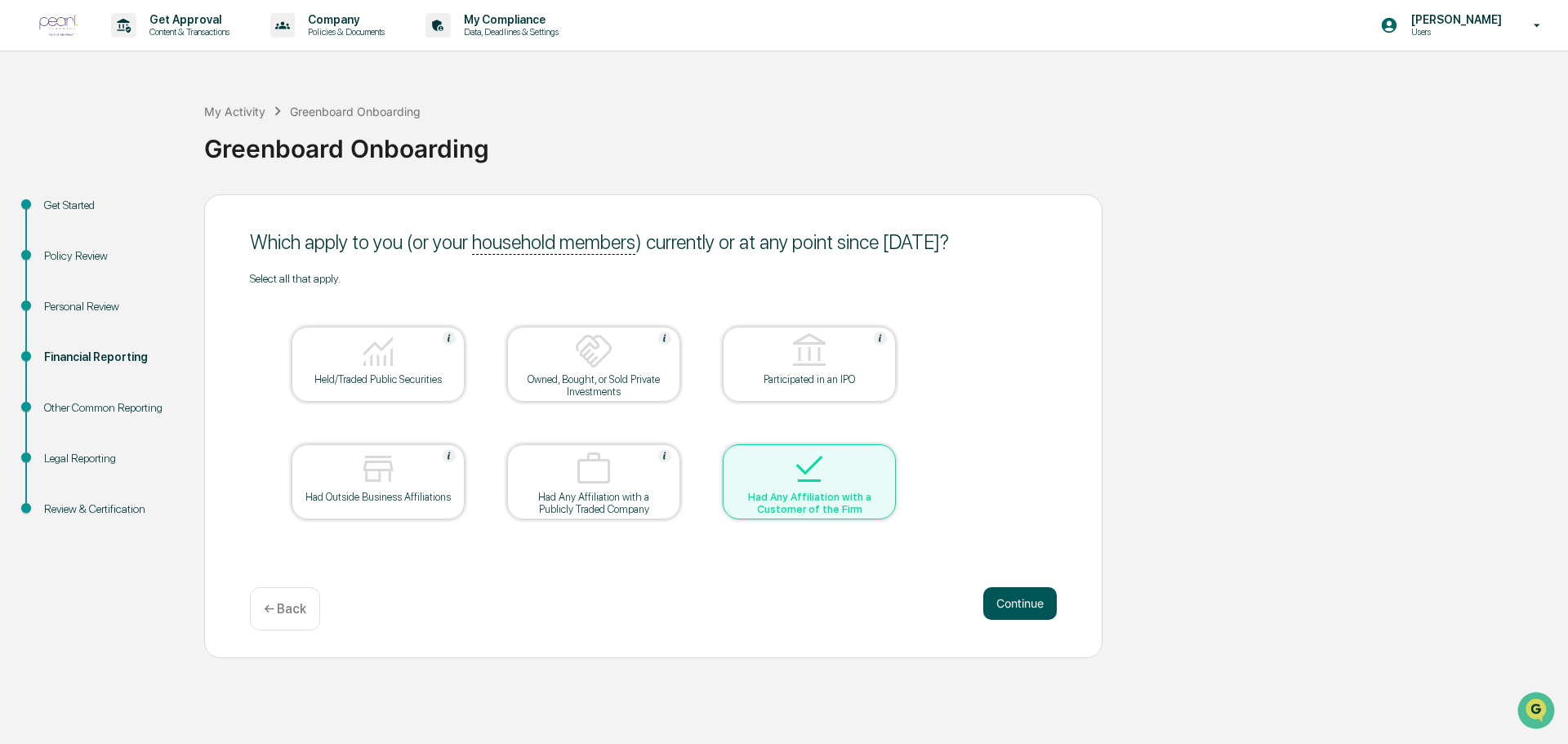
click at [1019, 604] on button "Continue" at bounding box center [1020, 604] width 73 height 33
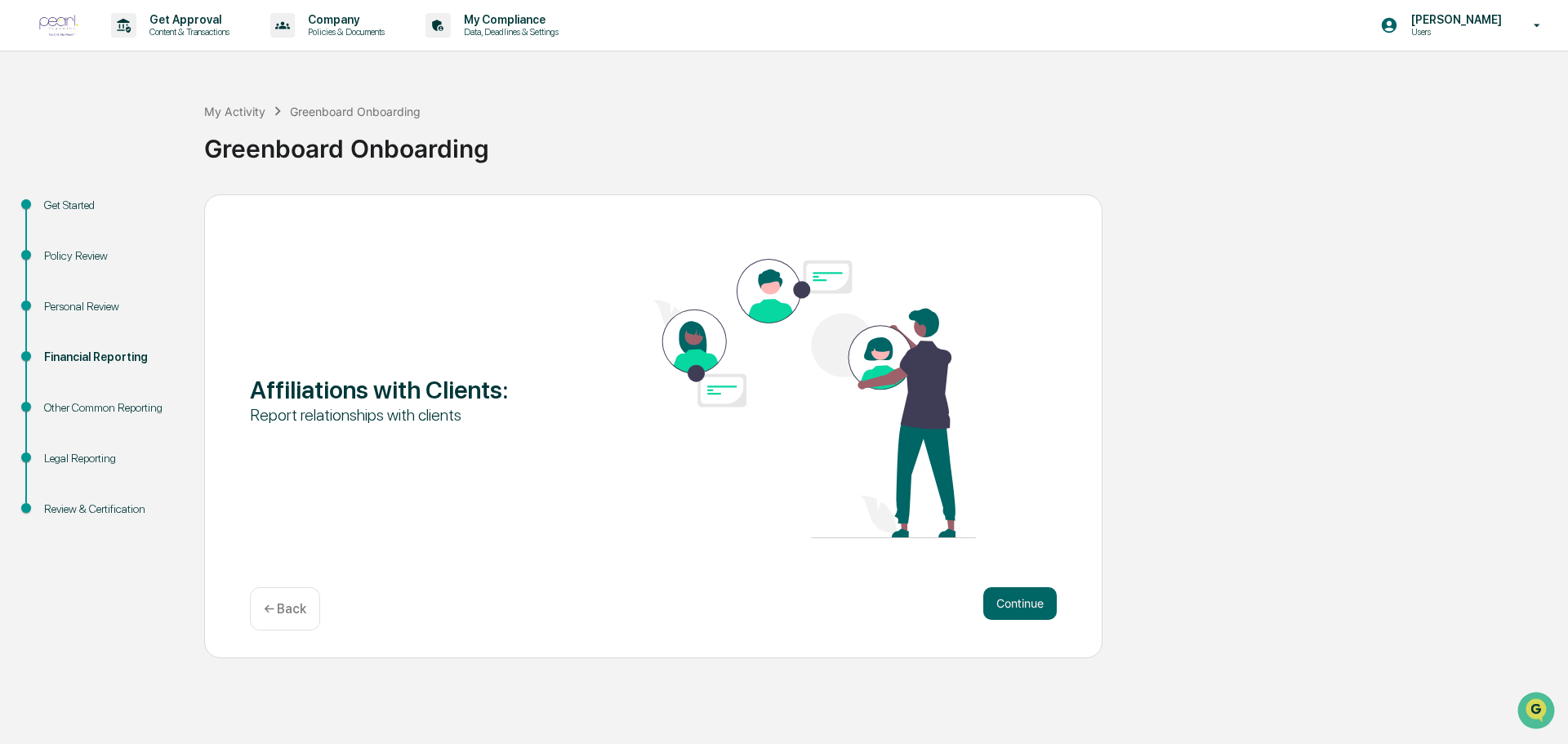
click at [100, 406] on div "Other Common Reporting" at bounding box center [111, 408] width 134 height 17
click at [83, 306] on div "Personal Review" at bounding box center [111, 307] width 134 height 17
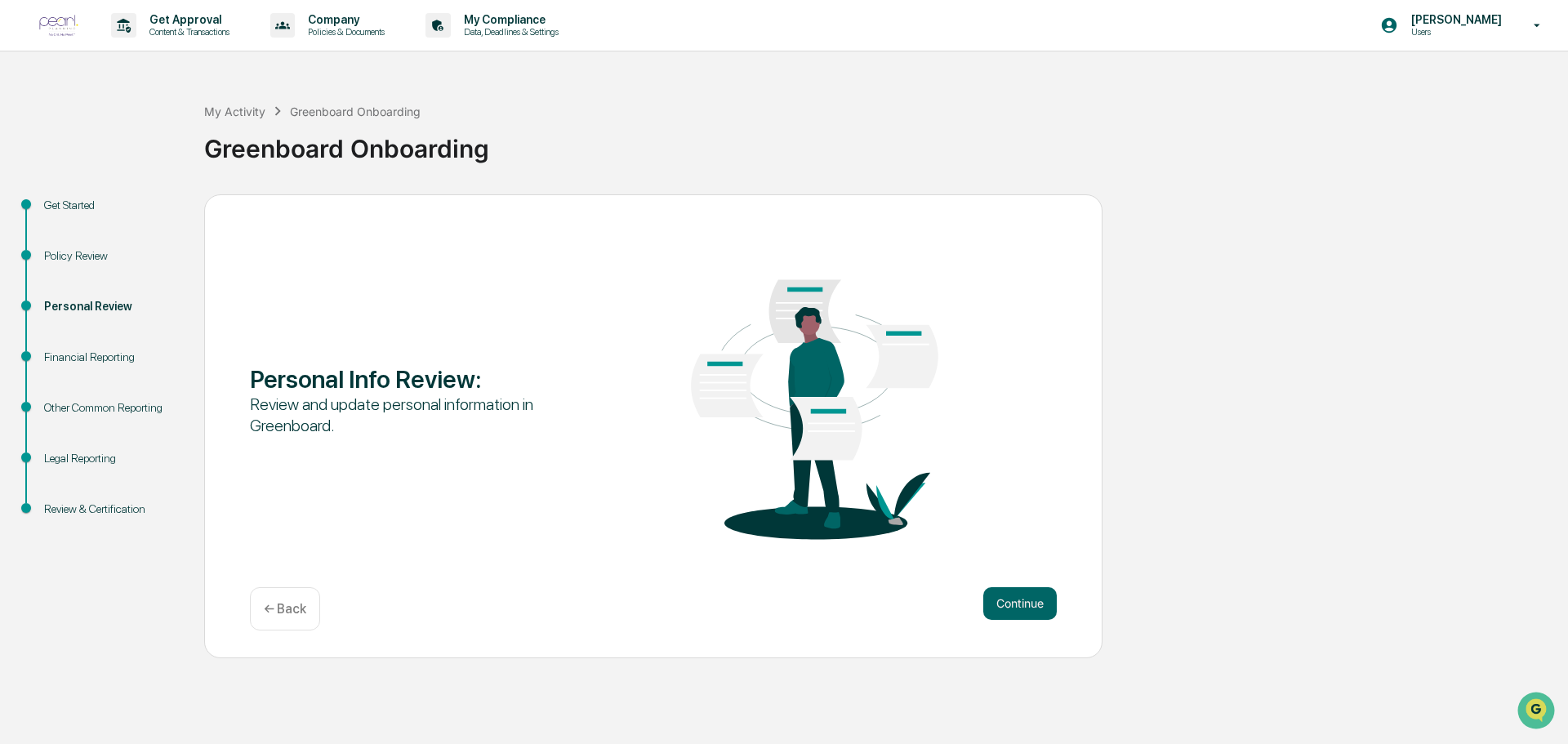
click at [79, 358] on div "Financial Reporting" at bounding box center [111, 357] width 134 height 17
click at [126, 357] on div "Financial Reporting" at bounding box center [111, 357] width 134 height 17
click at [88, 355] on div "Financial Reporting" at bounding box center [111, 357] width 134 height 17
click at [1018, 606] on button "Continue" at bounding box center [1020, 604] width 73 height 33
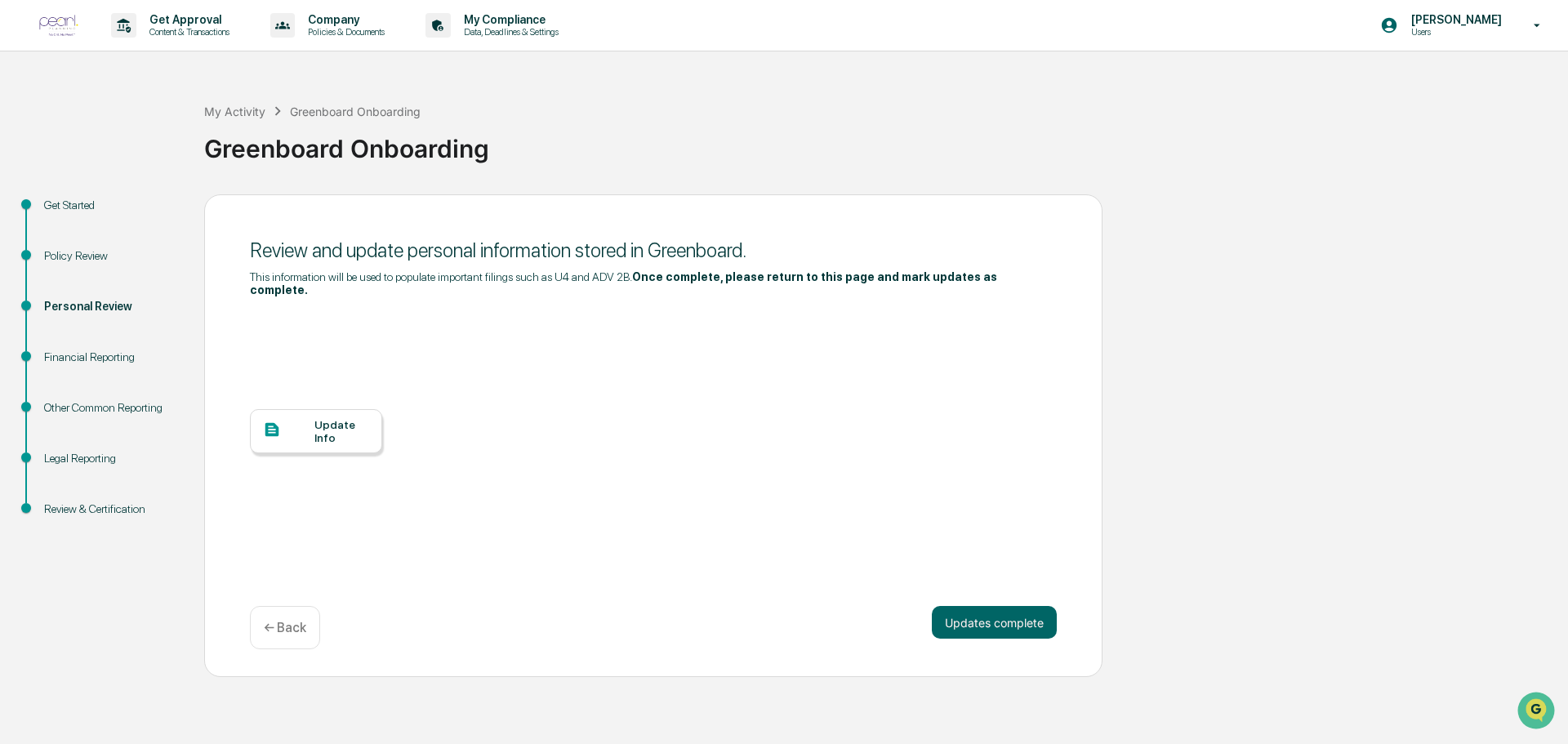
click at [1018, 607] on button "Updates complete" at bounding box center [994, 623] width 125 height 33
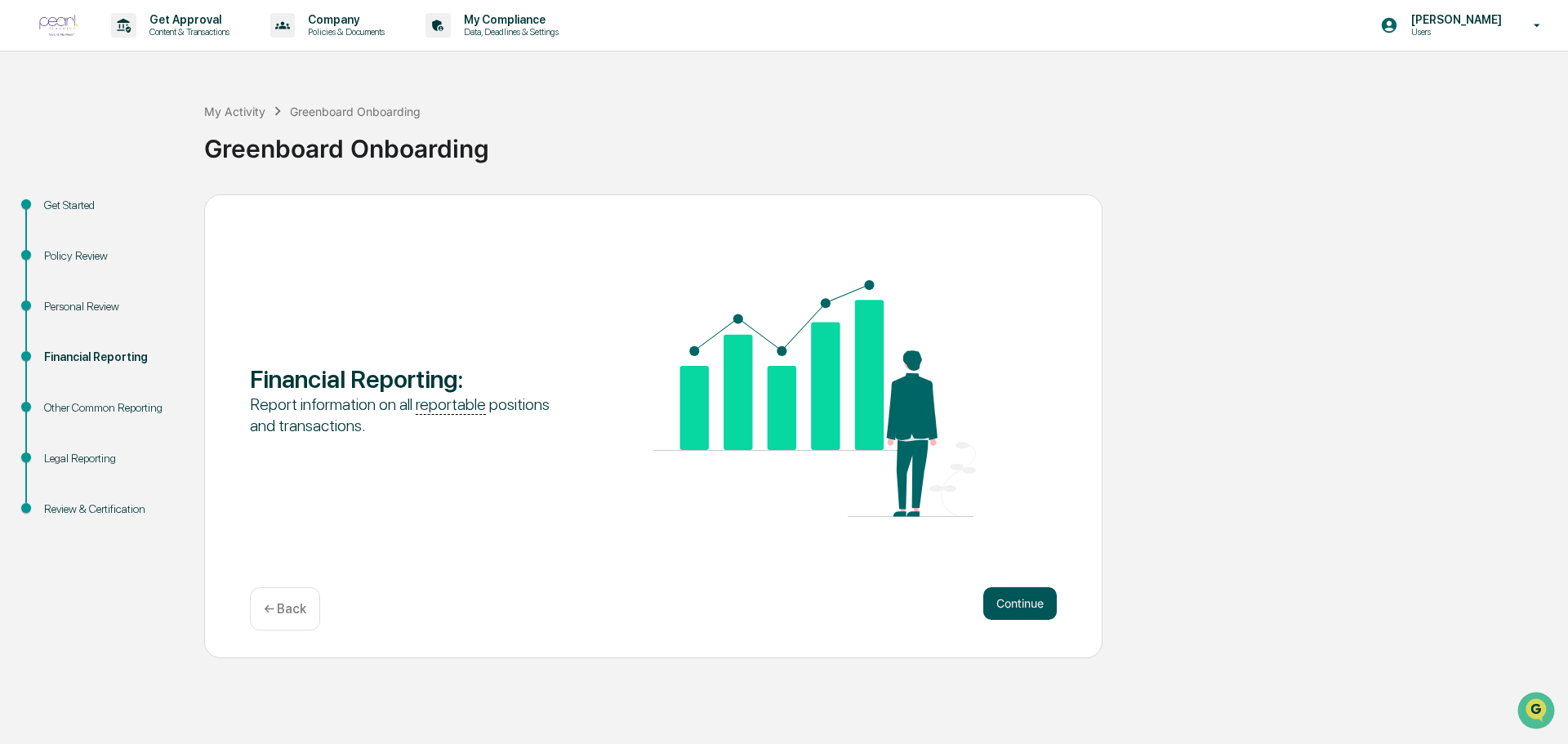
click at [1017, 608] on button "Continue" at bounding box center [1020, 604] width 73 height 33
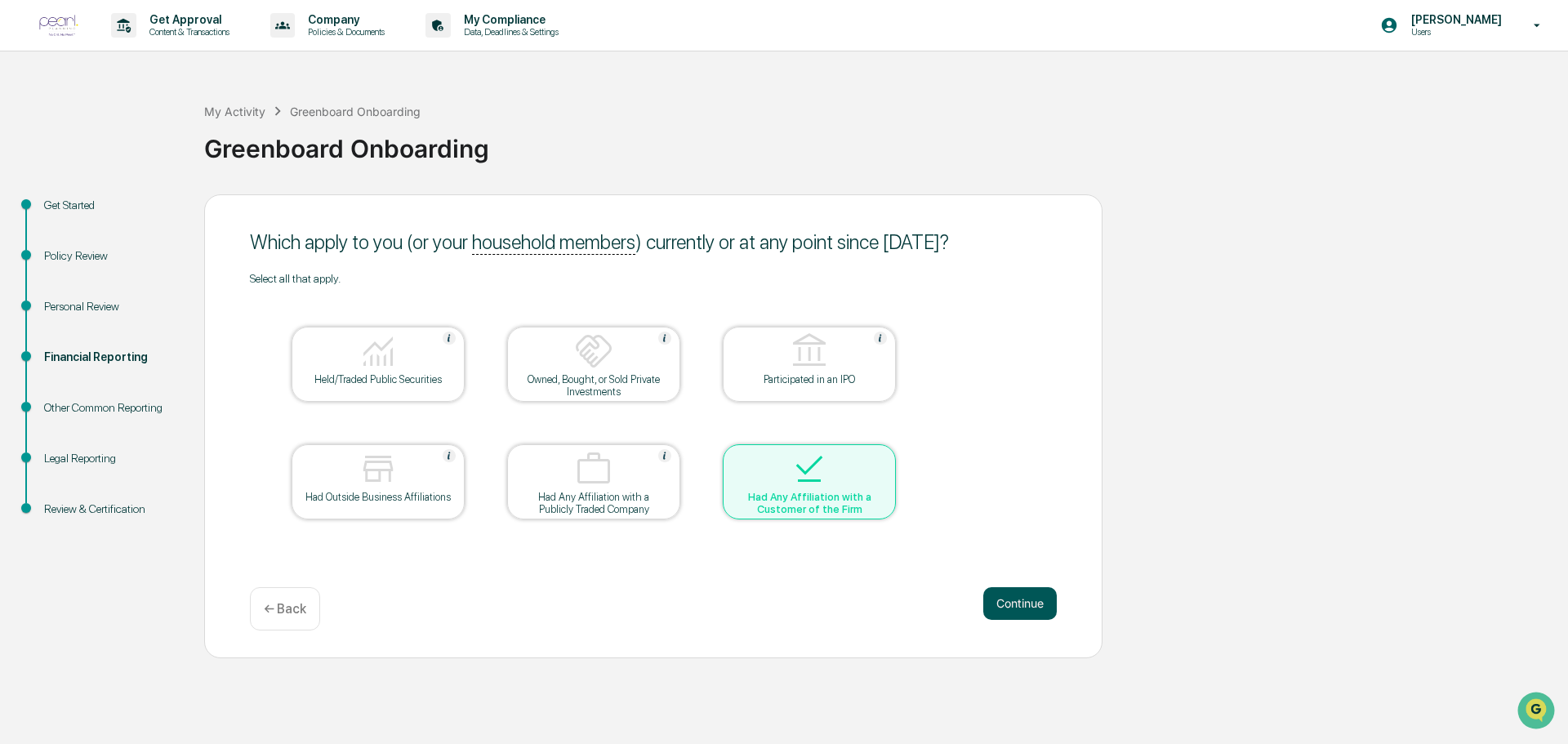
click at [1015, 606] on button "Continue" at bounding box center [1020, 604] width 73 height 33
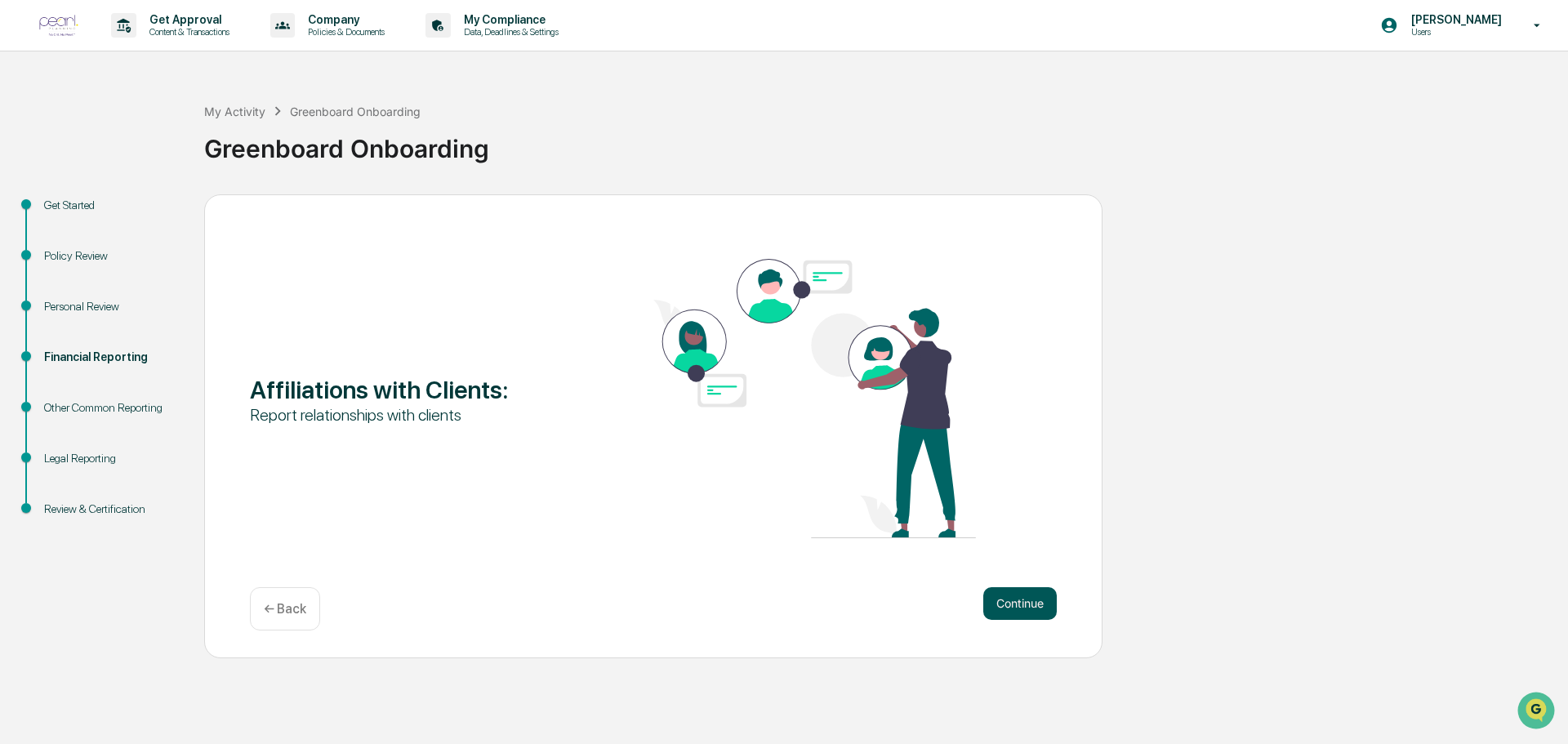
click at [1015, 605] on button "Continue" at bounding box center [1020, 604] width 73 height 33
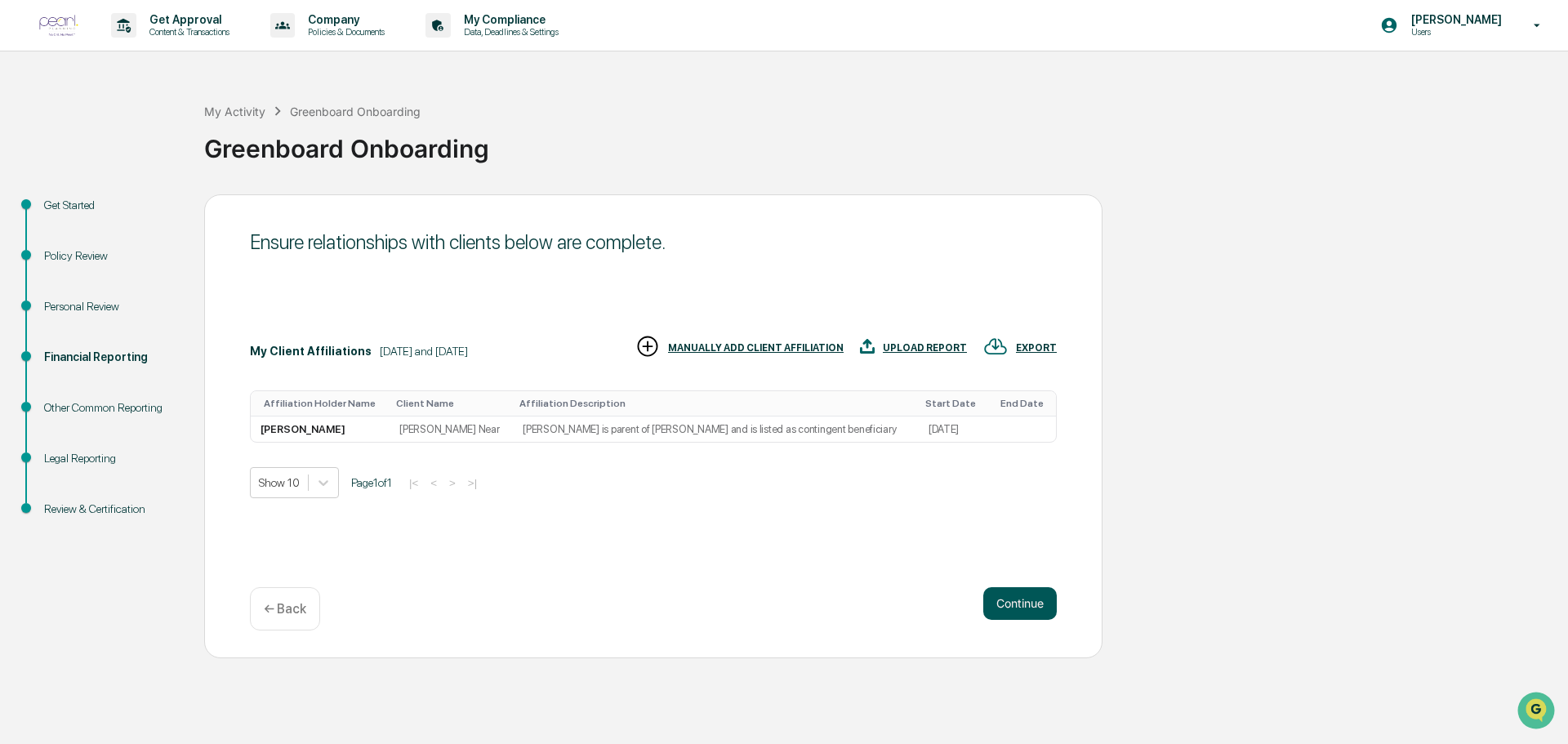
click at [1015, 605] on button "Continue" at bounding box center [1020, 604] width 73 height 33
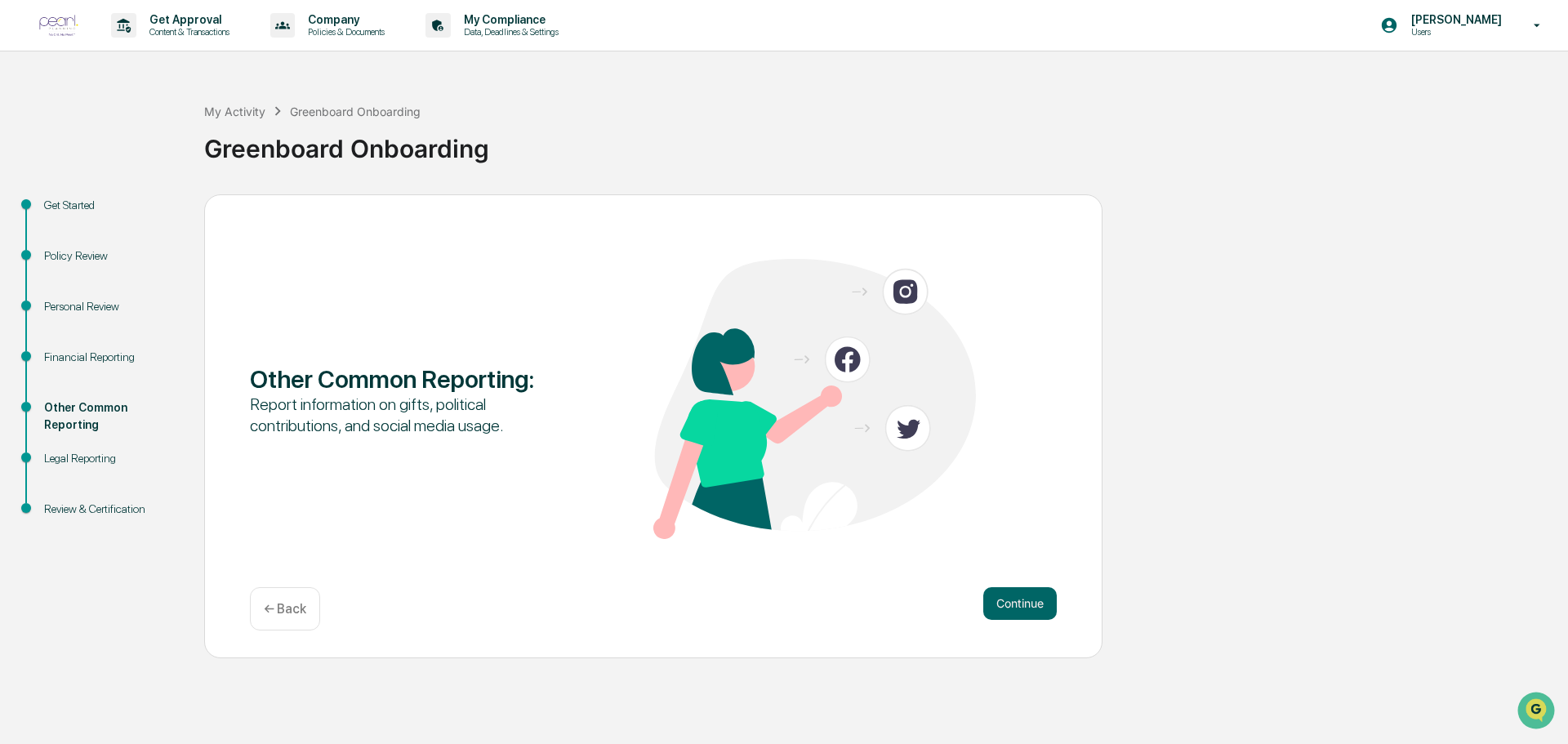
click at [1015, 605] on button "Continue" at bounding box center [1020, 604] width 73 height 33
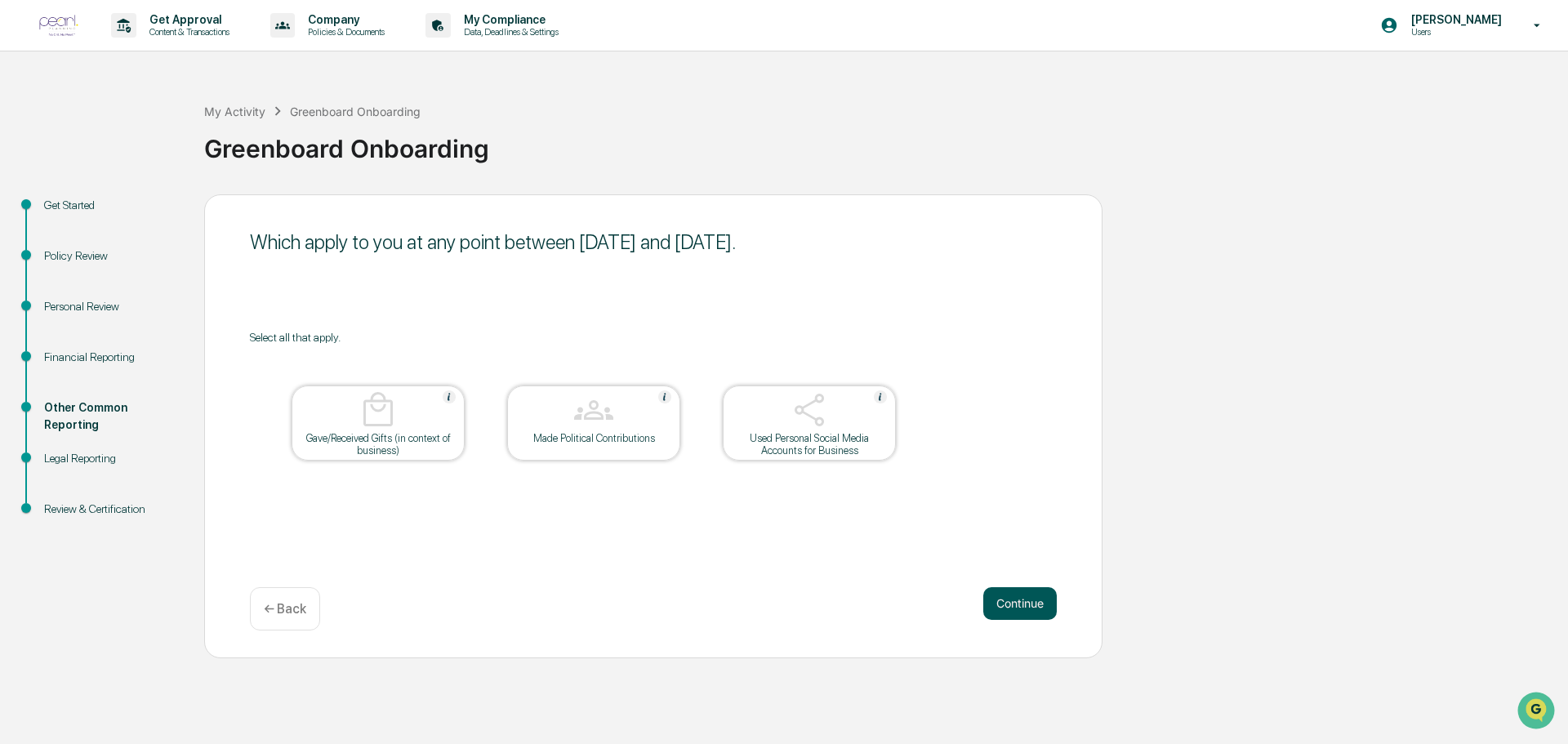
click at [1015, 611] on button "Continue" at bounding box center [1020, 604] width 73 height 33
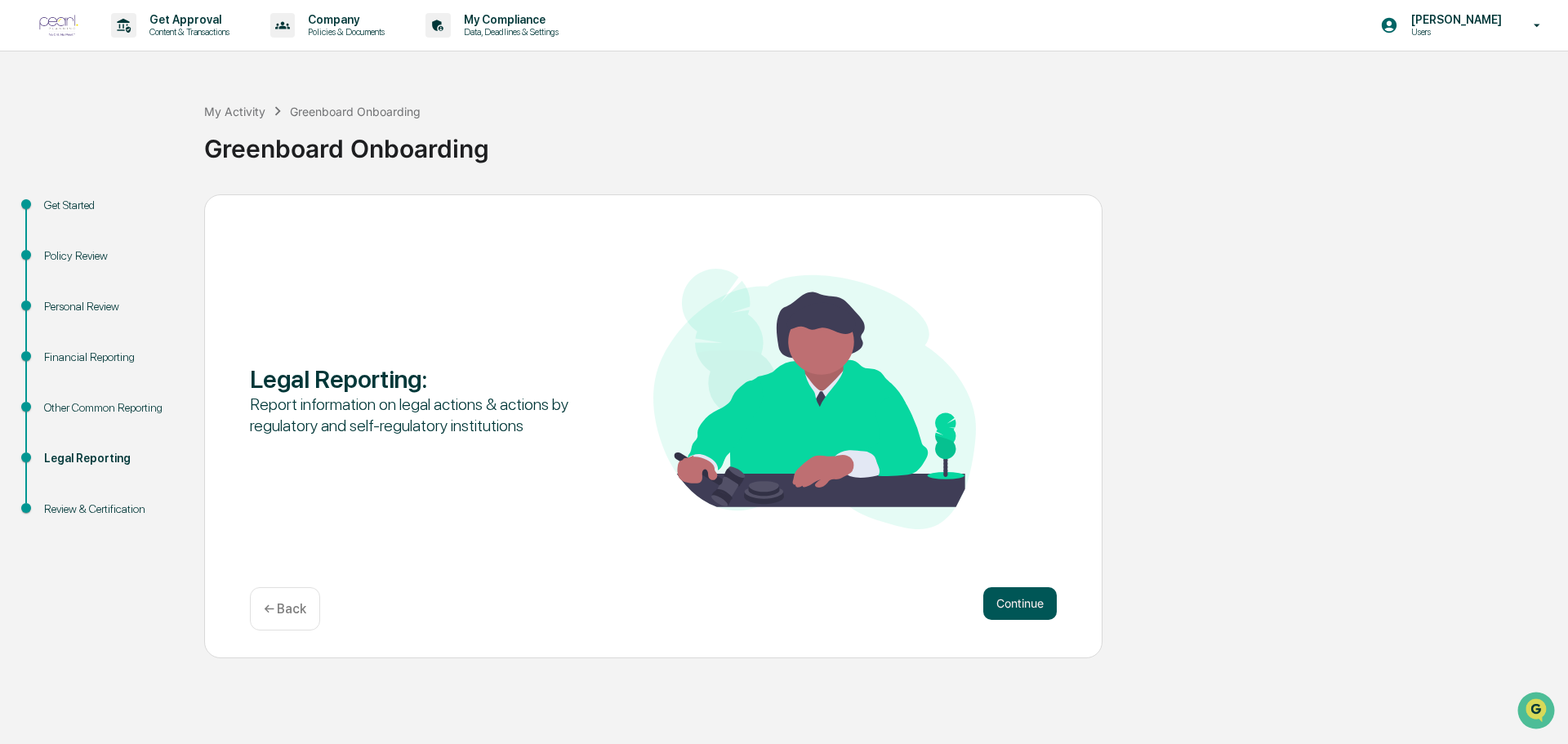
click at [1016, 608] on button "Continue" at bounding box center [1020, 604] width 73 height 33
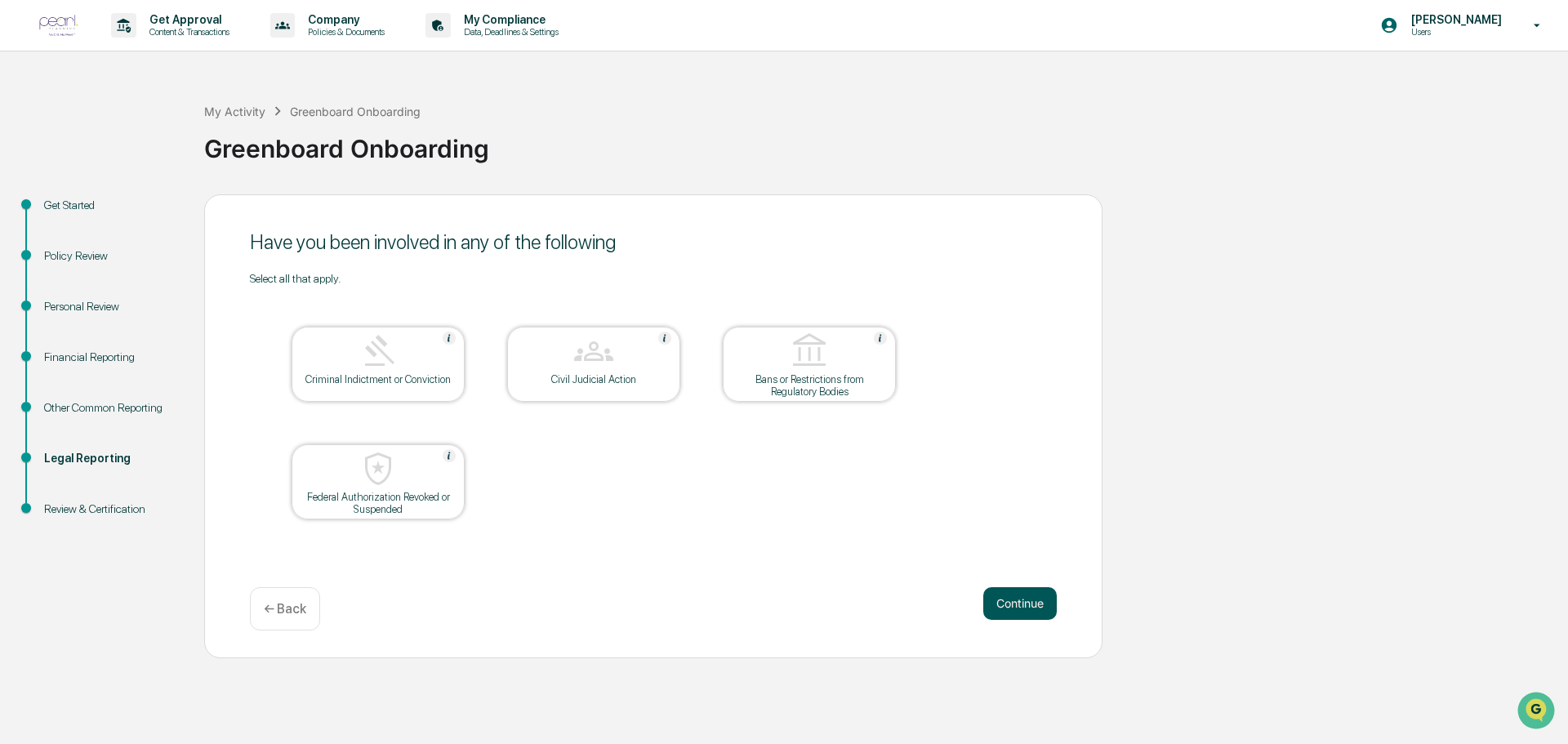
click at [1015, 607] on button "Continue" at bounding box center [1020, 604] width 73 height 33
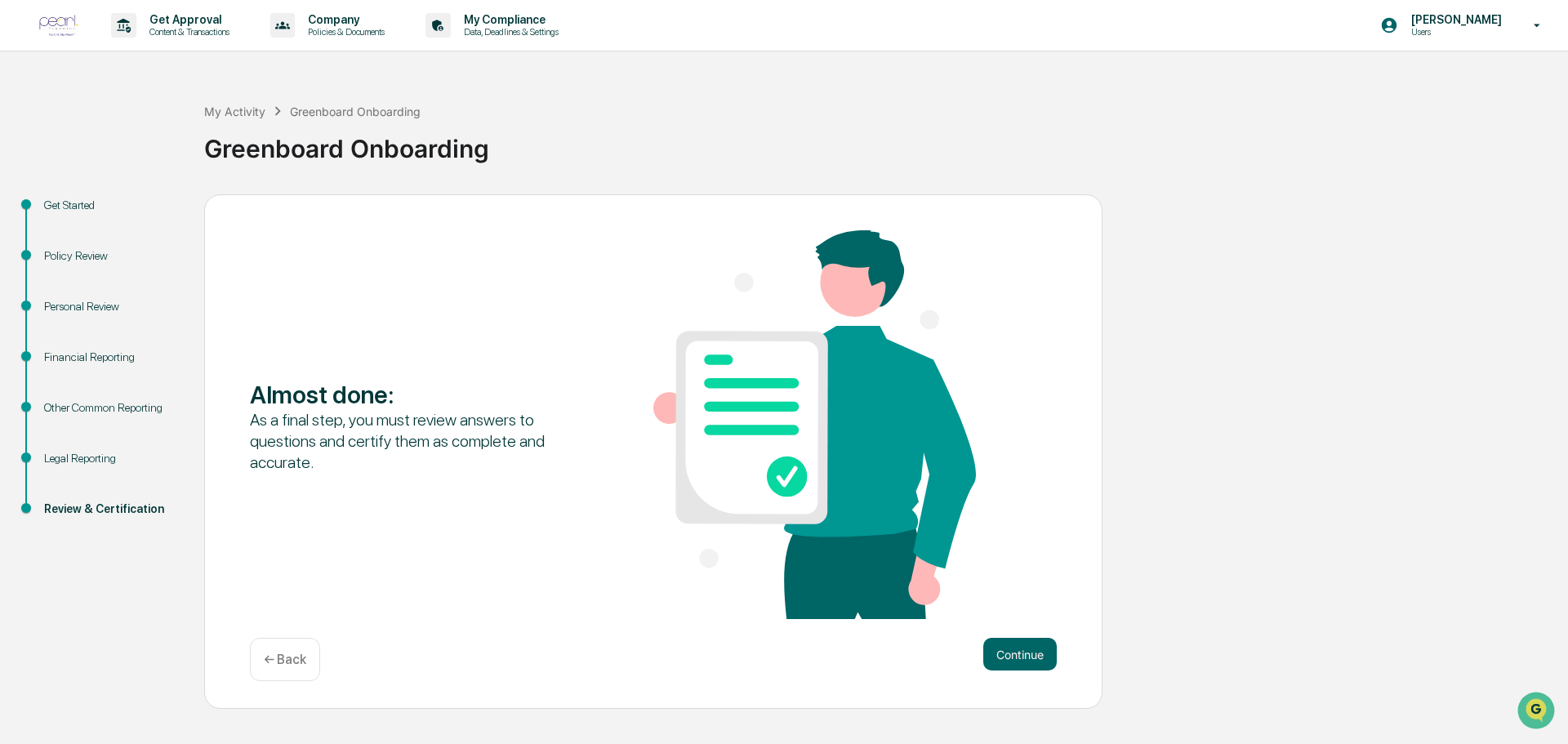
click at [101, 354] on div "Financial Reporting" at bounding box center [111, 357] width 134 height 17
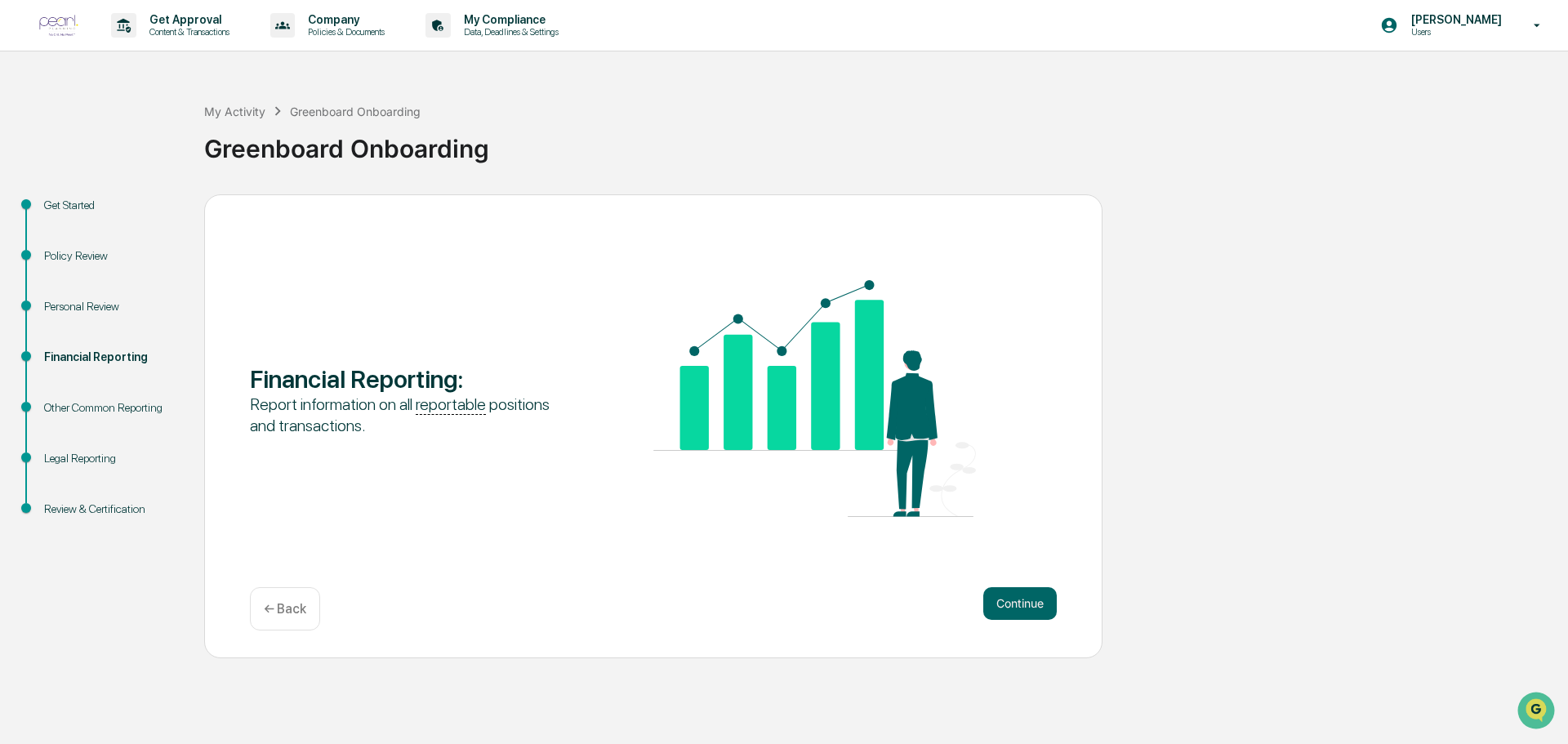
click at [303, 385] on div "Financial Reporting :" at bounding box center [411, 379] width 323 height 29
click at [1009, 607] on button "Continue" at bounding box center [1020, 604] width 73 height 33
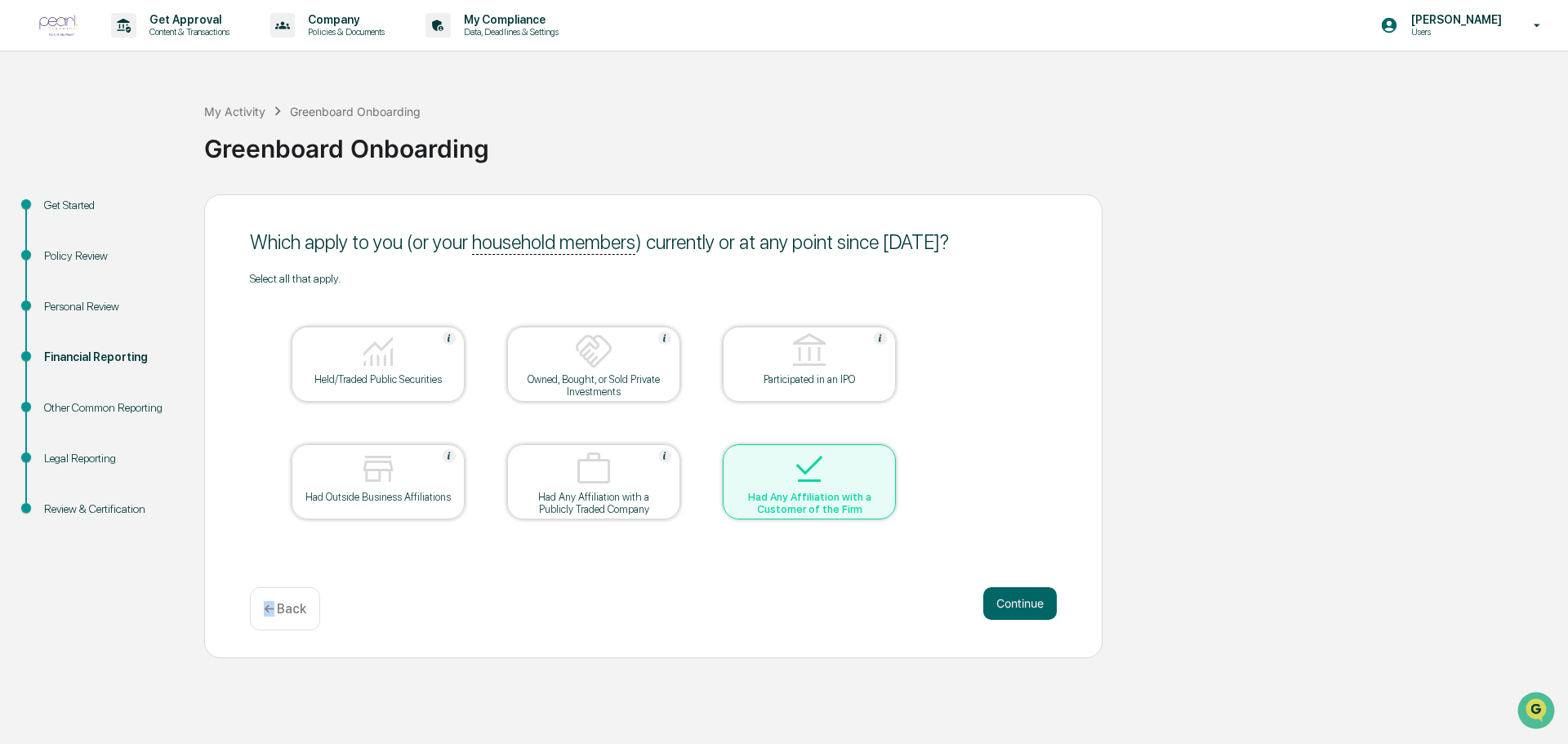
click at [268, 619] on div "← Back" at bounding box center [285, 609] width 71 height 43
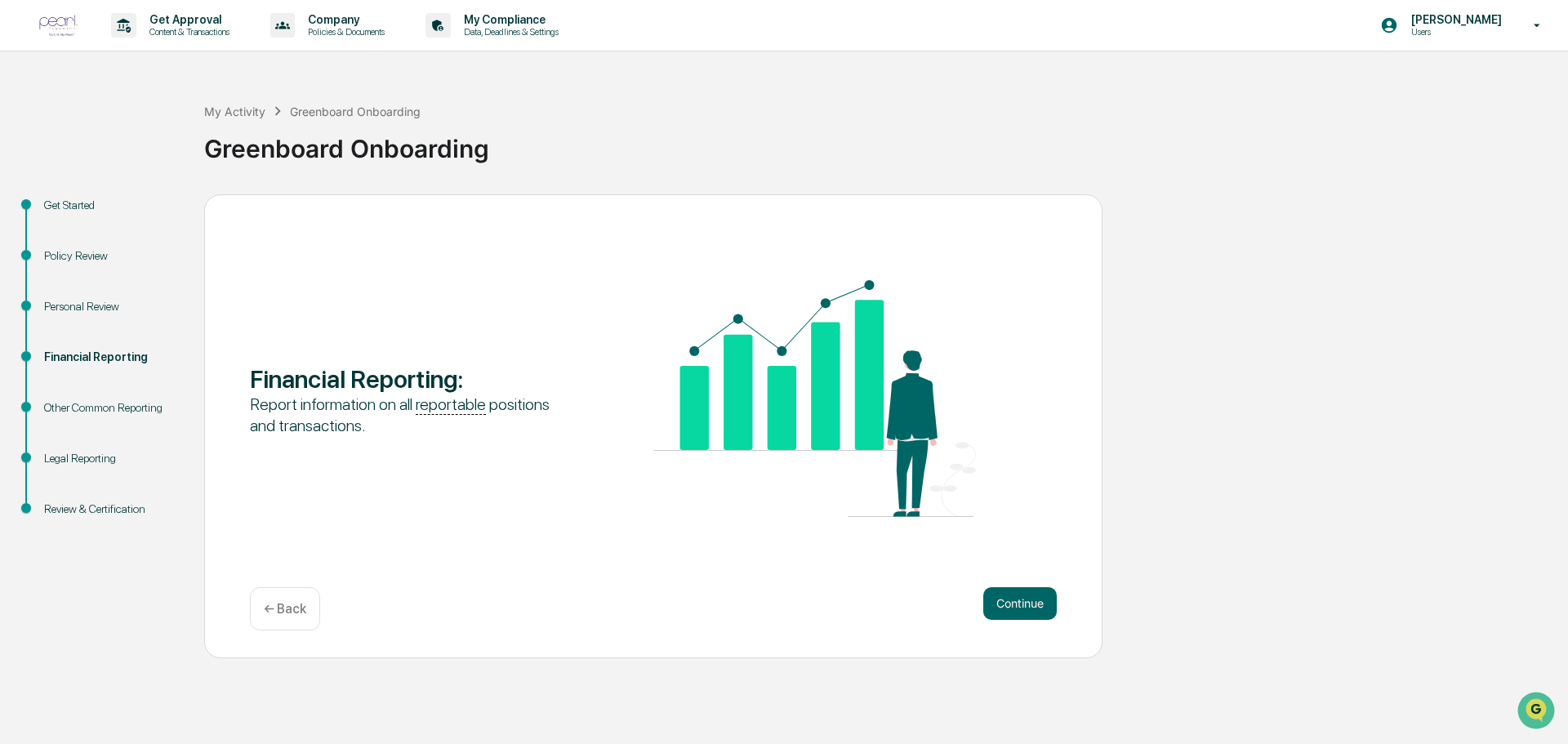
click at [272, 619] on div "← Back" at bounding box center [285, 609] width 71 height 43
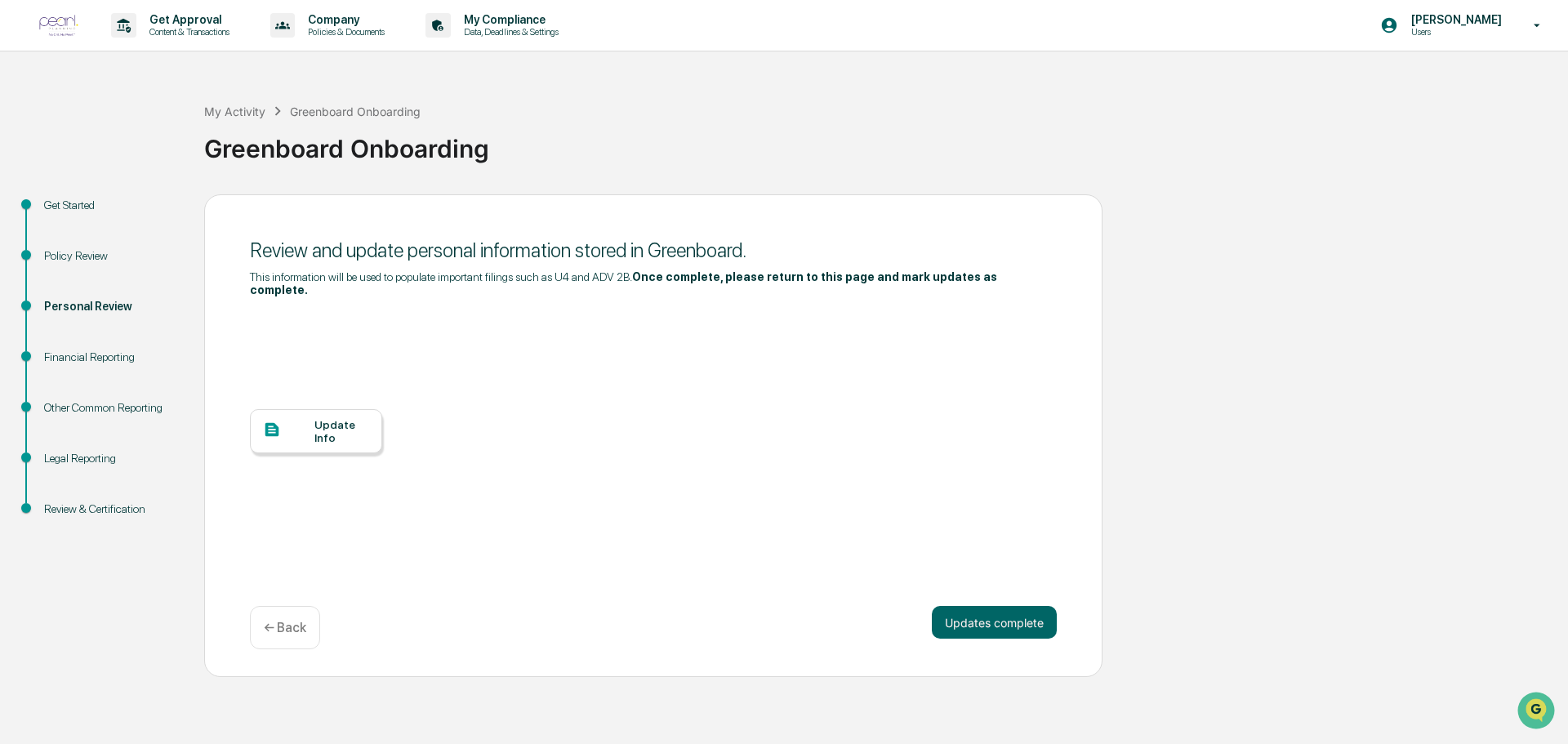
click at [65, 508] on div "Review & Certification" at bounding box center [111, 509] width 134 height 17
click at [269, 621] on p "← Back" at bounding box center [284, 628] width 42 height 15
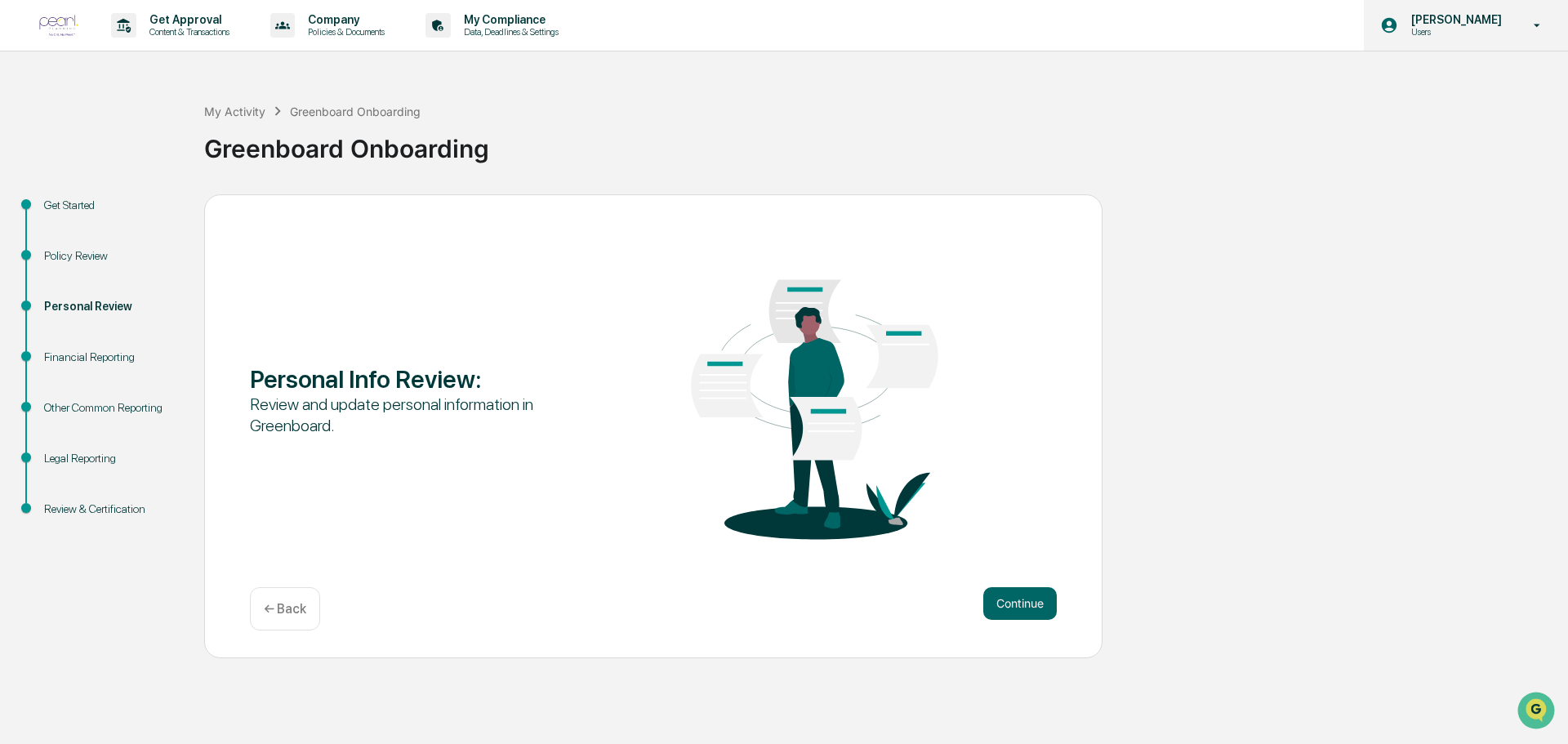
click at [1533, 22] on icon at bounding box center [1537, 25] width 28 height 15
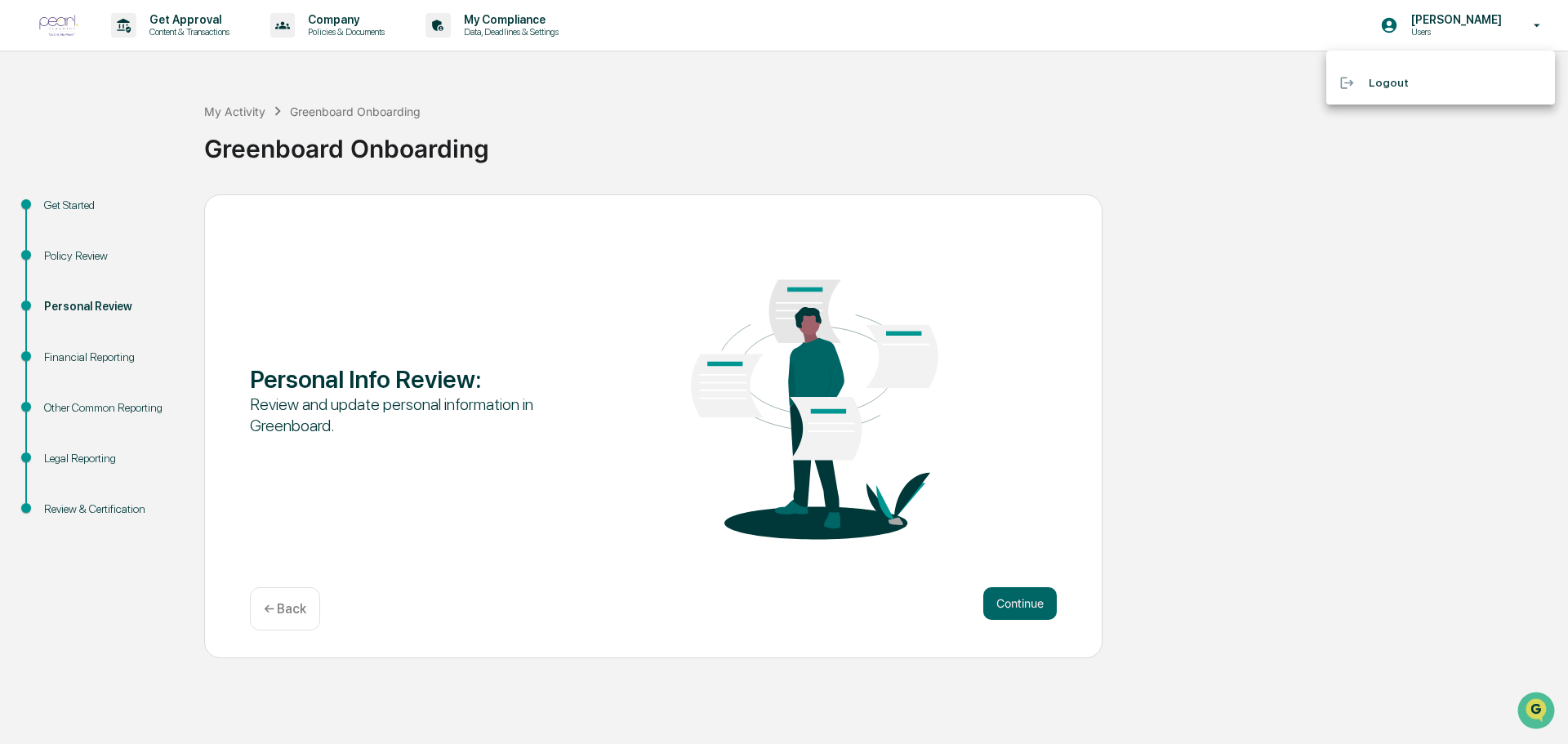
click at [1453, 29] on div at bounding box center [784, 372] width 1568 height 744
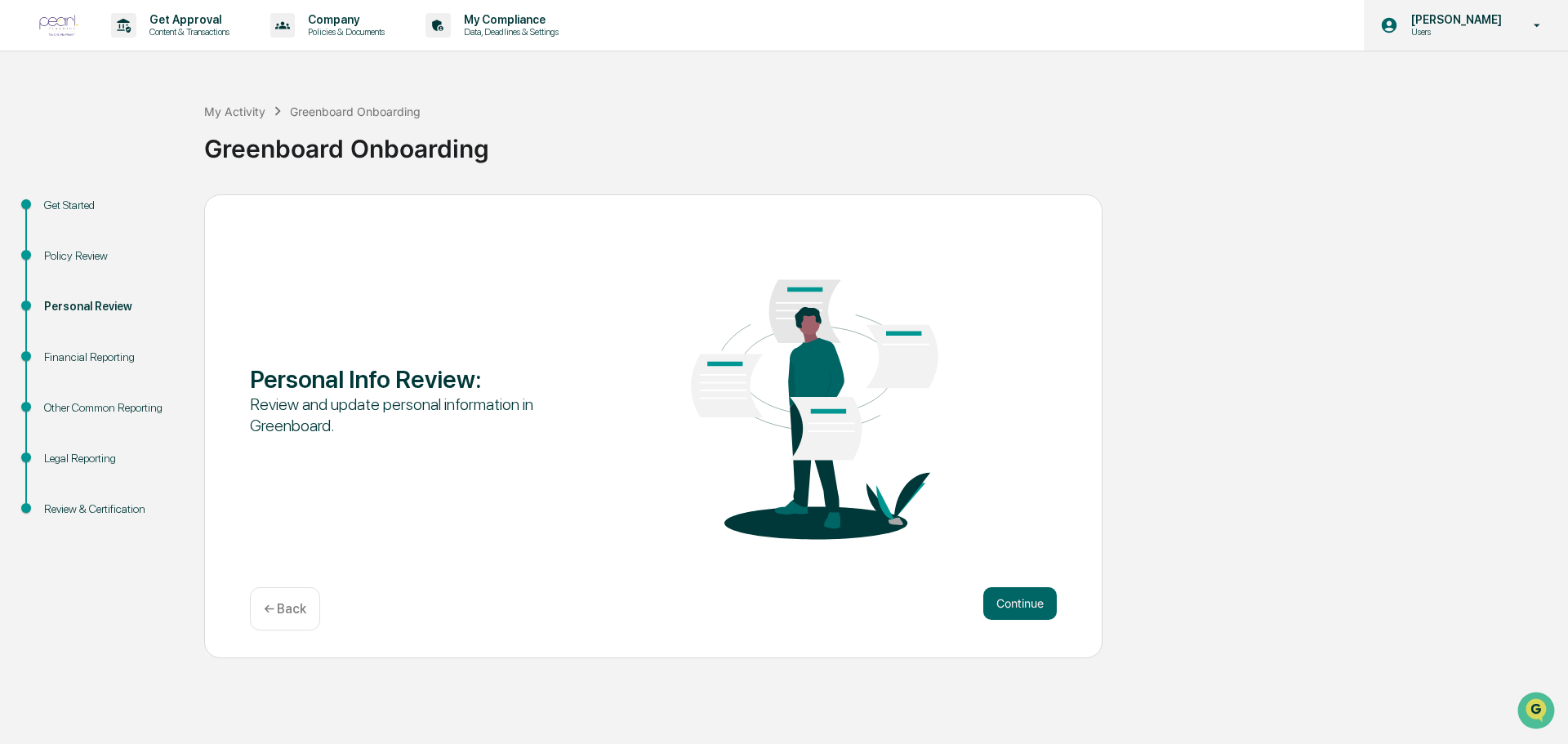
click at [1398, 19] on icon at bounding box center [1389, 25] width 15 height 15
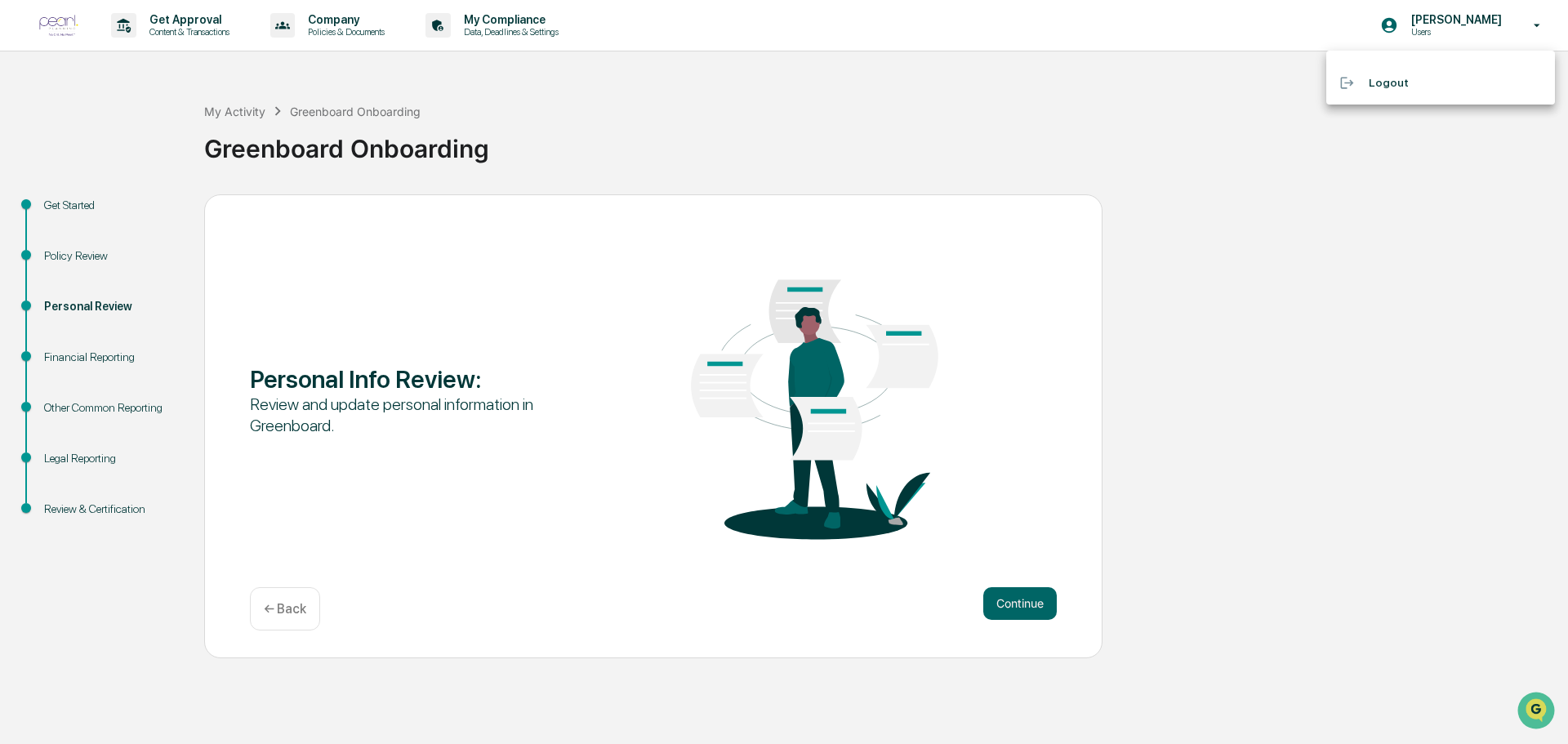
click at [71, 204] on div at bounding box center [784, 372] width 1568 height 744
click at [86, 348] on div "Financial Reporting" at bounding box center [111, 357] width 134 height 17
click at [328, 108] on div "Greenboard Onboarding" at bounding box center [355, 111] width 131 height 14
